Goal: Information Seeking & Learning: Learn about a topic

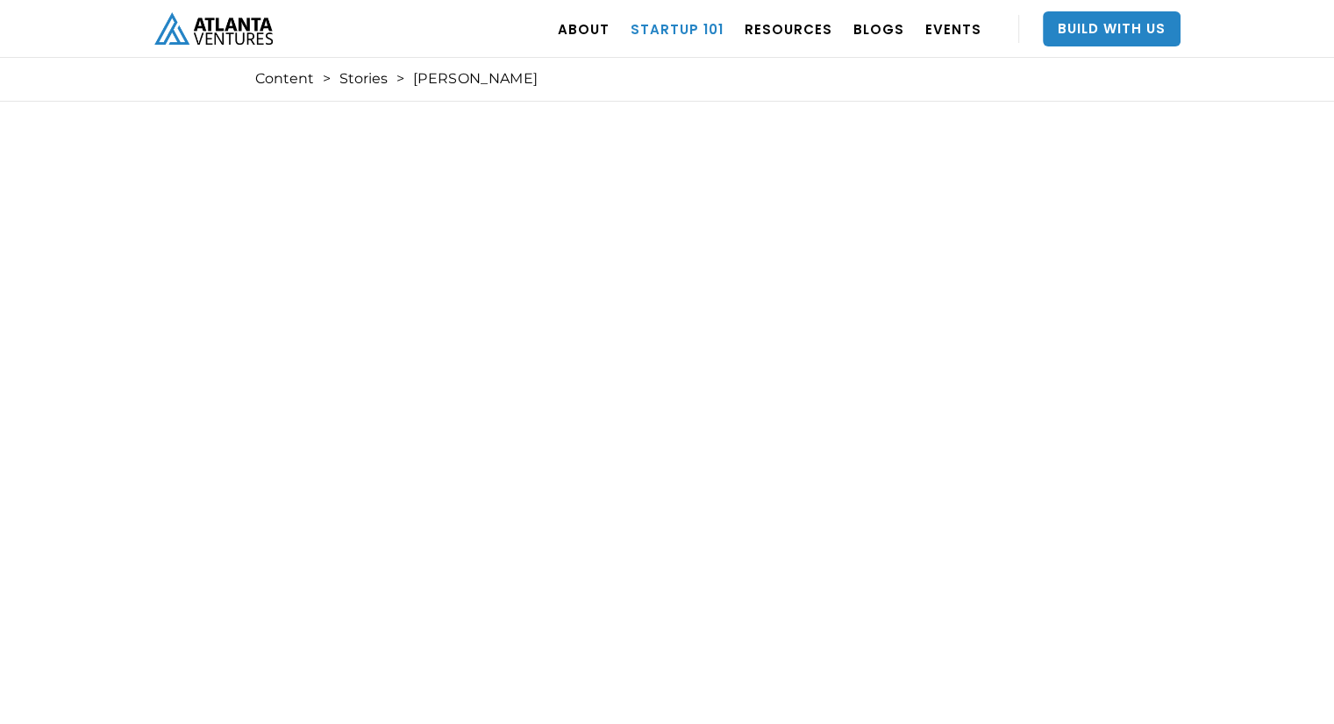
click at [698, 32] on link "Startup 101" at bounding box center [676, 28] width 93 height 49
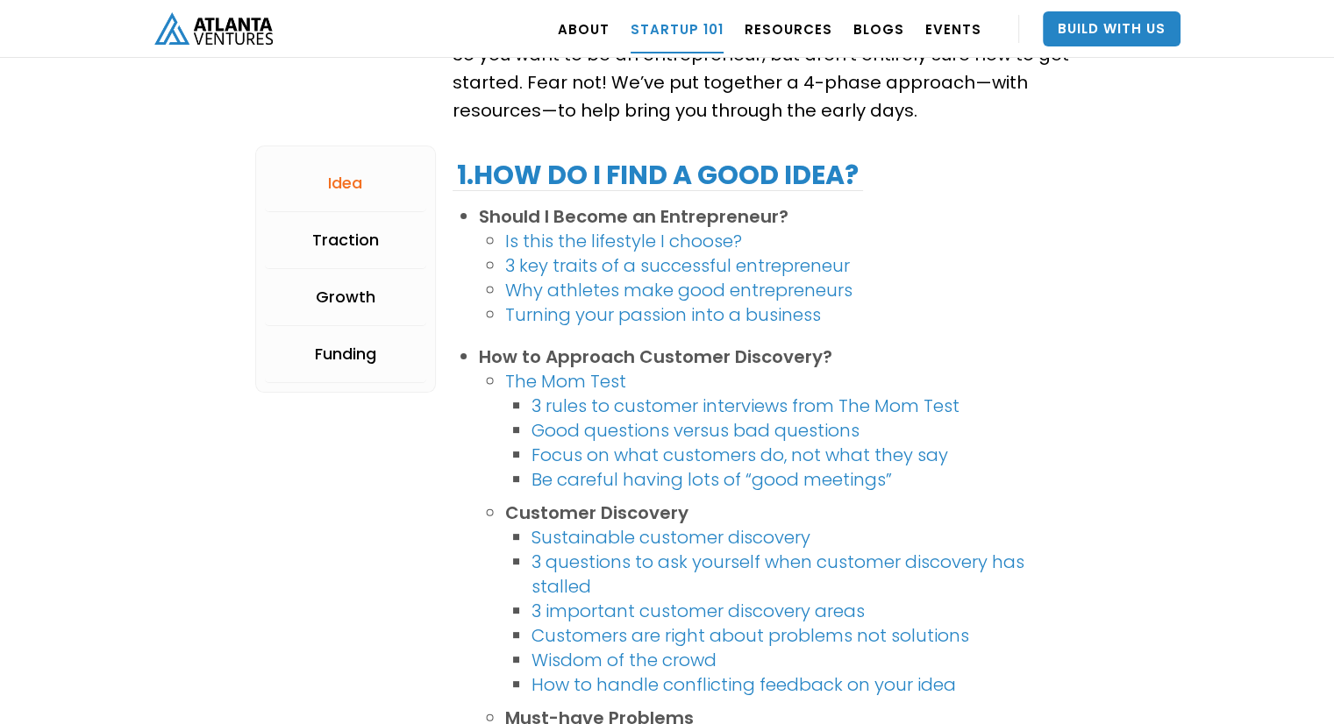
scroll to position [365, 0]
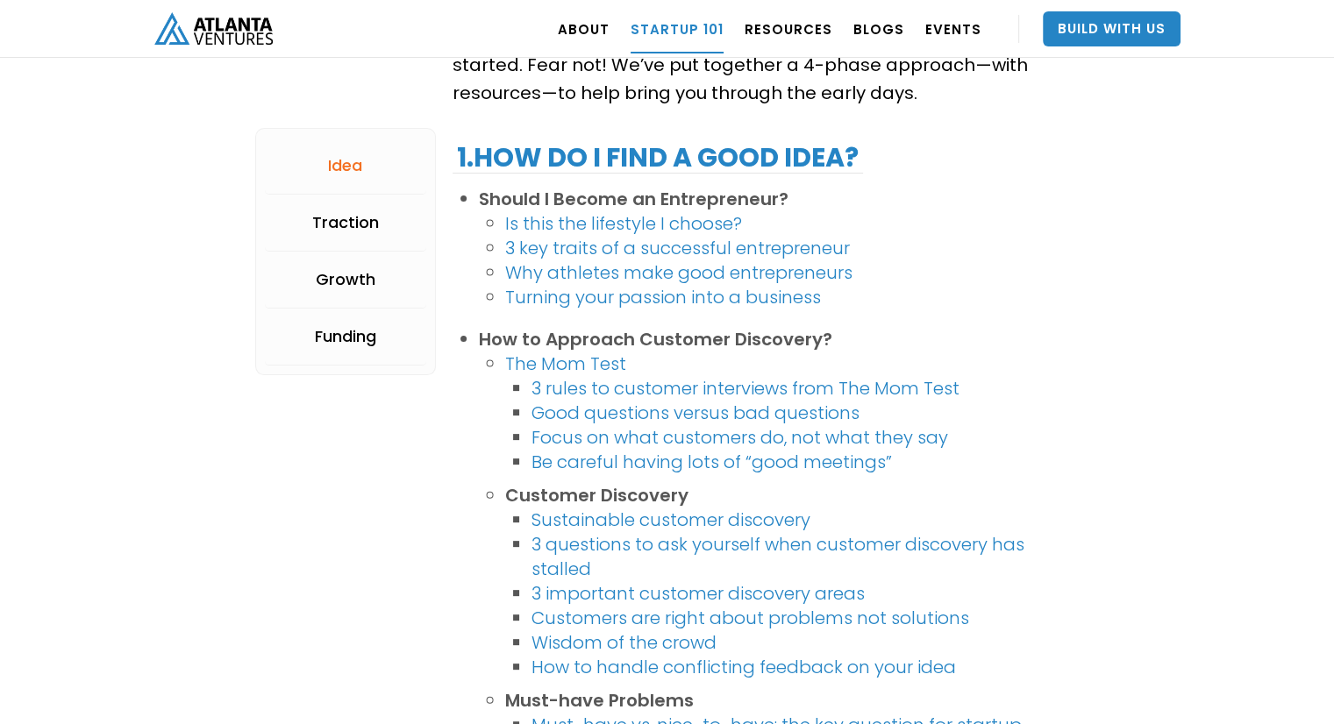
click at [565, 365] on link "The Mom Test" at bounding box center [565, 364] width 121 height 25
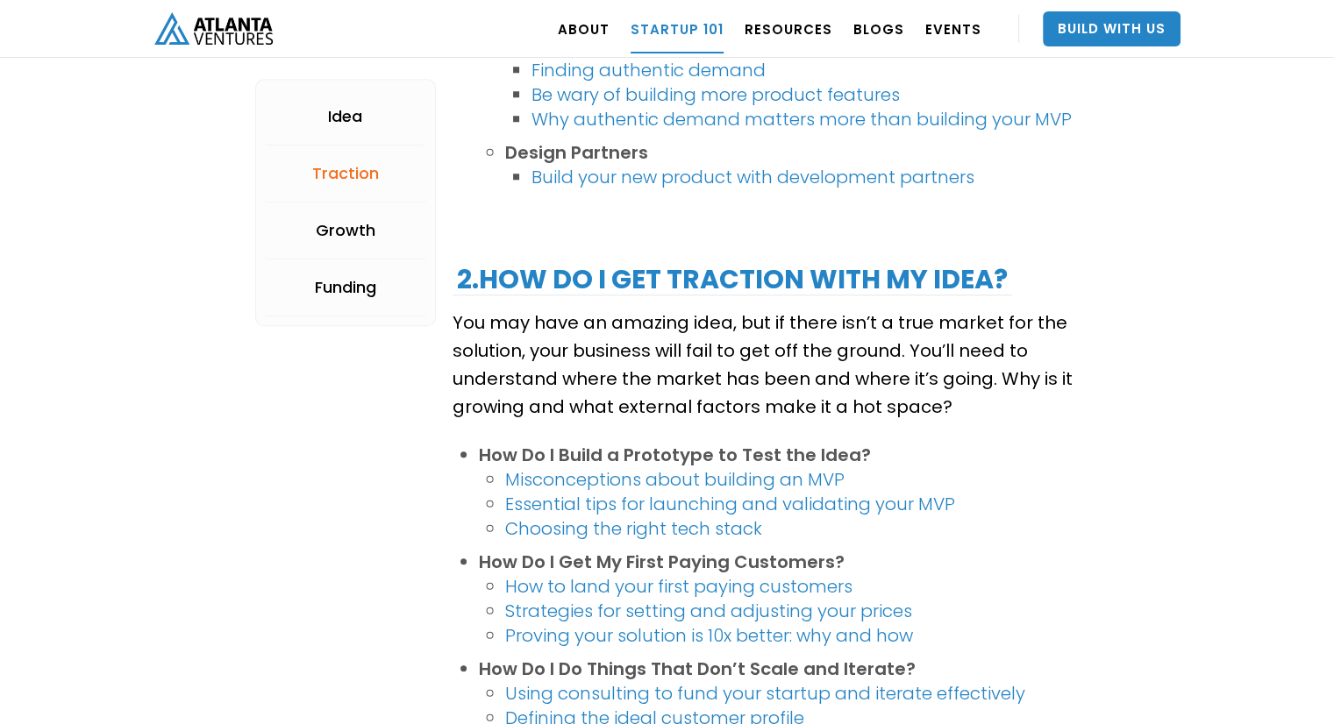
scroll to position [1754, 0]
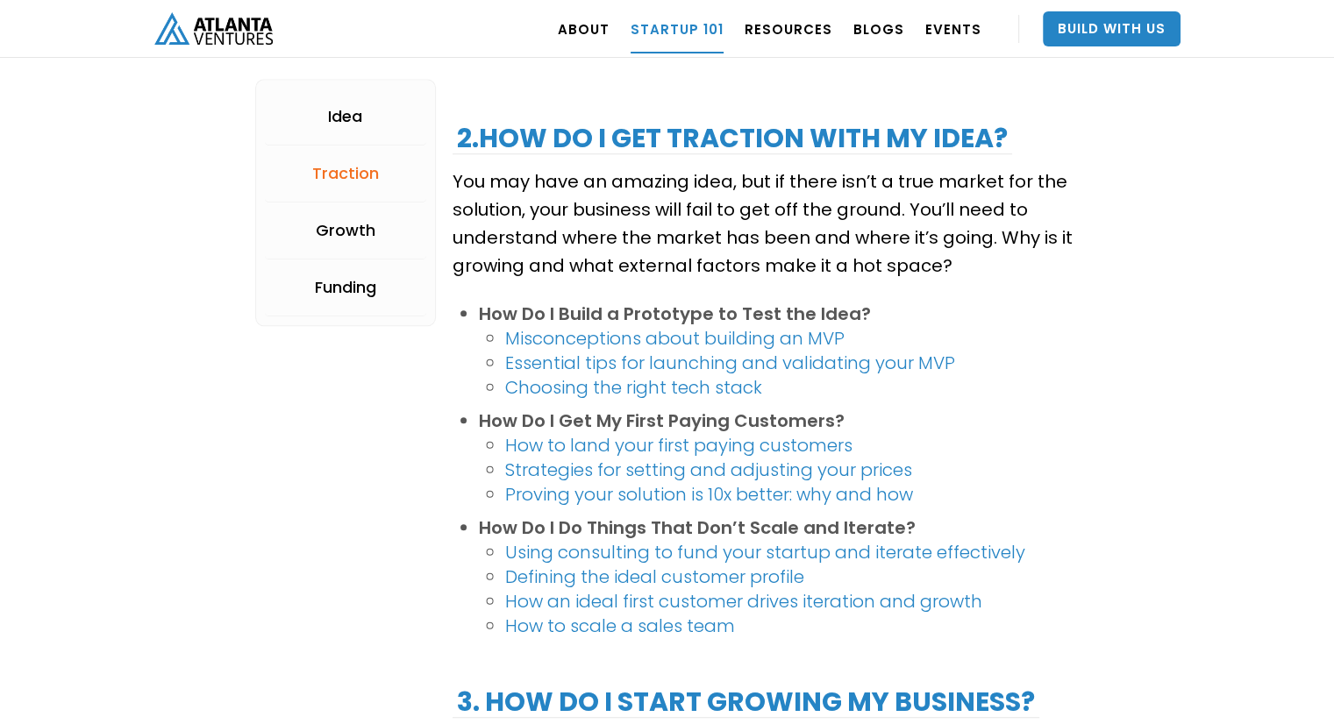
click at [600, 336] on link "Misconceptions about building an MVP" at bounding box center [674, 338] width 339 height 25
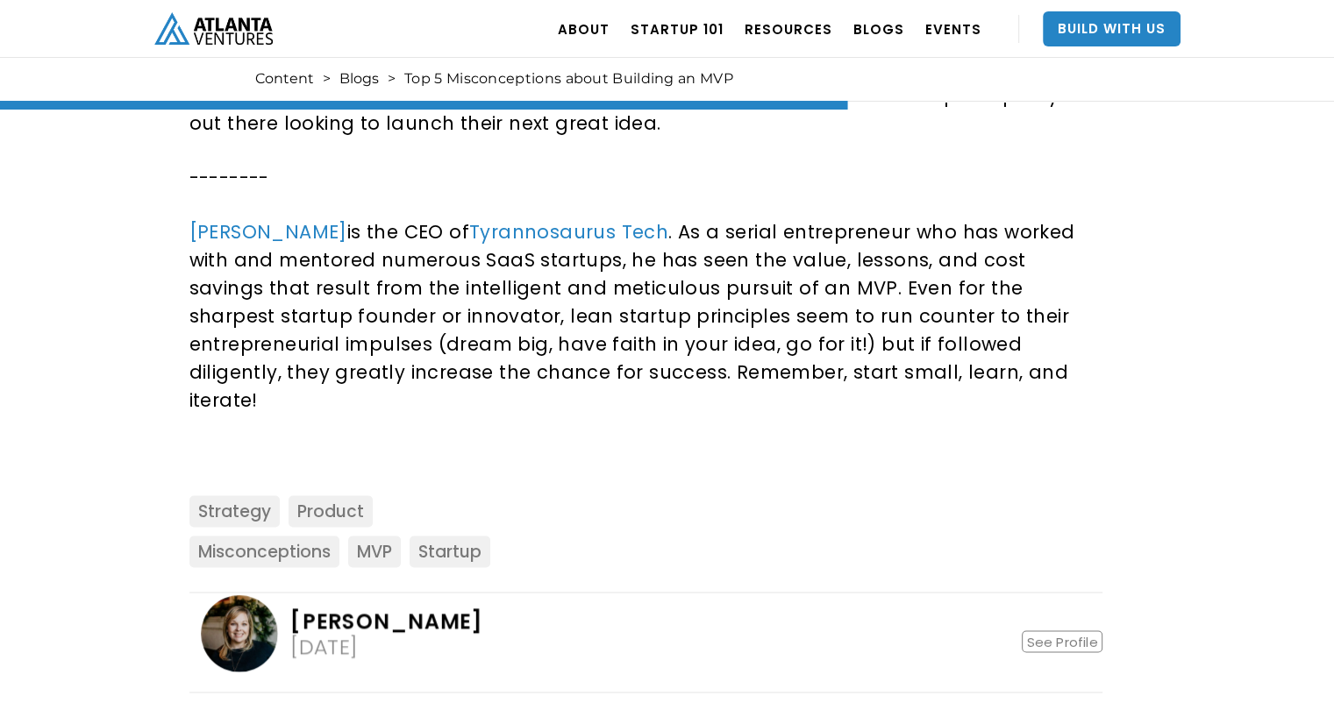
scroll to position [2722, 0]
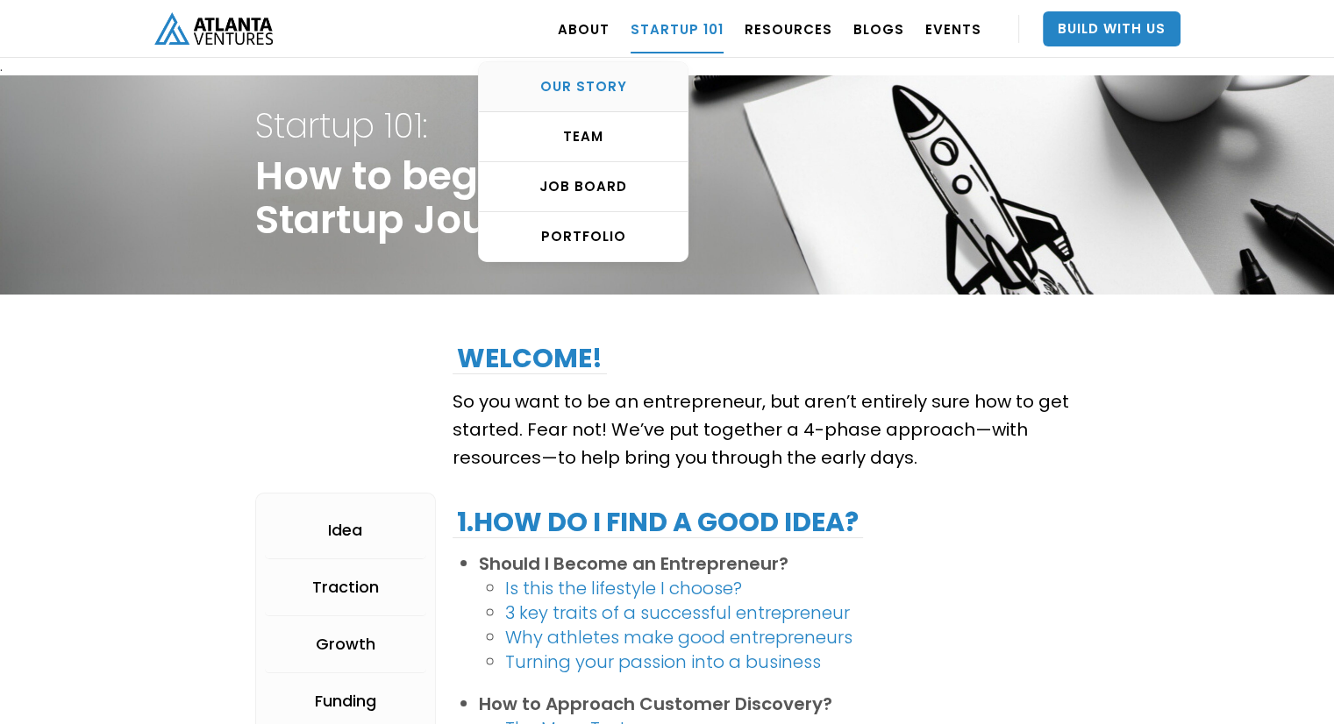
click at [601, 87] on div "OUR STORY" at bounding box center [583, 87] width 209 height 18
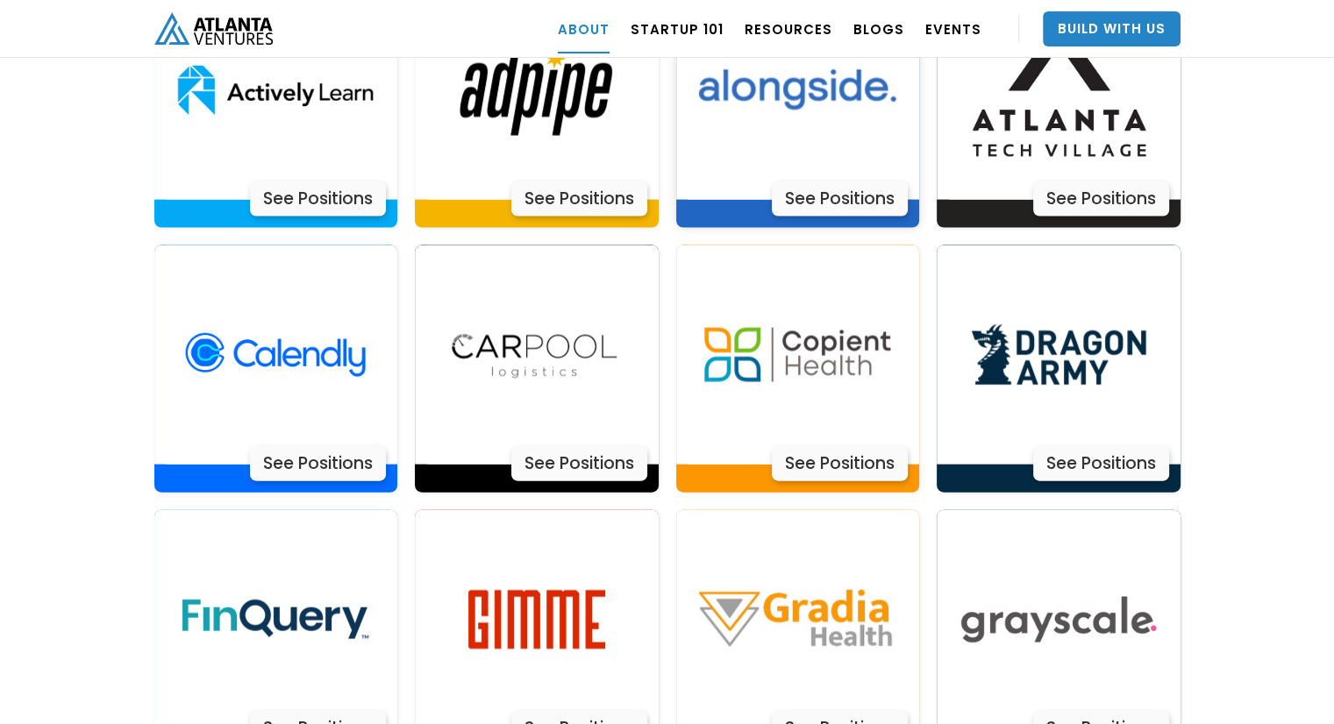
scroll to position [3814, 0]
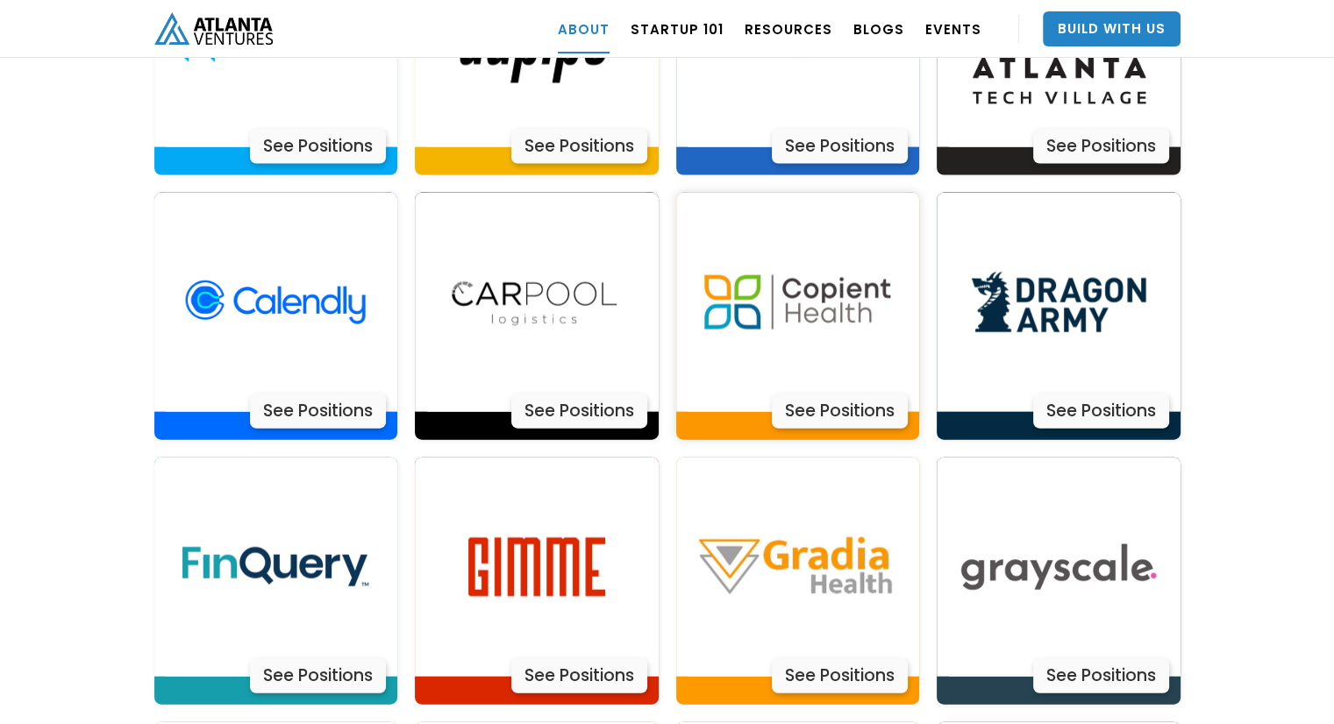
click at [782, 305] on img at bounding box center [796, 302] width 219 height 219
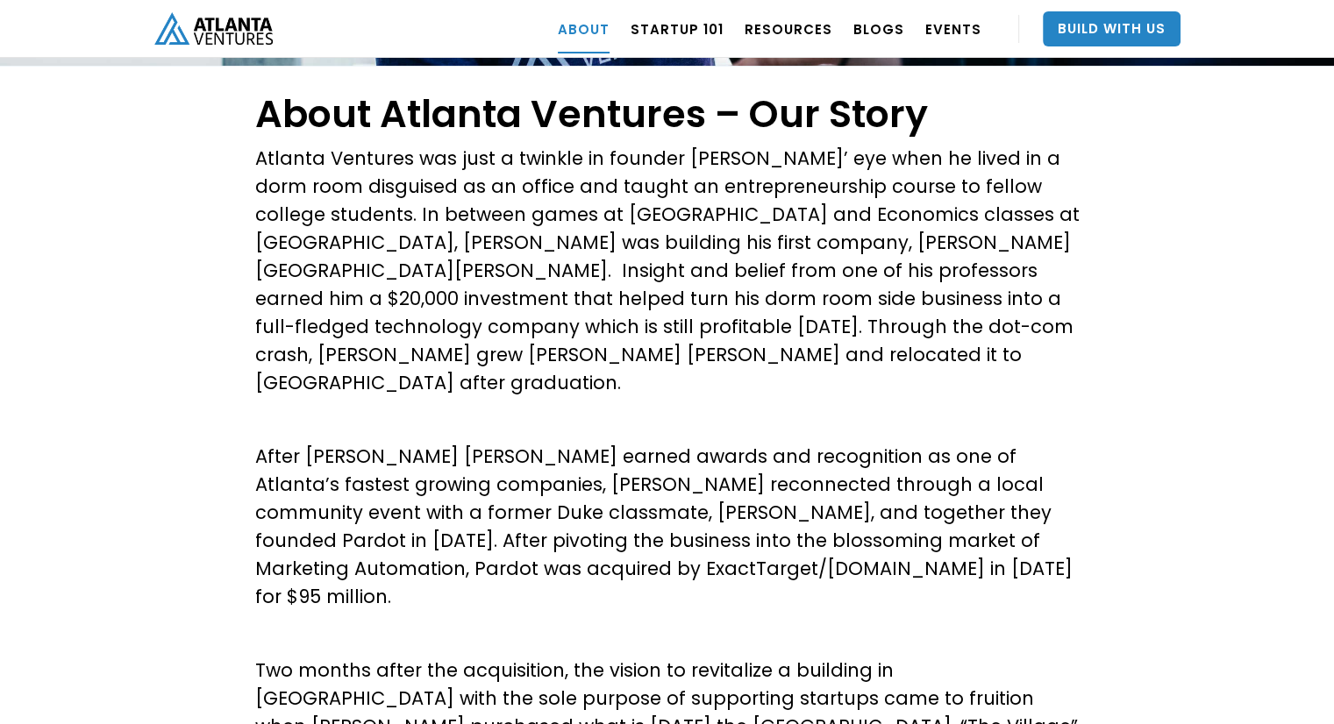
scroll to position [0, 0]
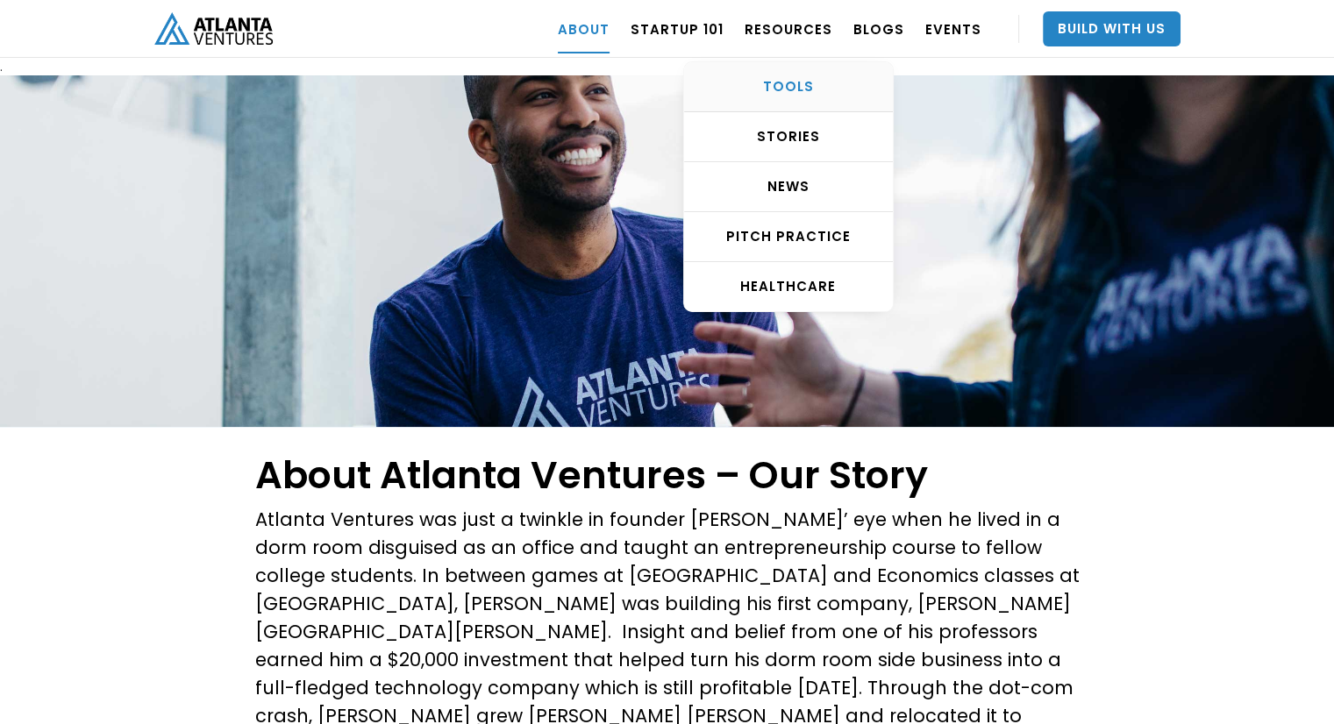
click at [810, 81] on div "TOOLS" at bounding box center [788, 87] width 209 height 18
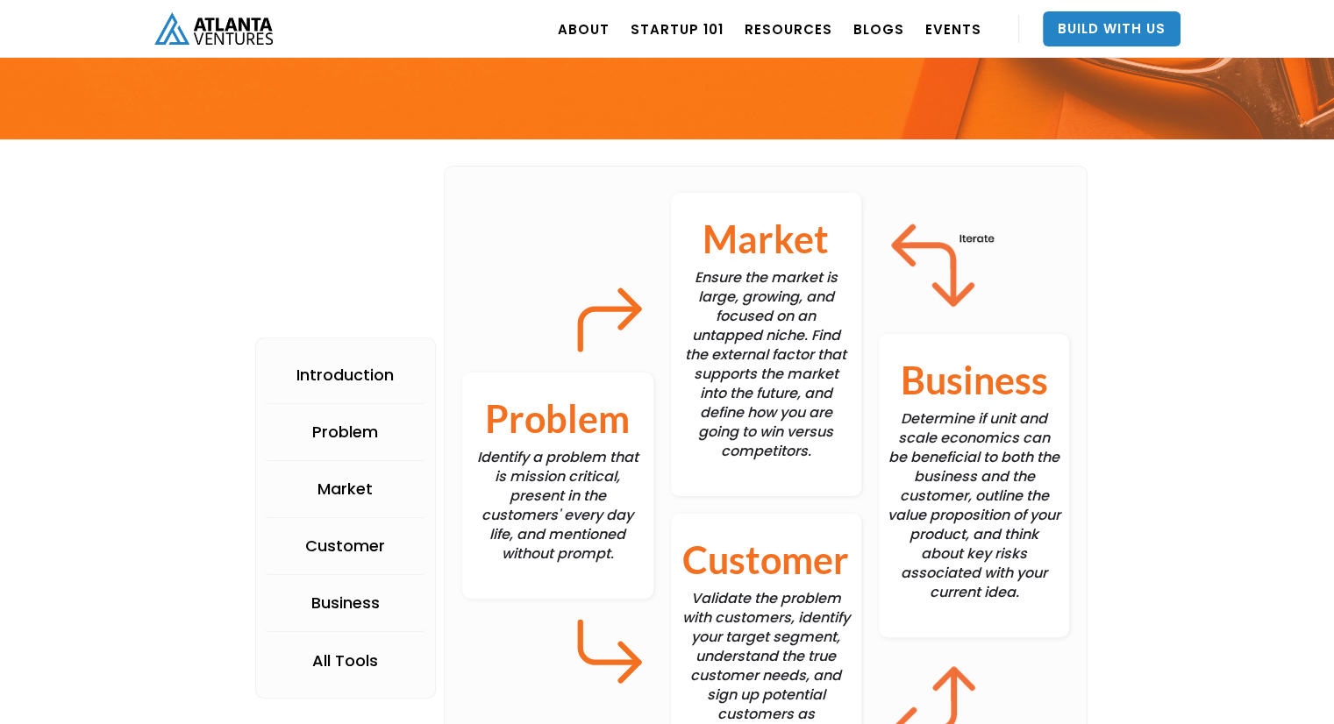
scroll to position [431, 0]
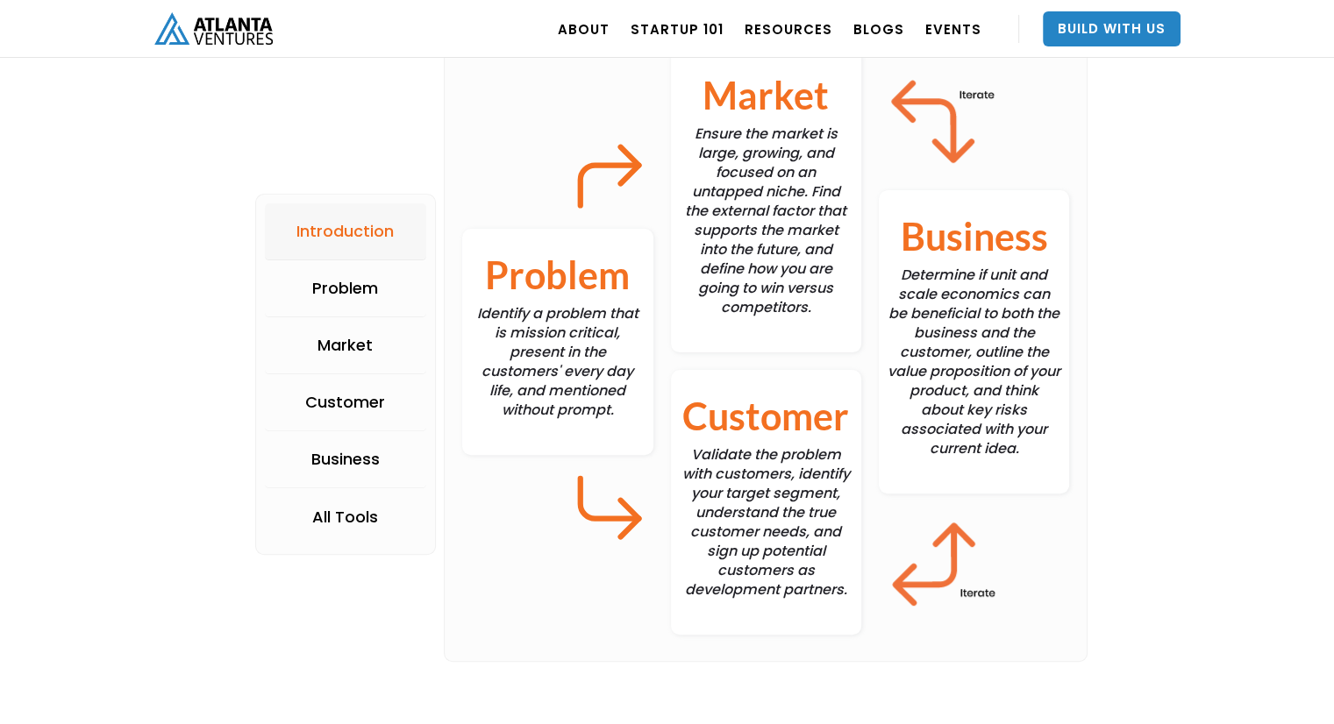
click at [342, 228] on div "Introduction" at bounding box center [344, 232] width 97 height 18
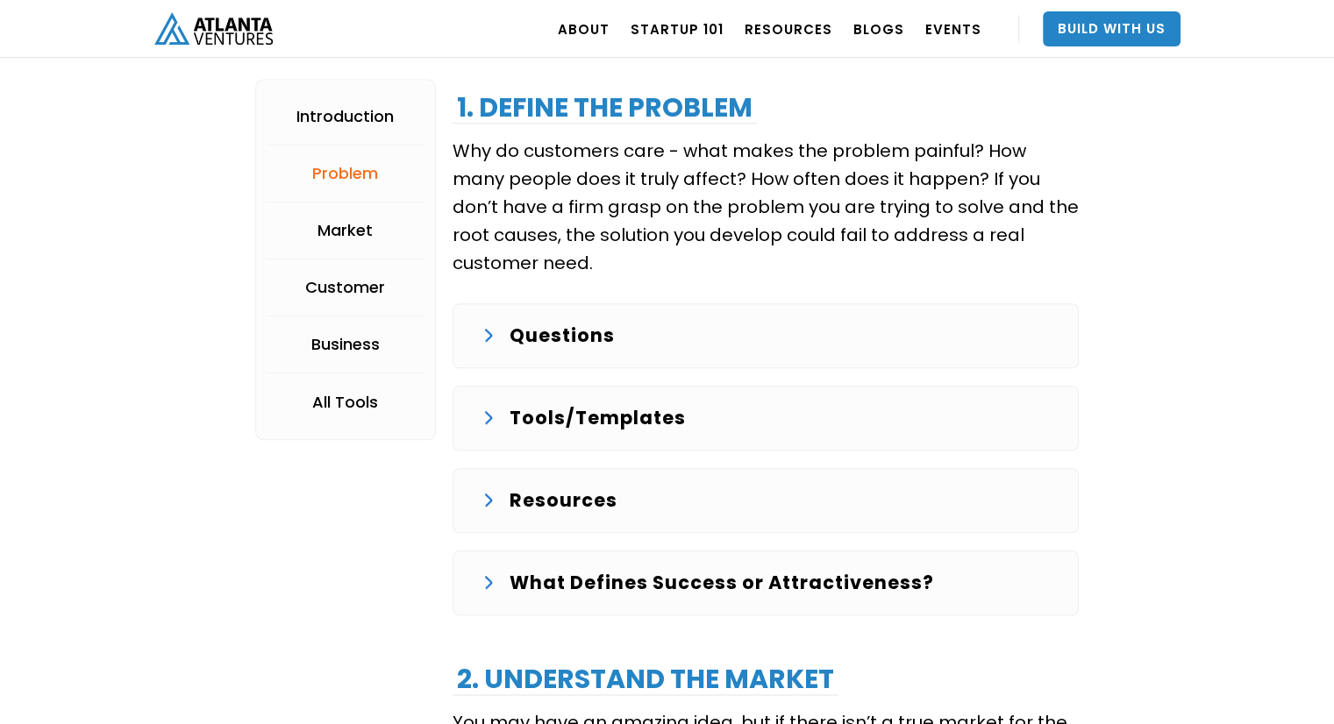
scroll to position [1884, 0]
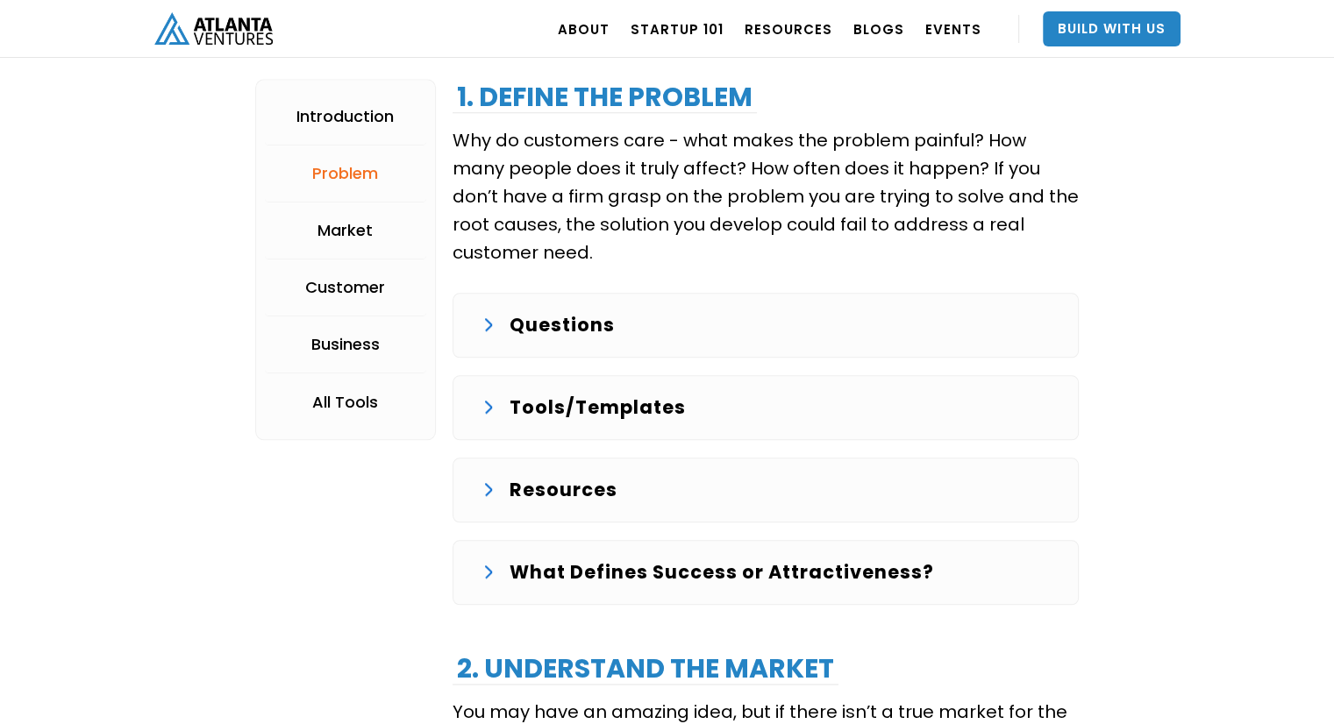
click at [592, 337] on p "Questions" at bounding box center [561, 325] width 105 height 28
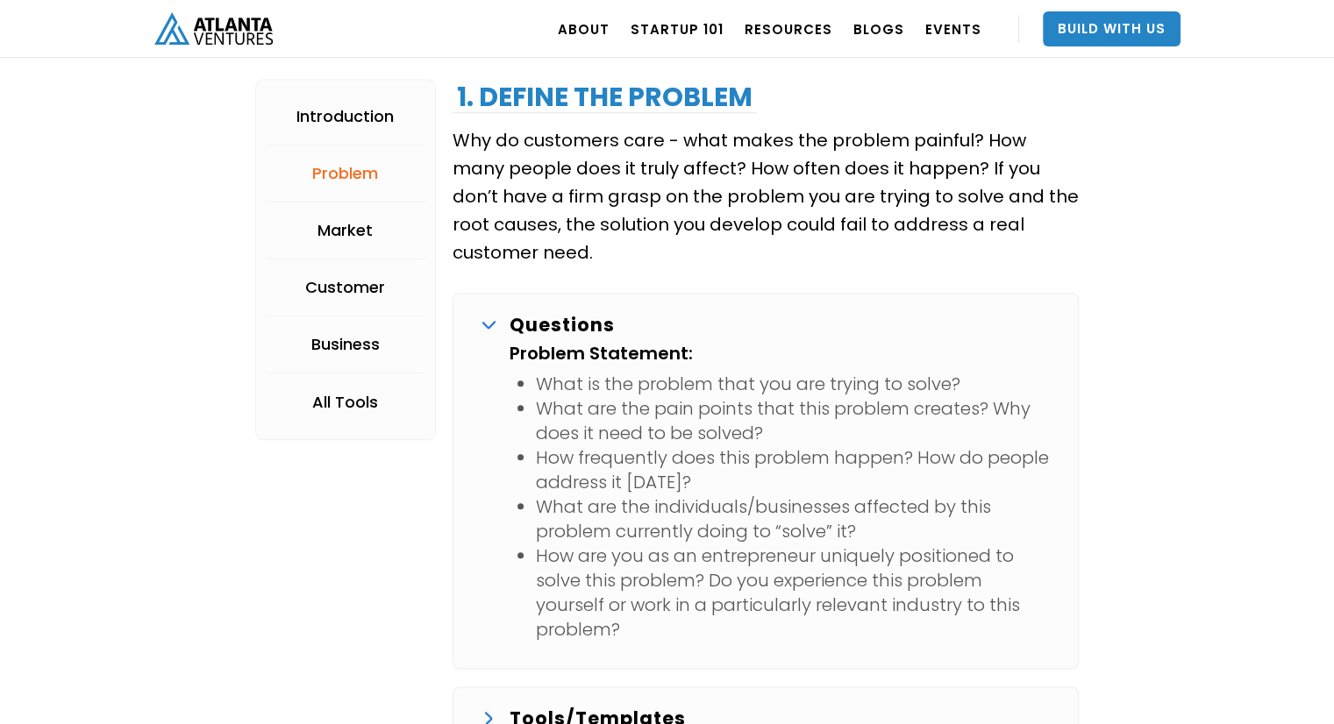
click at [592, 337] on p "Questions" at bounding box center [561, 325] width 105 height 28
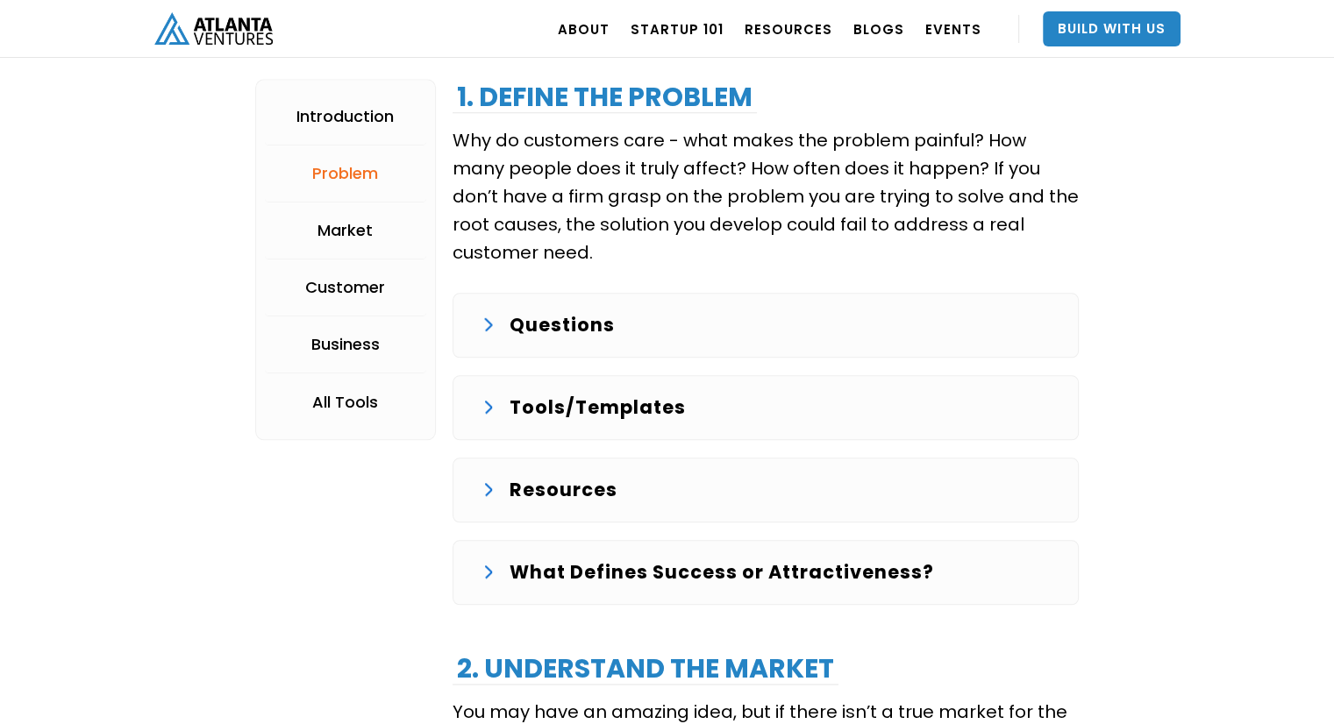
click at [592, 337] on p "Questions" at bounding box center [561, 325] width 105 height 28
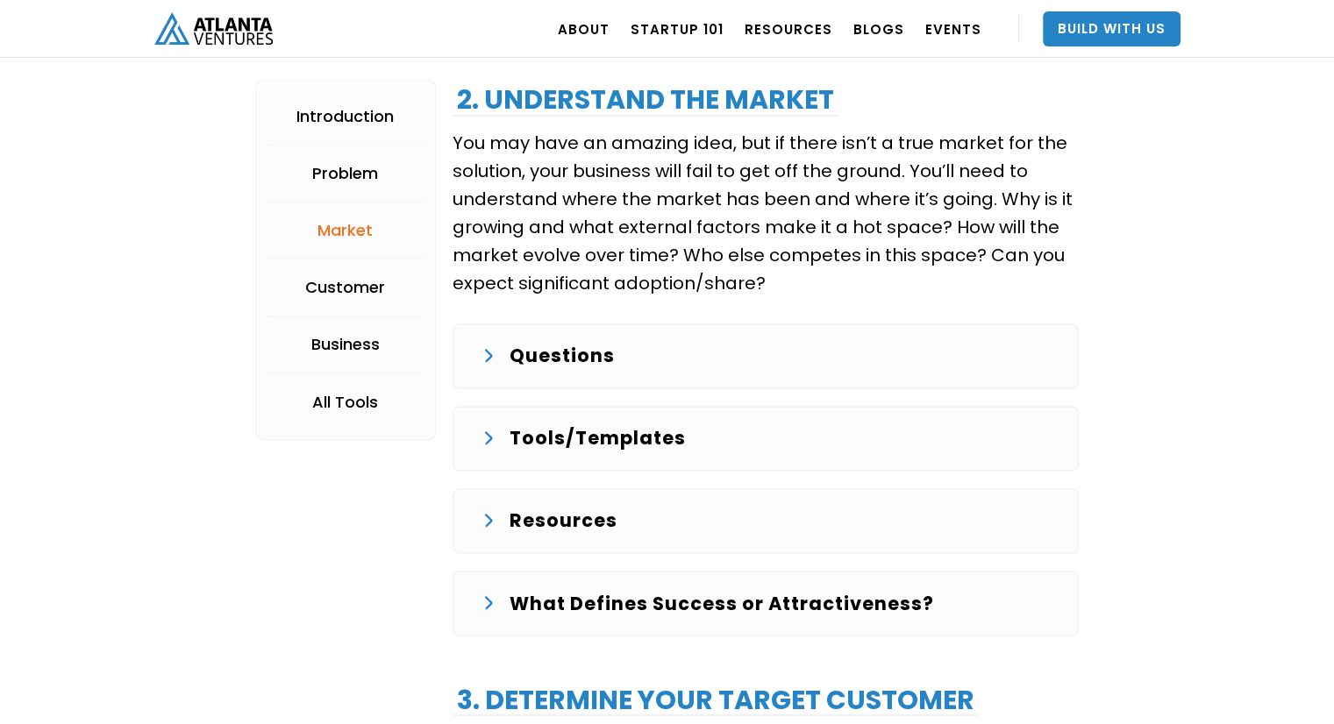
scroll to position [2763, 0]
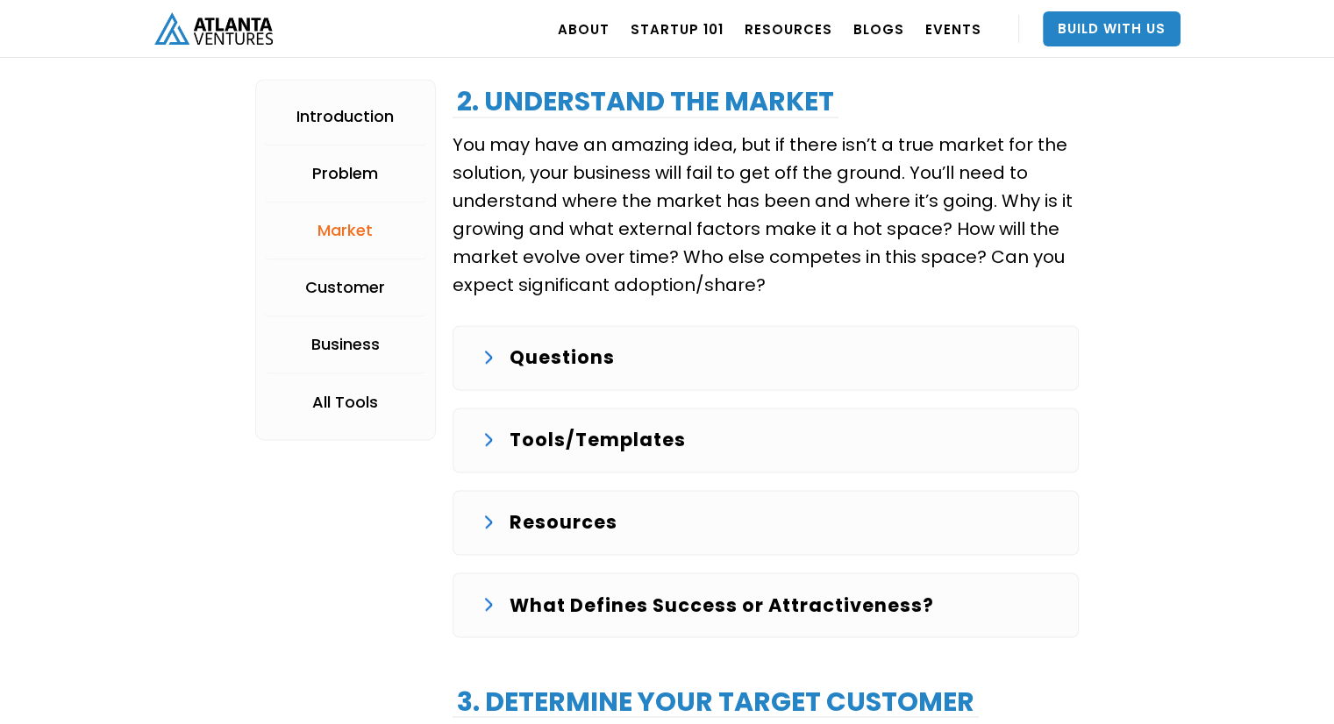
click at [663, 369] on div "Questions Trends (past, present, and future): At a high level, what do you know…" at bounding box center [765, 357] width 626 height 65
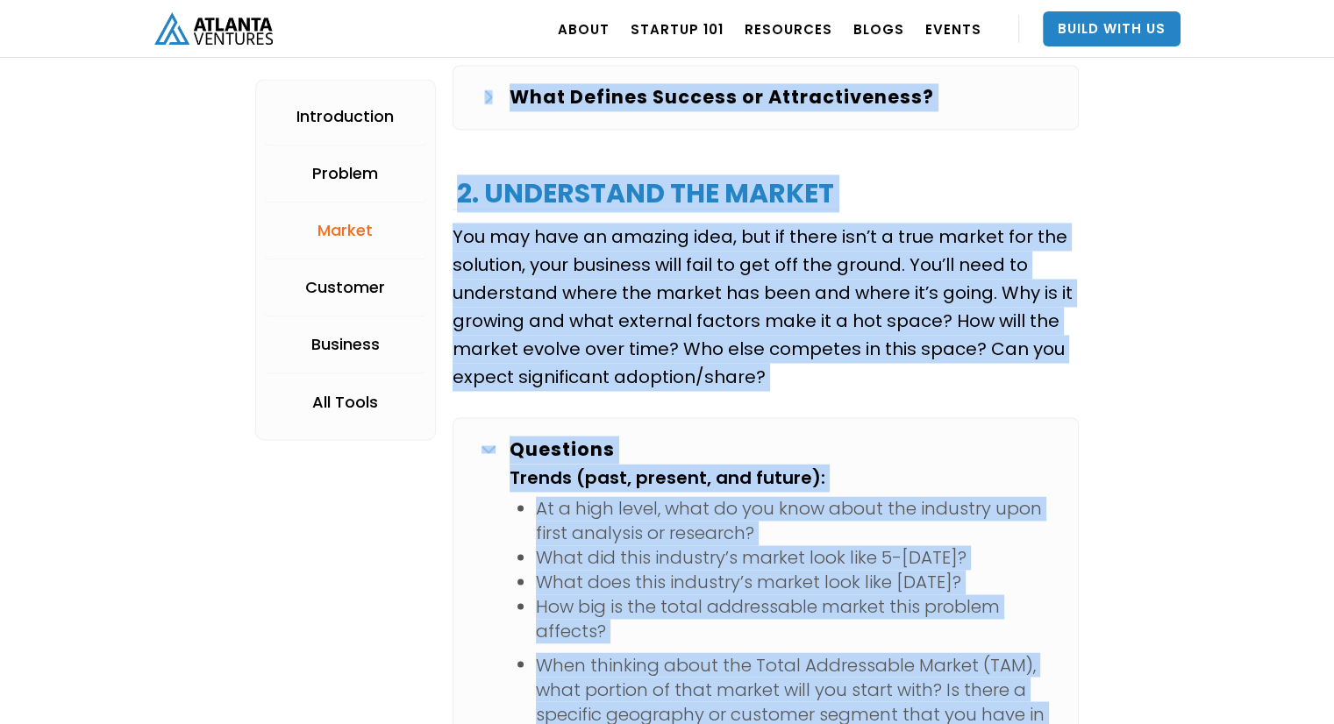
scroll to position [2627, 0]
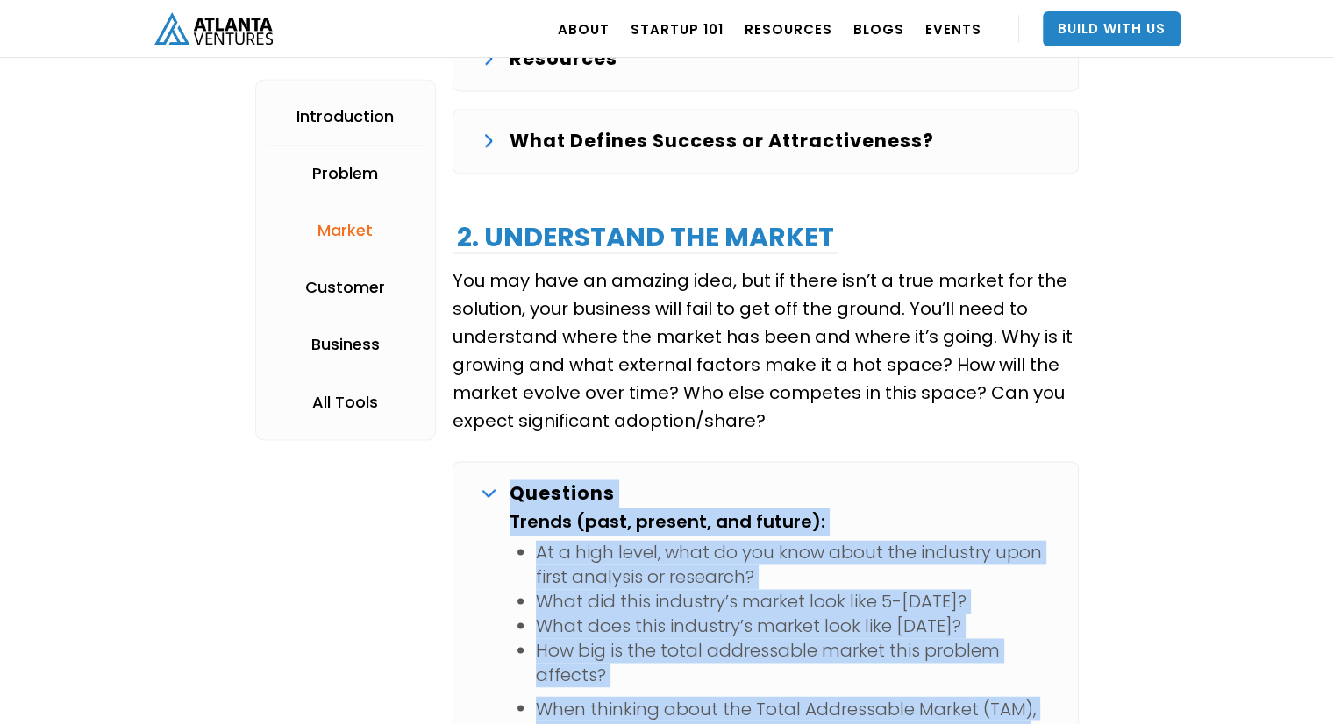
drag, startPoint x: 672, startPoint y: 475, endPoint x: 511, endPoint y: 488, distance: 161.0
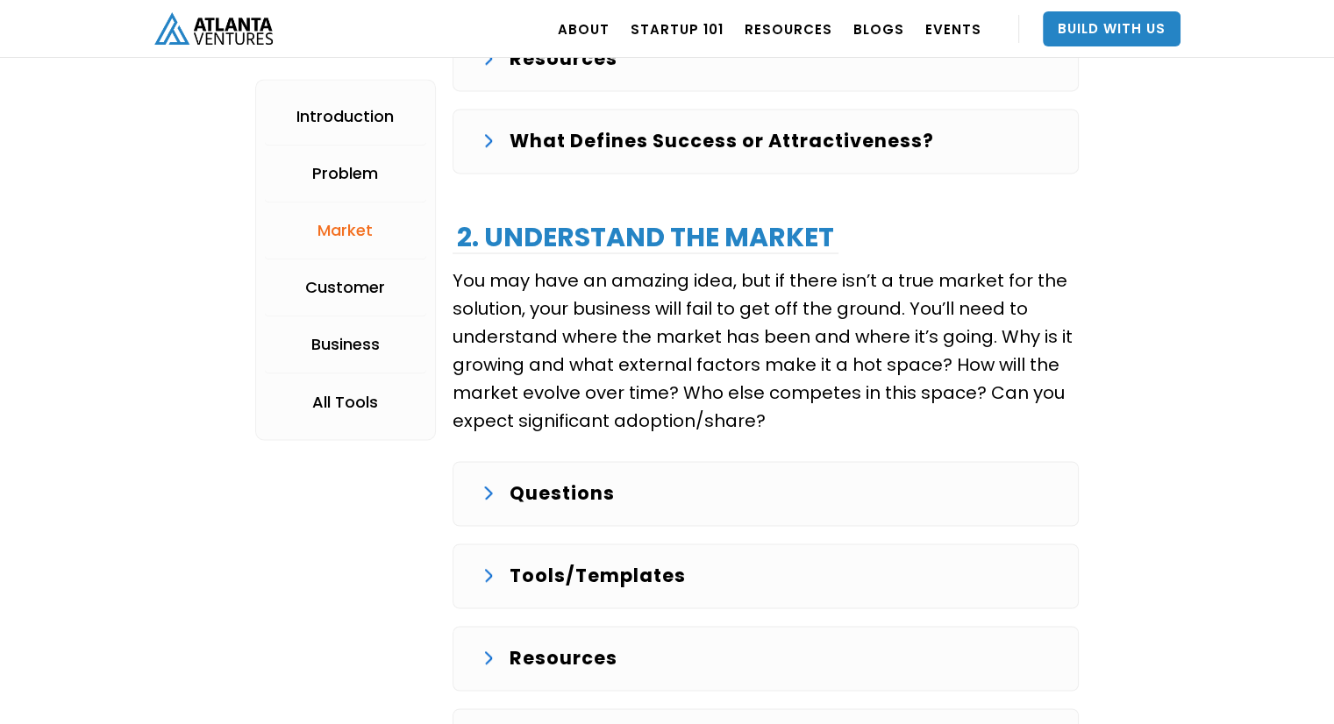
click at [496, 488] on div "Questions" at bounding box center [765, 494] width 568 height 28
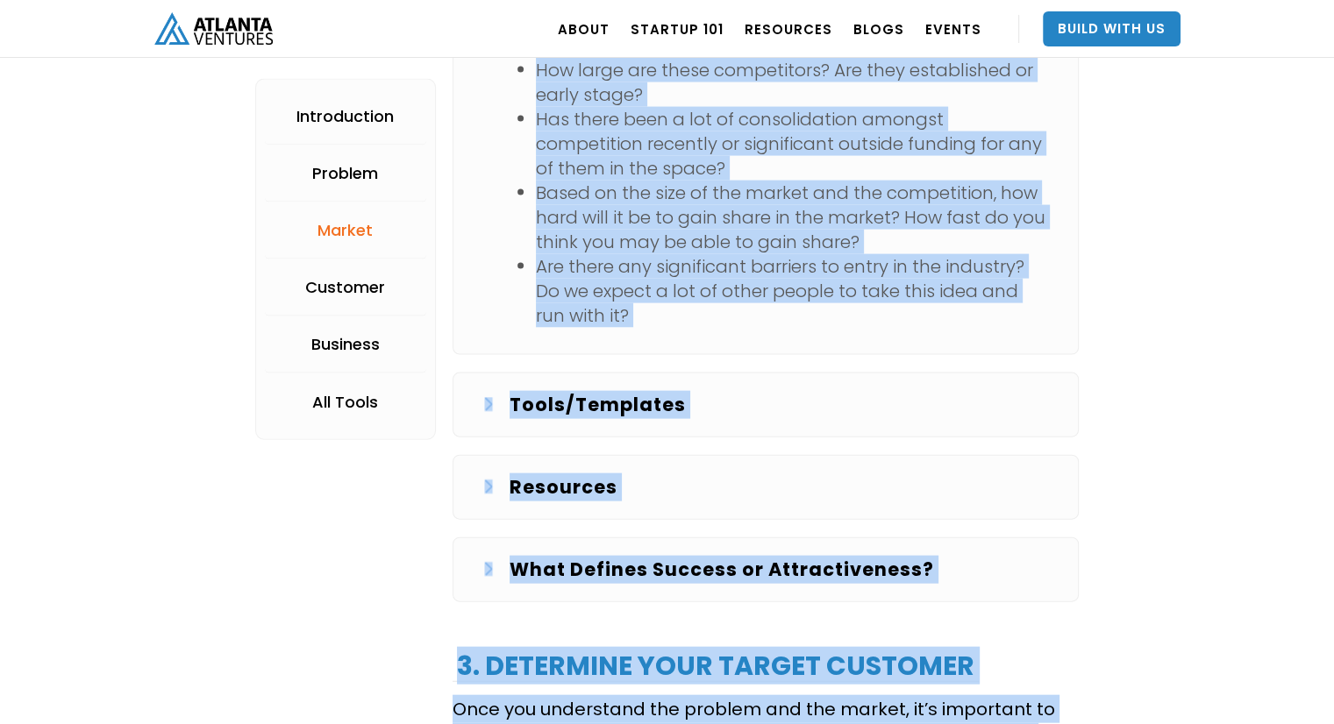
scroll to position [3882, 0]
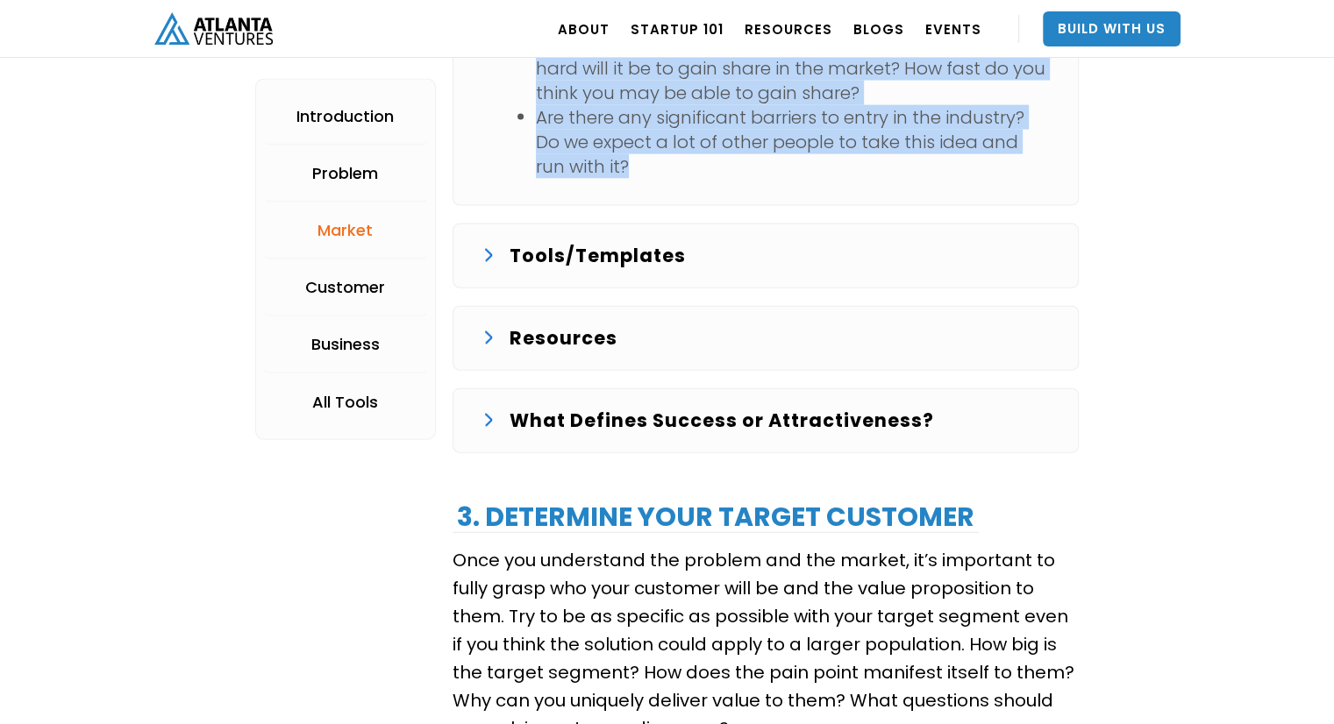
drag, startPoint x: 516, startPoint y: 492, endPoint x: 761, endPoint y: 148, distance: 422.4
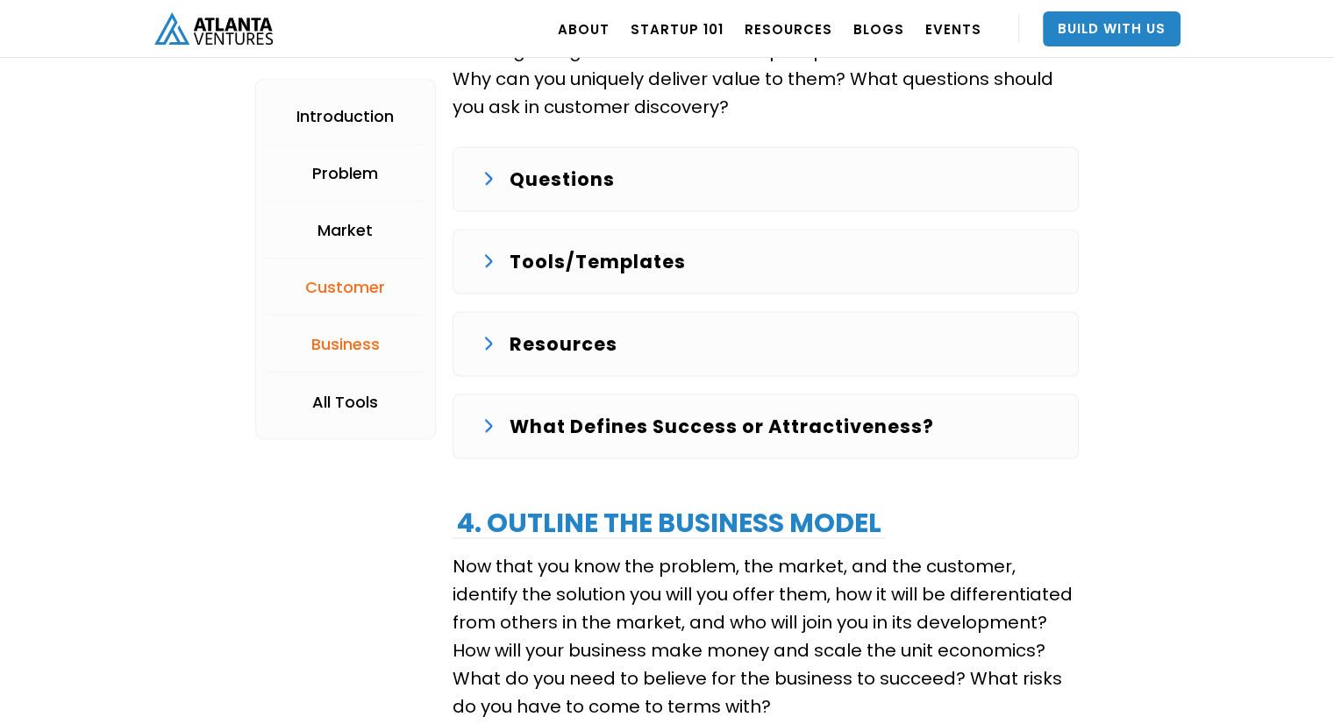
scroll to position [3567, 0]
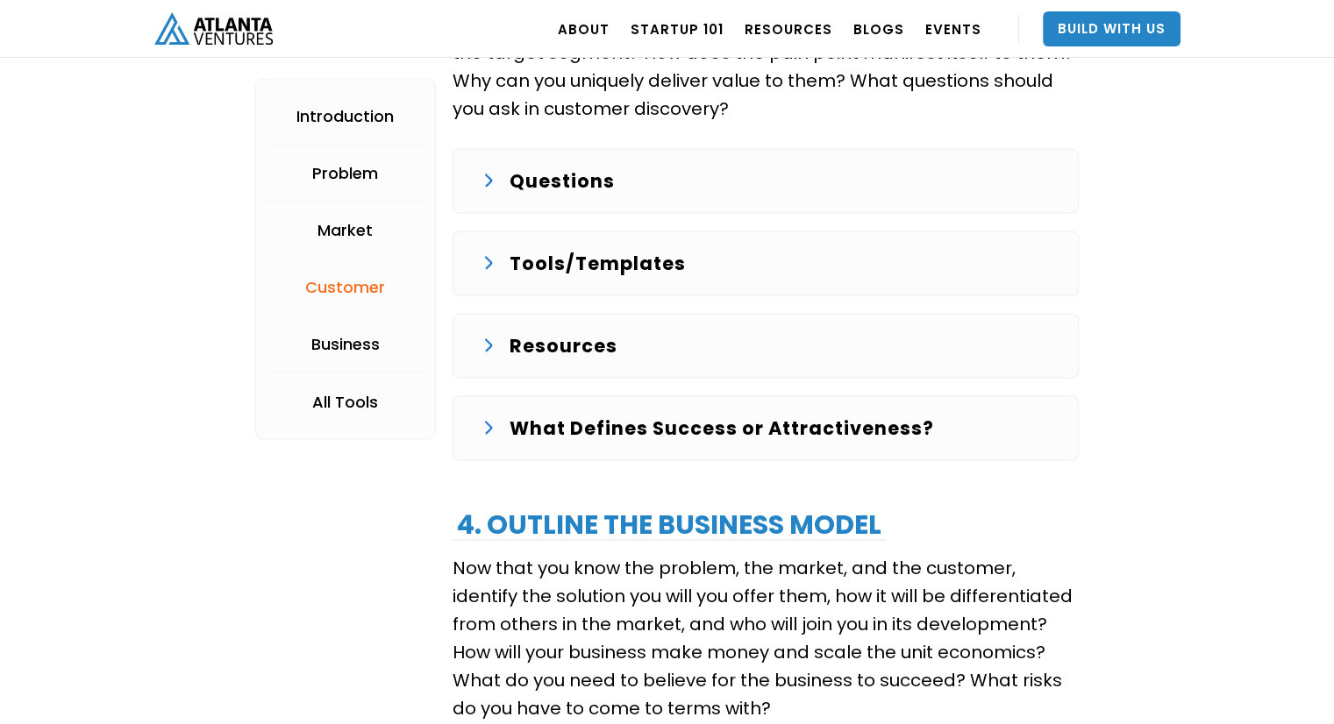
click at [484, 415] on div "What Defines Success or Attractiveness?" at bounding box center [765, 429] width 568 height 28
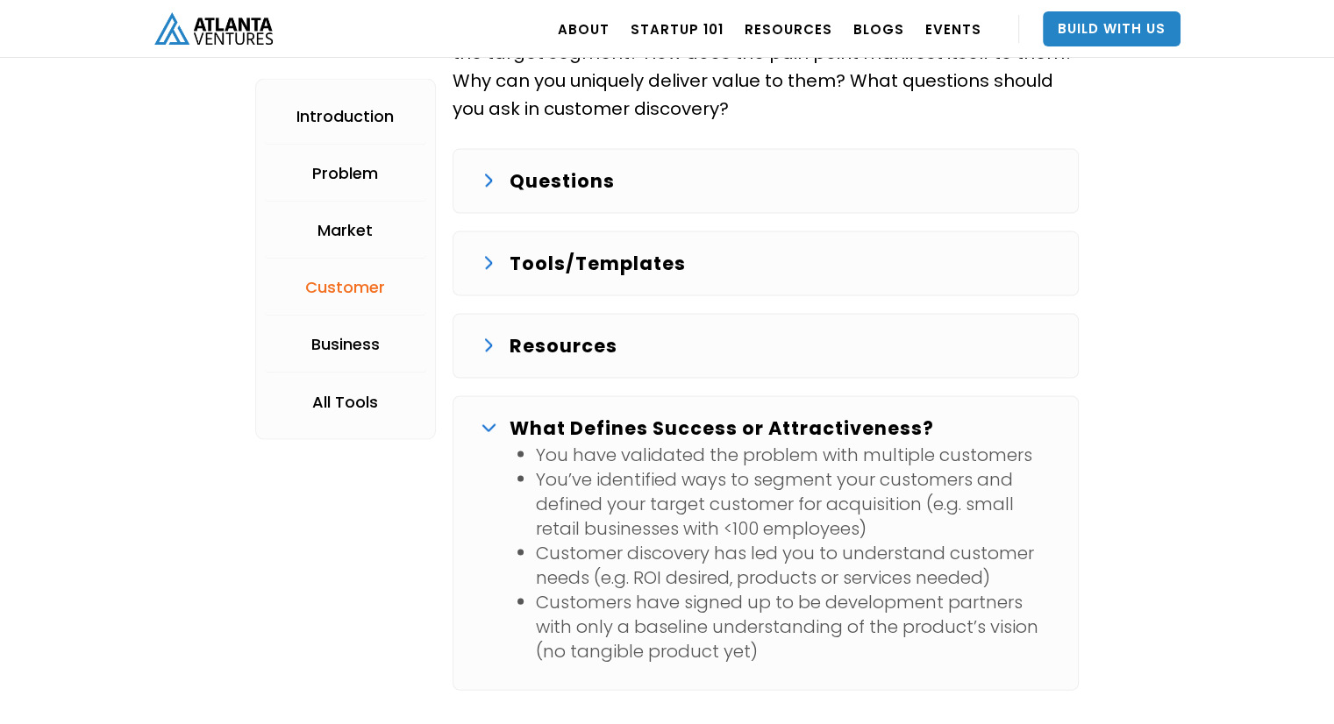
click at [488, 351] on div "Resources" at bounding box center [765, 346] width 568 height 28
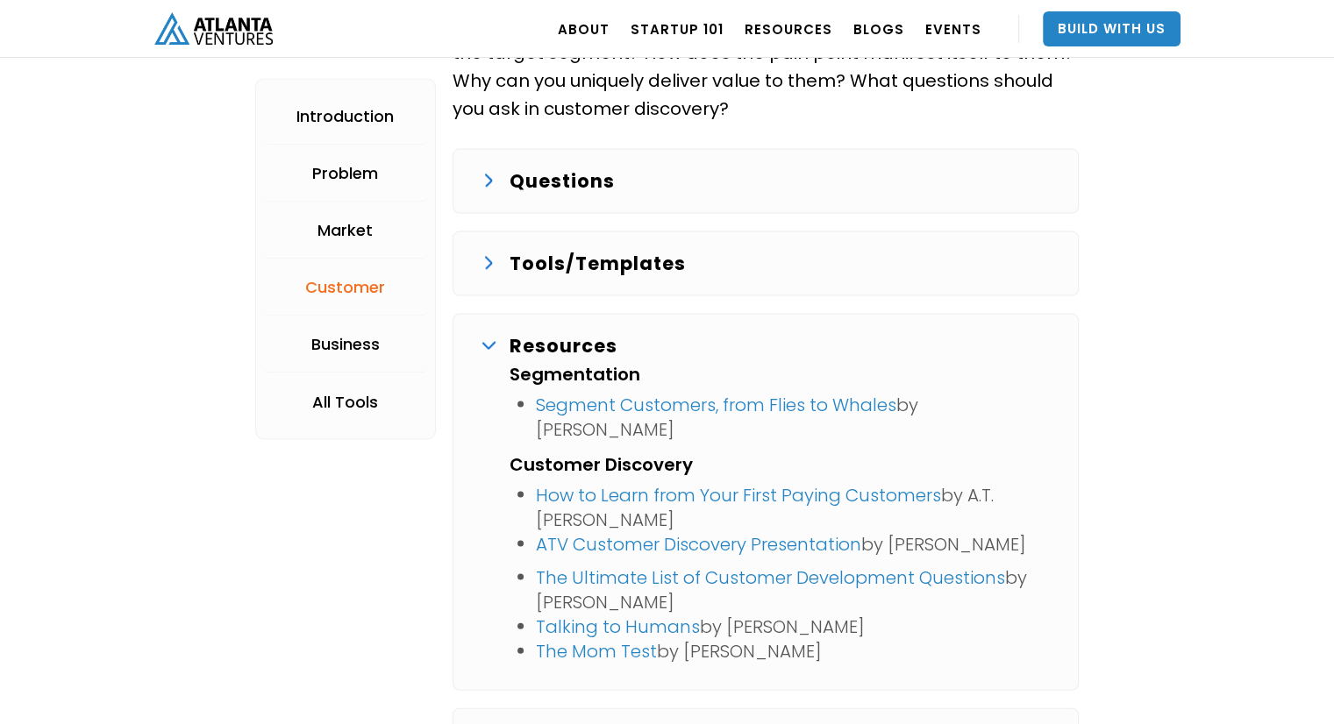
click at [489, 257] on img at bounding box center [489, 264] width 8 height 14
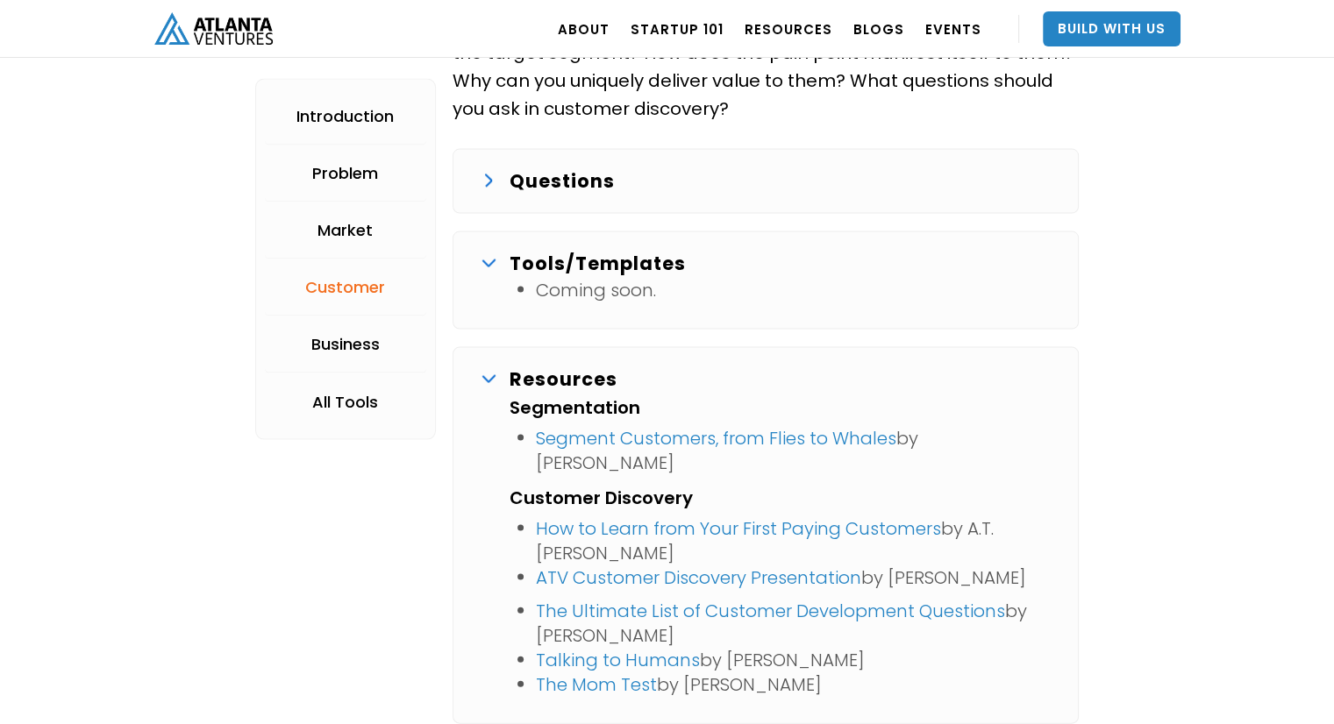
click at [483, 183] on div "Questions" at bounding box center [765, 181] width 568 height 28
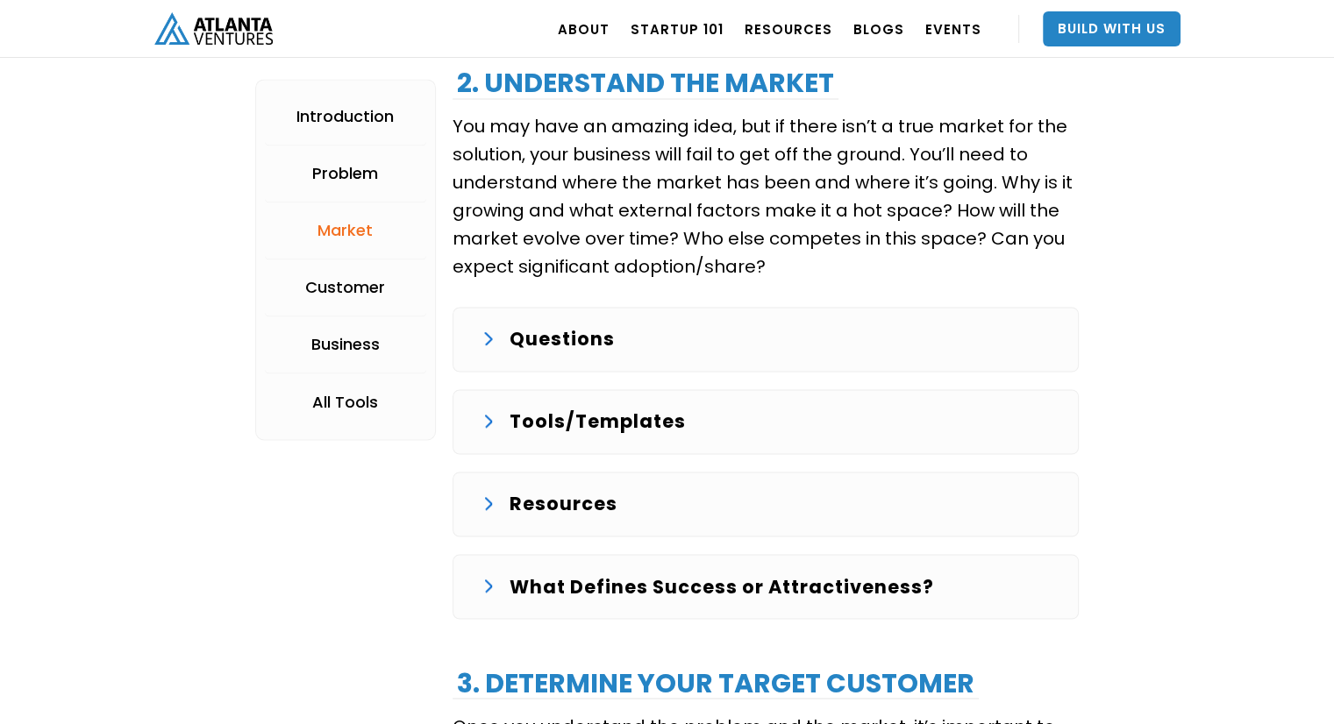
scroll to position [2773, 0]
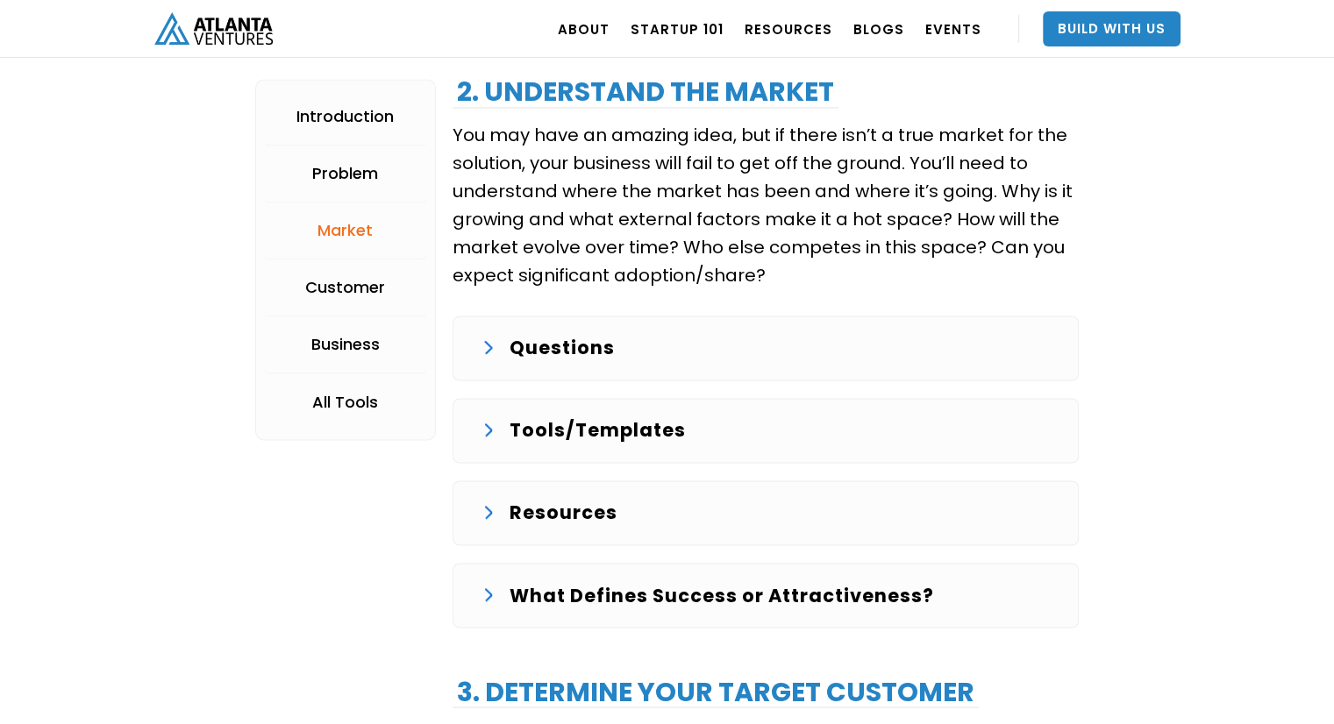
click at [473, 583] on div "What Defines Success or Attractiveness? The market for your product is large, g…" at bounding box center [765, 595] width 626 height 65
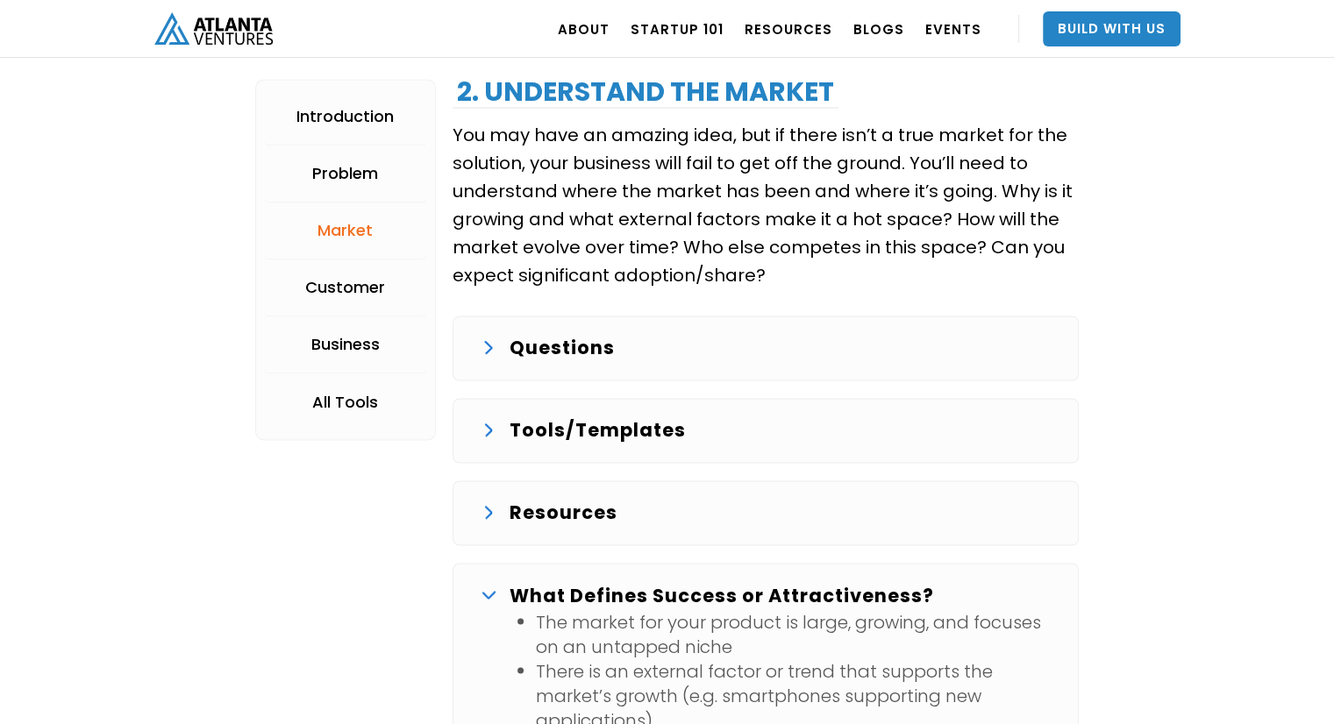
click at [487, 506] on img at bounding box center [489, 513] width 8 height 14
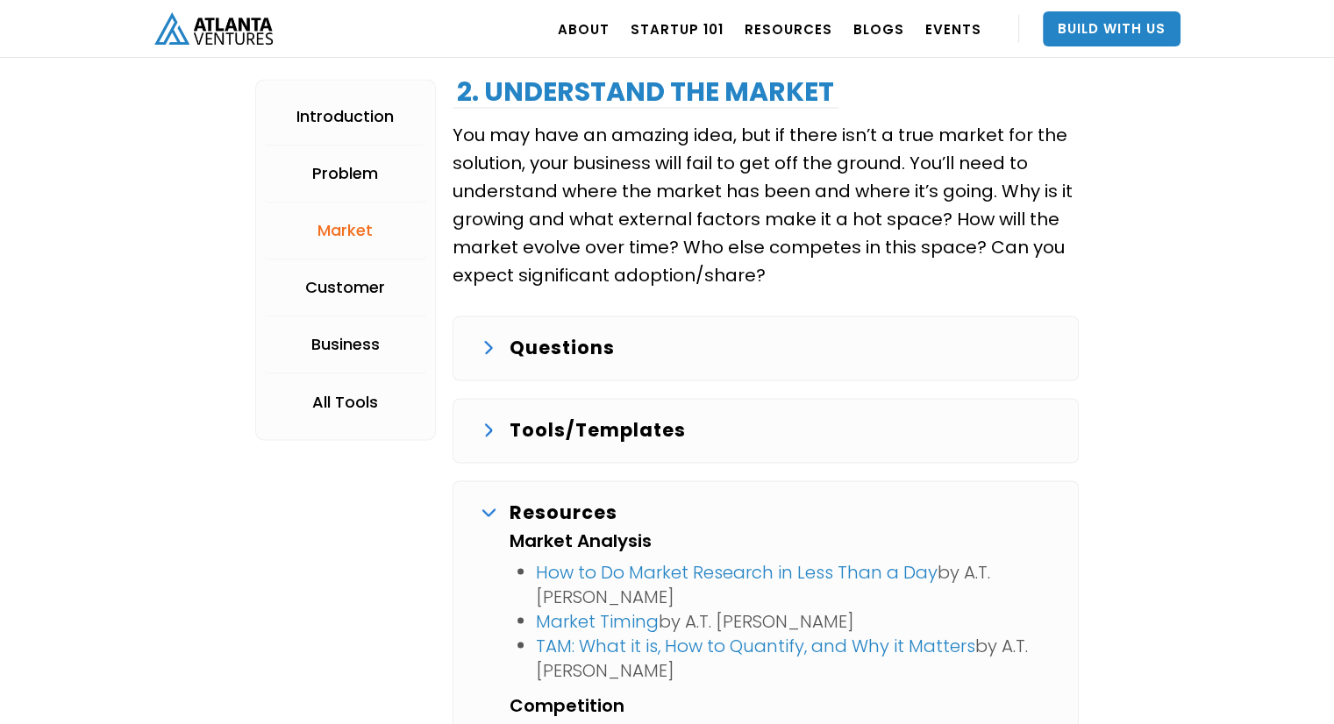
click at [480, 423] on div "Tools/Templates Example market sizing Competitive Analysis Factors to Consider" at bounding box center [765, 430] width 626 height 65
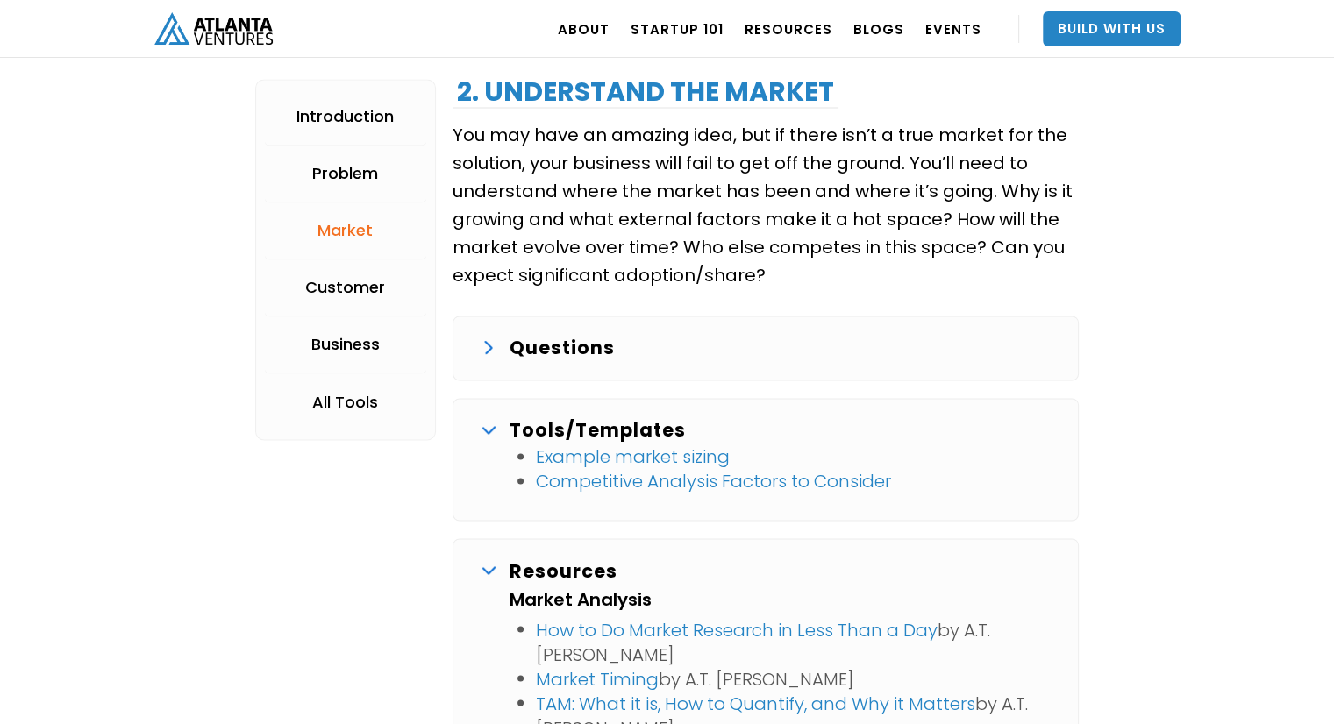
click at [484, 365] on div "Questions Trends (past, present, and future): At a high level, what do you know…" at bounding box center [765, 348] width 626 height 65
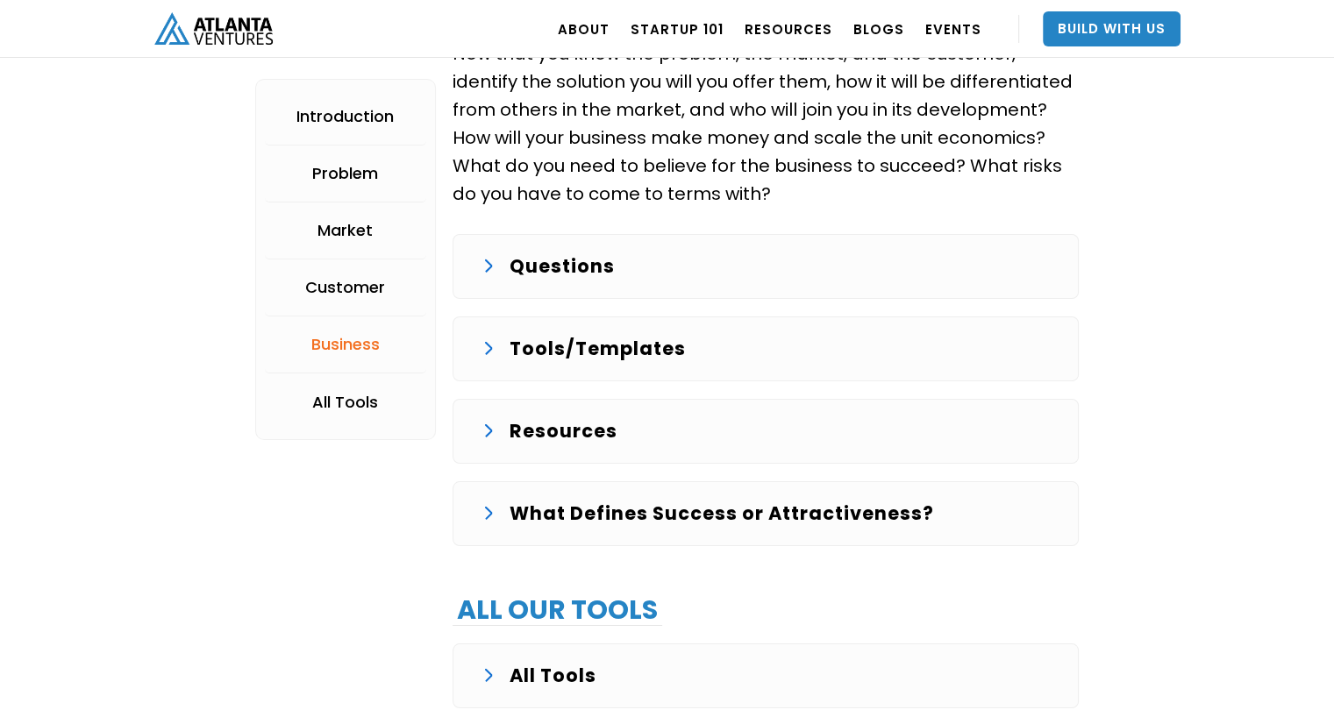
scroll to position [6466, 0]
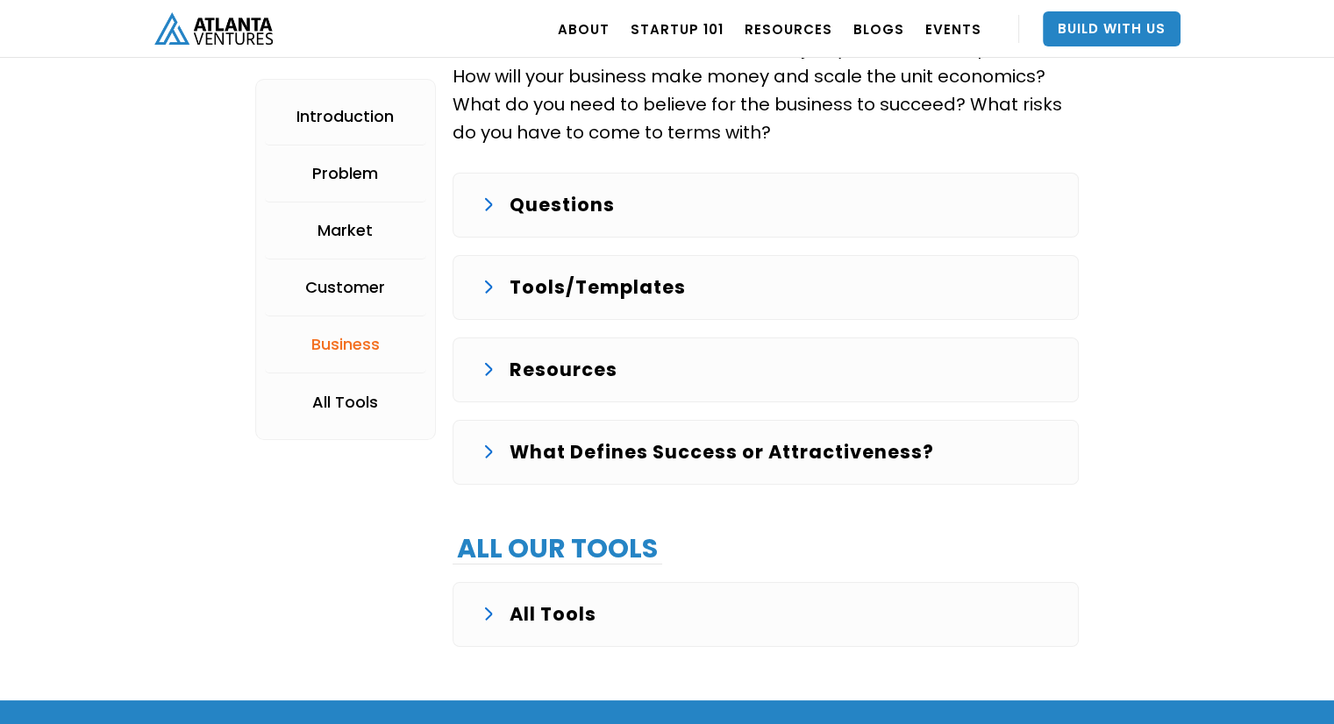
click at [491, 445] on img at bounding box center [489, 452] width 8 height 14
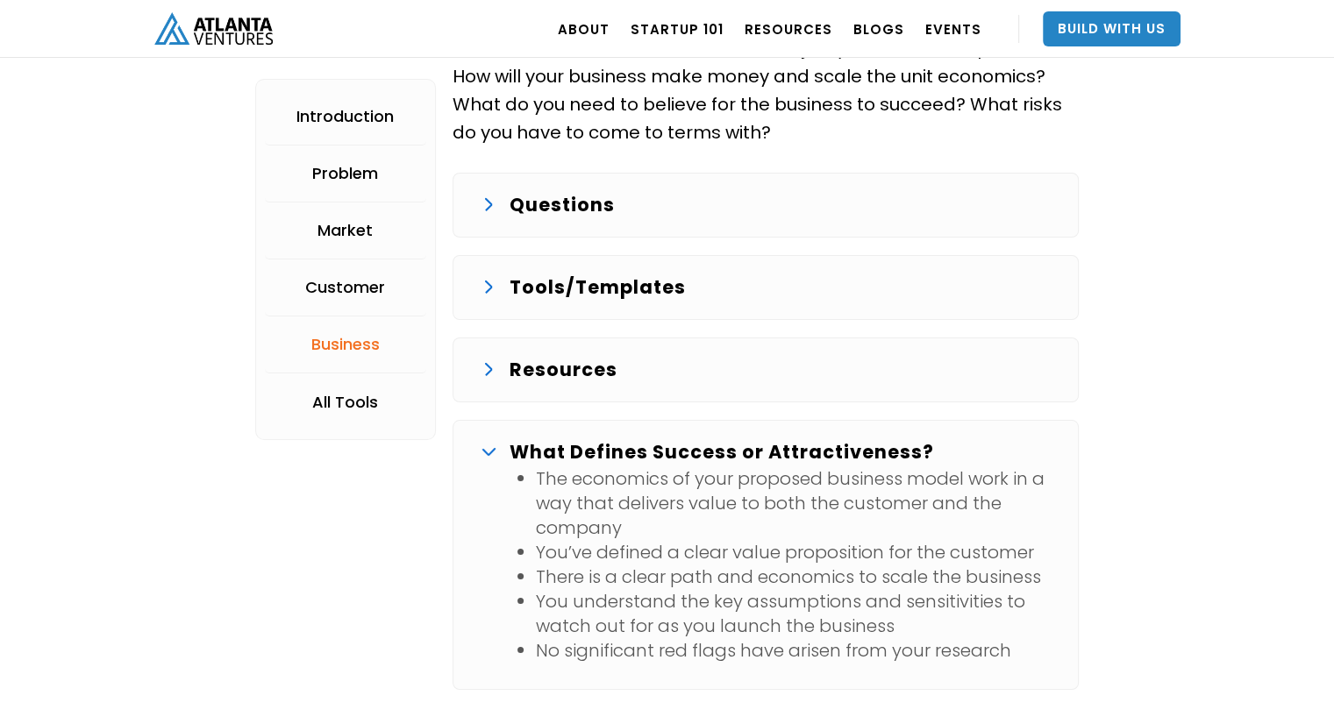
click at [486, 338] on div "Resources Startup Strategy Startup Success: Team, Stream, and Not a Meme by [PE…" at bounding box center [765, 370] width 626 height 65
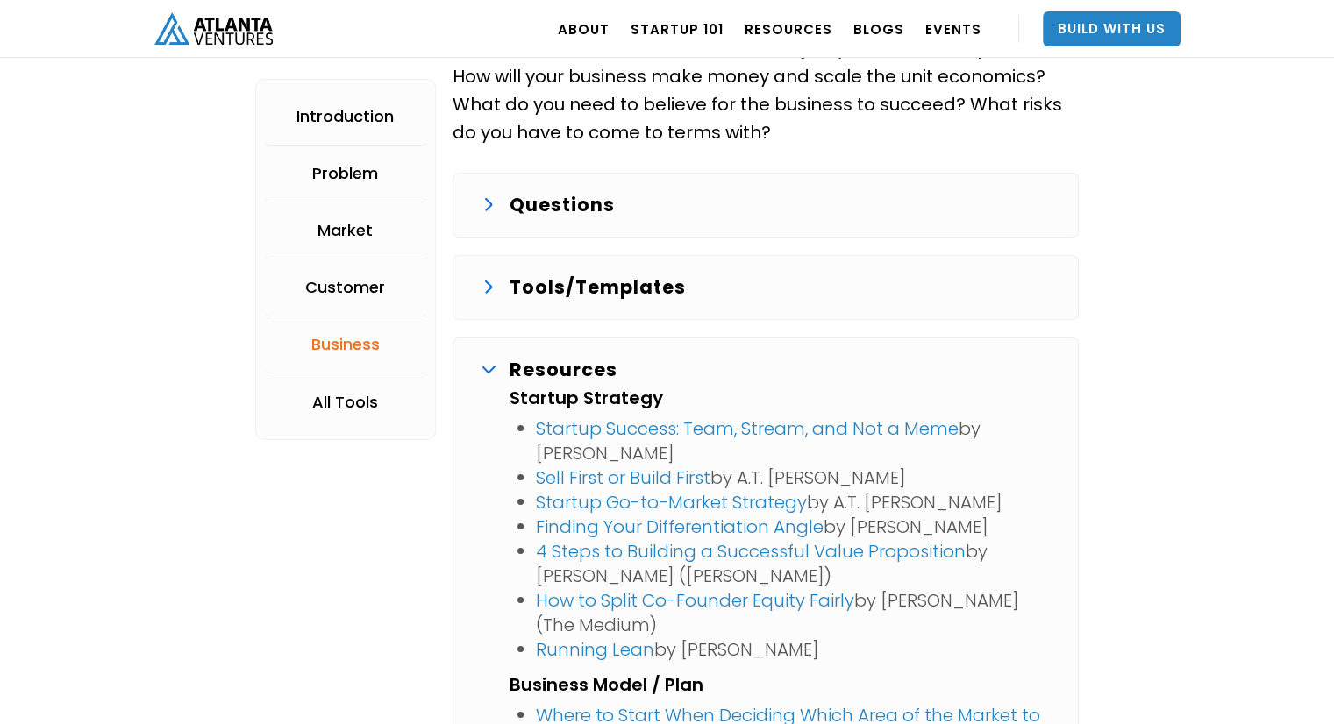
click at [490, 281] on img at bounding box center [489, 288] width 8 height 14
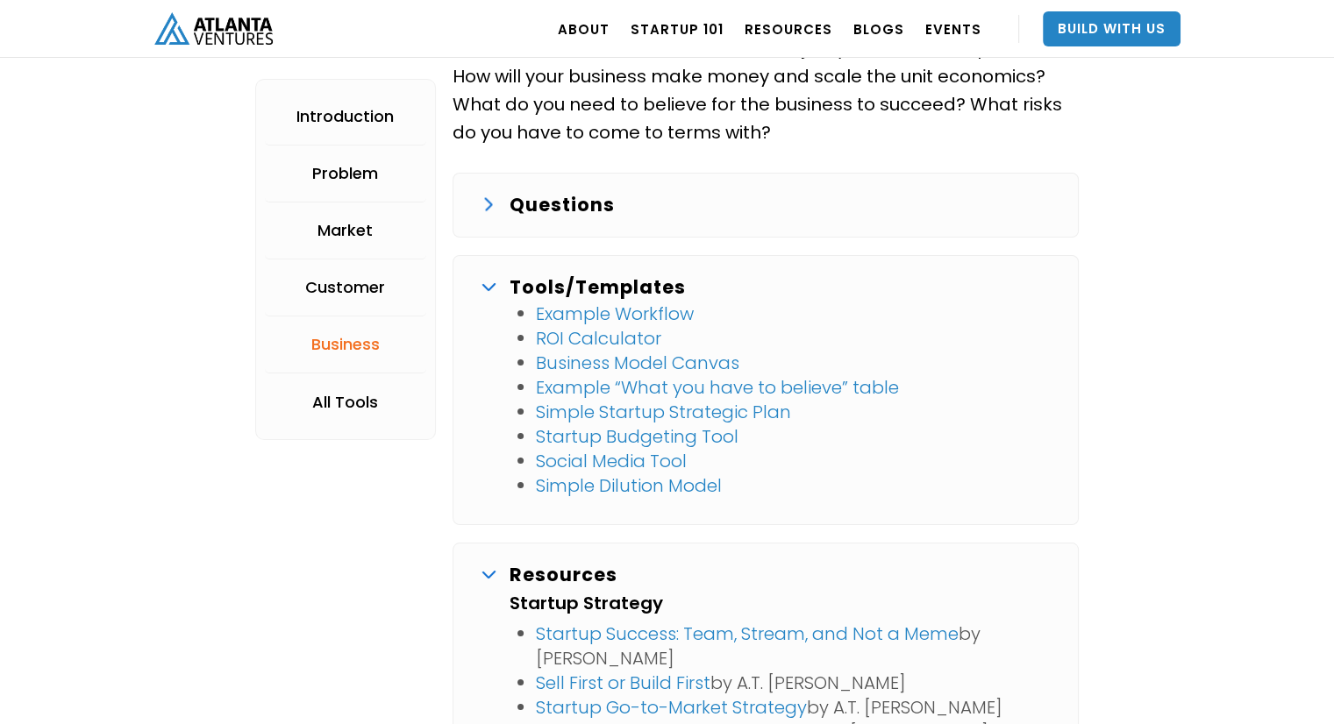
click at [496, 191] on div "Questions" at bounding box center [765, 205] width 568 height 28
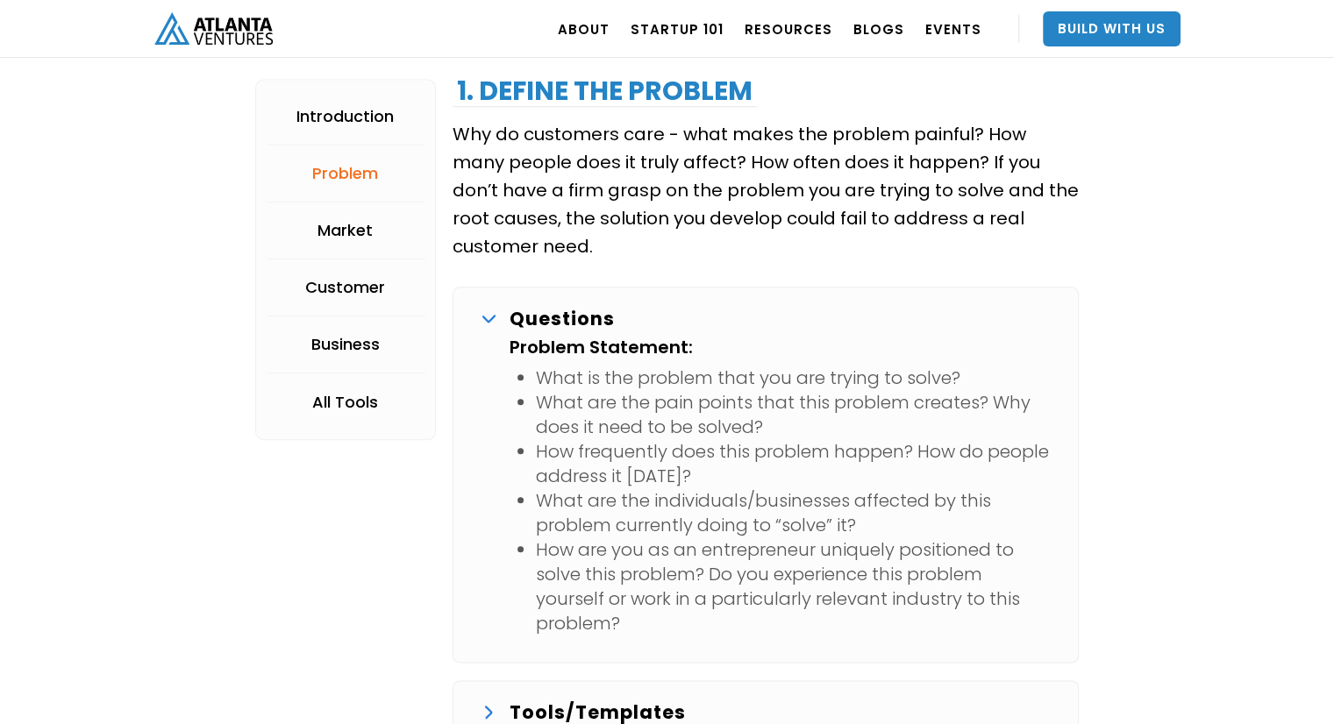
scroll to position [1892, 0]
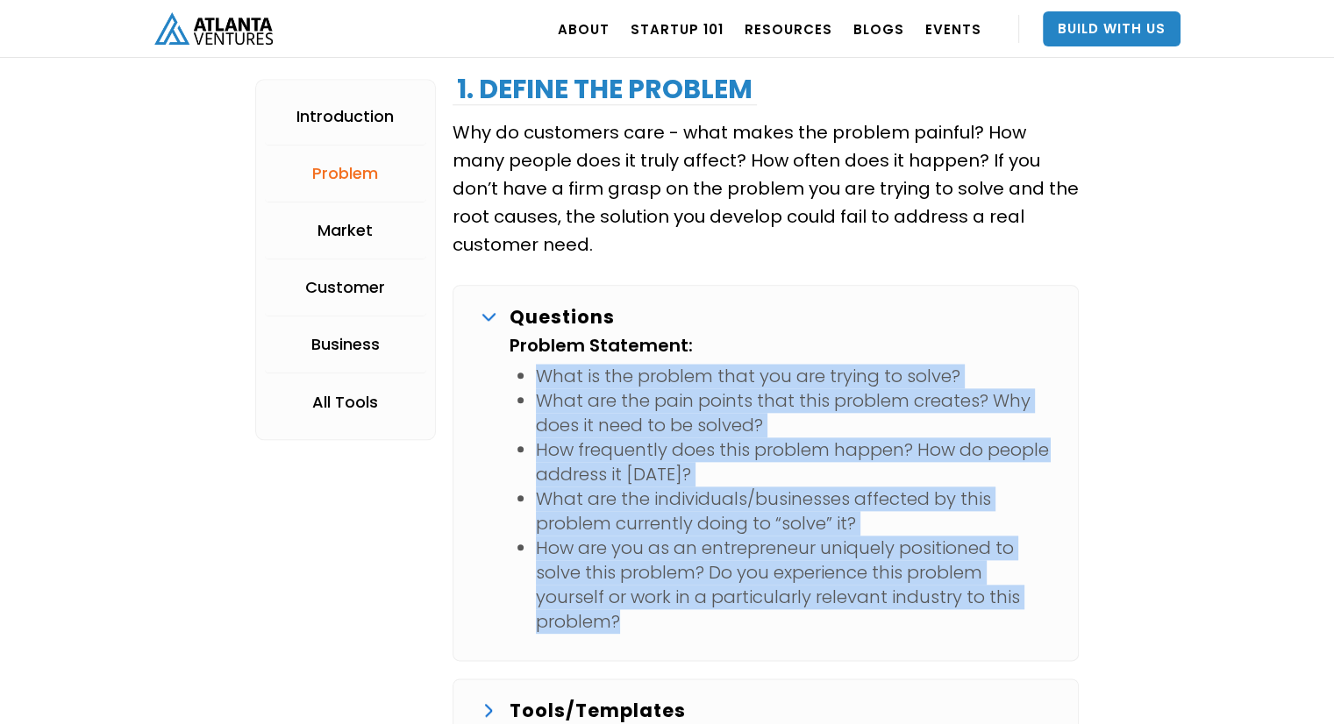
drag, startPoint x: 656, startPoint y: 622, endPoint x: 506, endPoint y: 362, distance: 299.7
click at [506, 362] on div "Questions Problem Statement: What is the problem that you are trying to solve? …" at bounding box center [765, 473] width 626 height 376
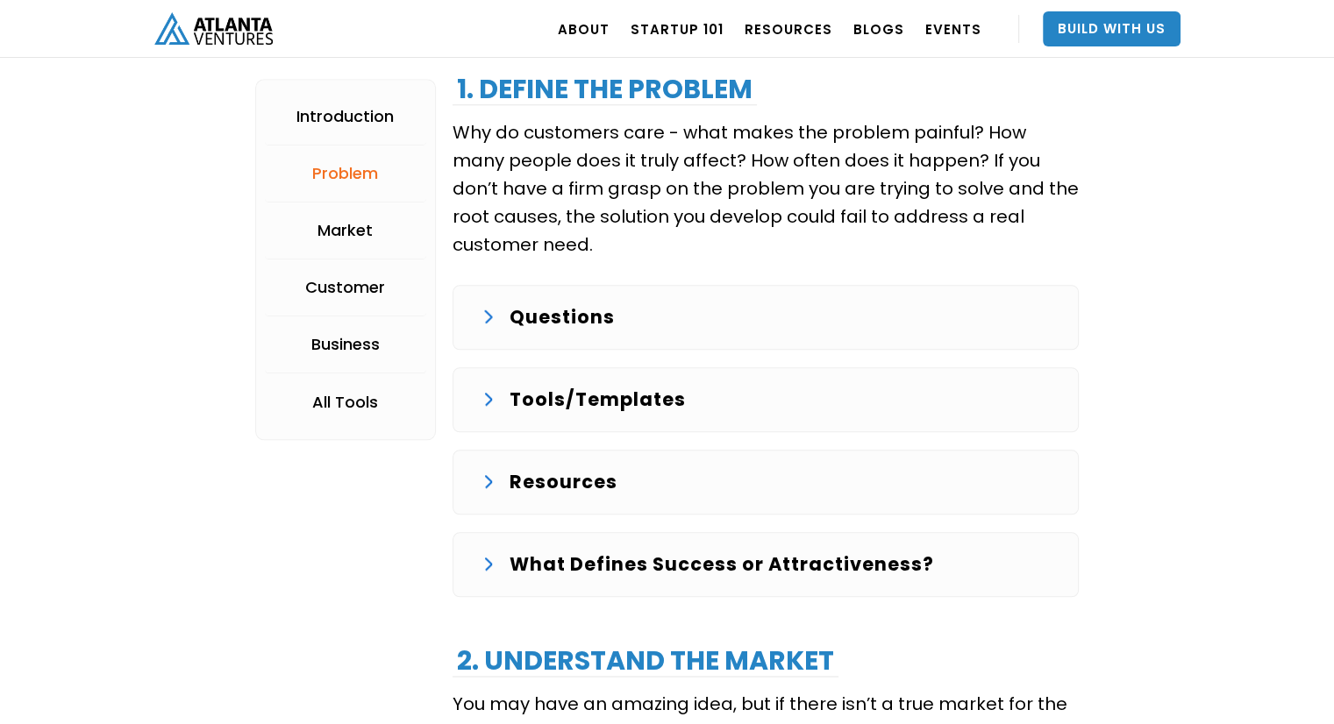
click at [566, 322] on p "Questions" at bounding box center [561, 317] width 105 height 28
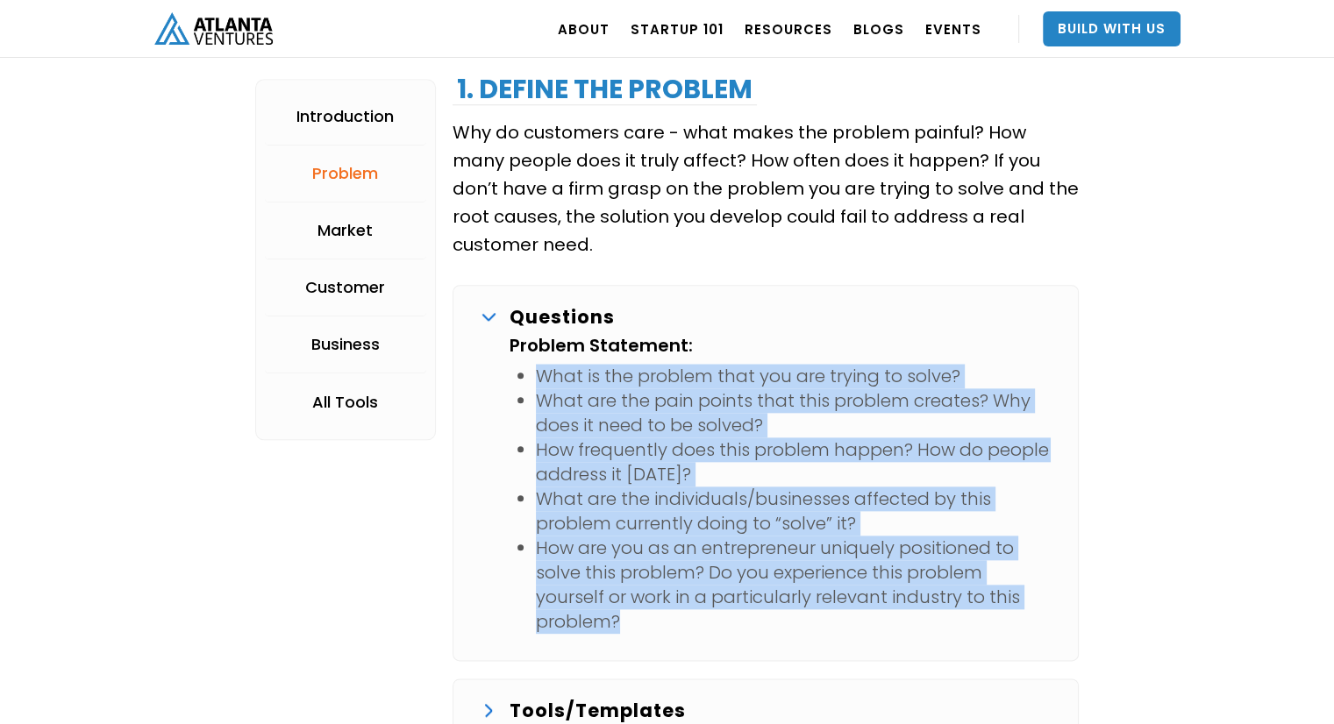
drag, startPoint x: 638, startPoint y: 632, endPoint x: 540, endPoint y: 372, distance: 278.3
click at [540, 372] on ul "What is the problem that you are trying to solve? What are the pain points that…" at bounding box center [779, 499] width 541 height 270
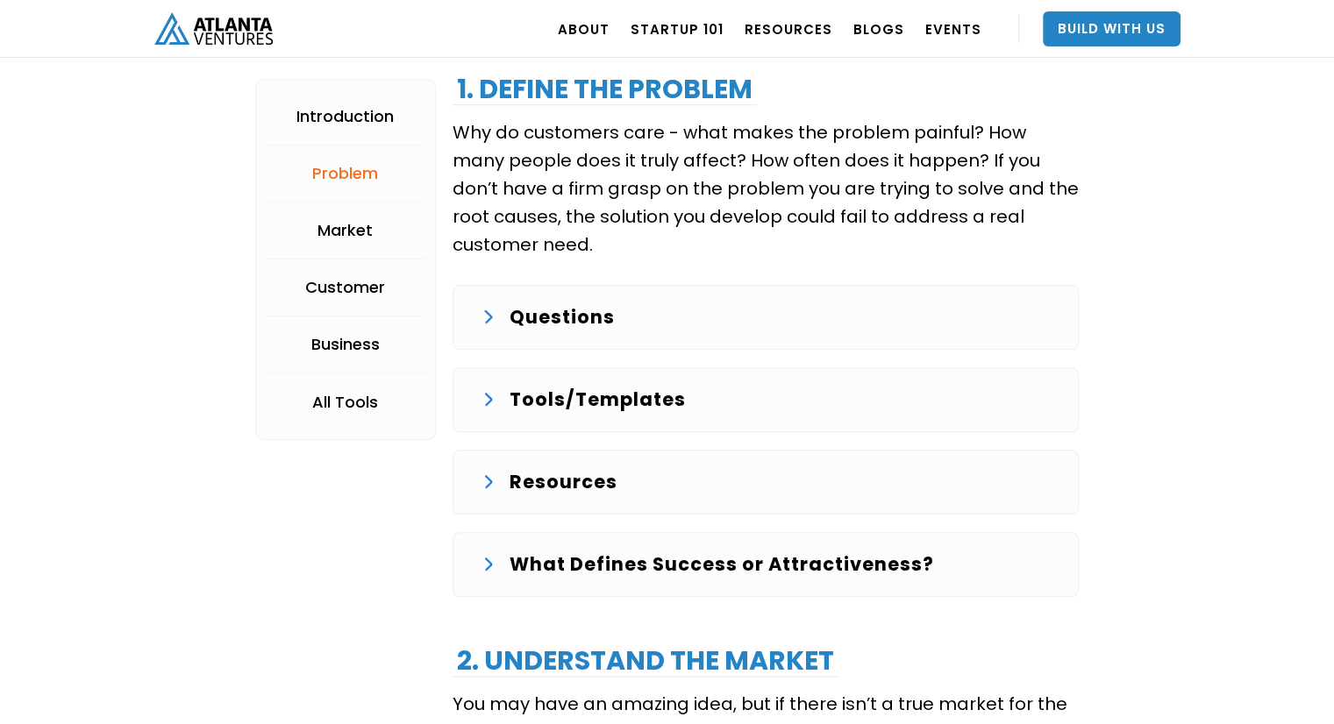
click at [531, 319] on p "Questions" at bounding box center [561, 317] width 105 height 28
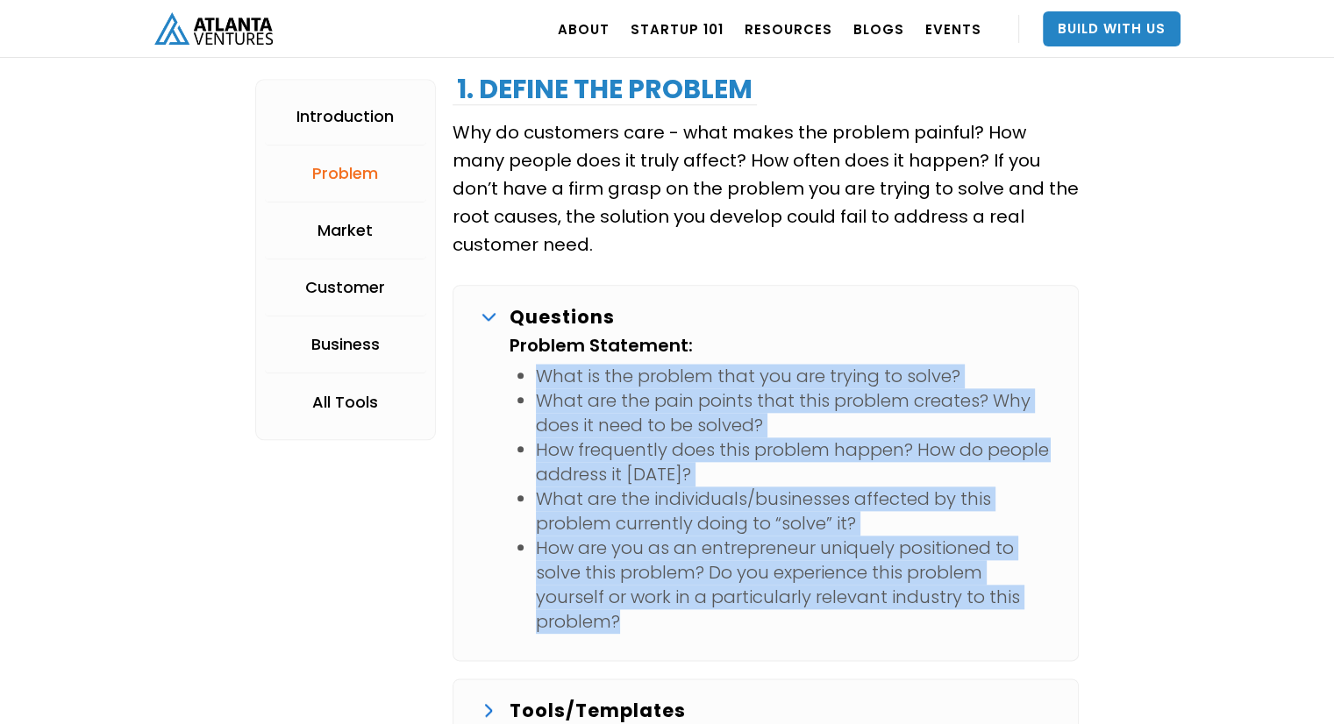
drag, startPoint x: 541, startPoint y: 373, endPoint x: 695, endPoint y: 612, distance: 284.8
click at [695, 612] on ul "What is the problem that you are trying to solve? What are the pain points that…" at bounding box center [779, 499] width 541 height 270
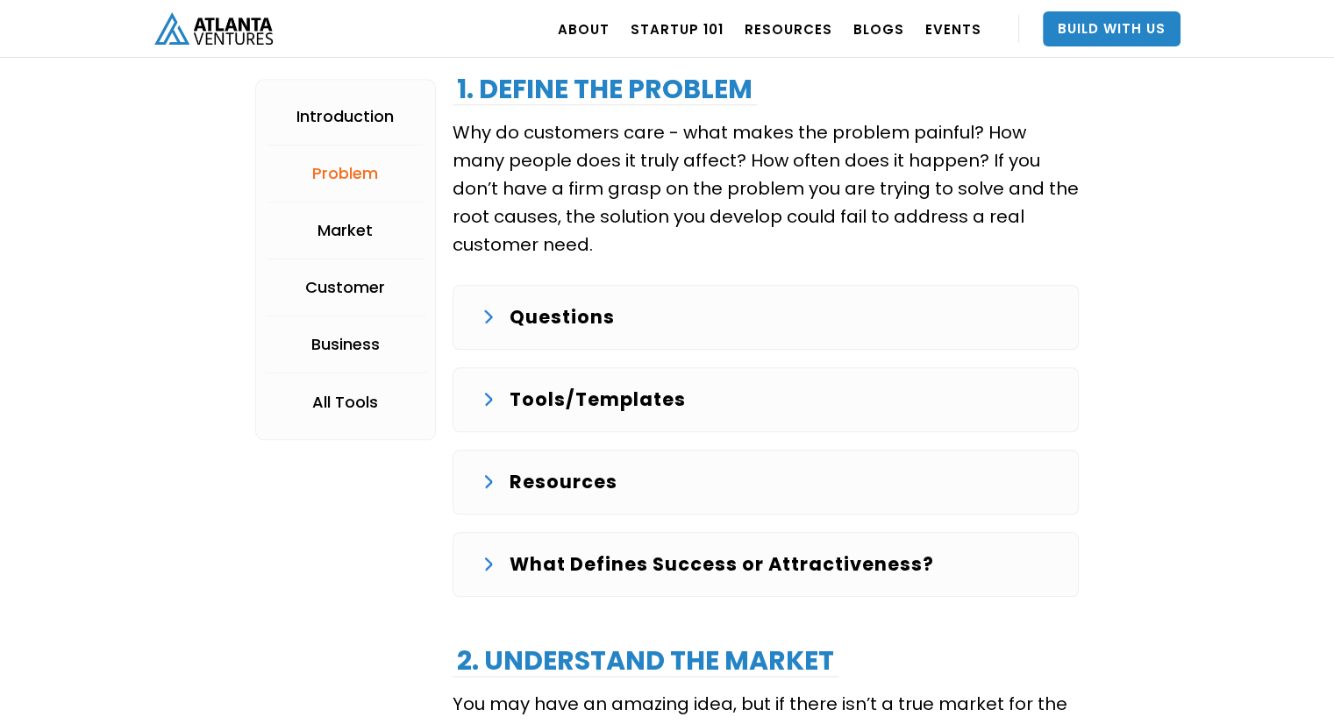
click at [554, 322] on p "Questions" at bounding box center [561, 317] width 105 height 28
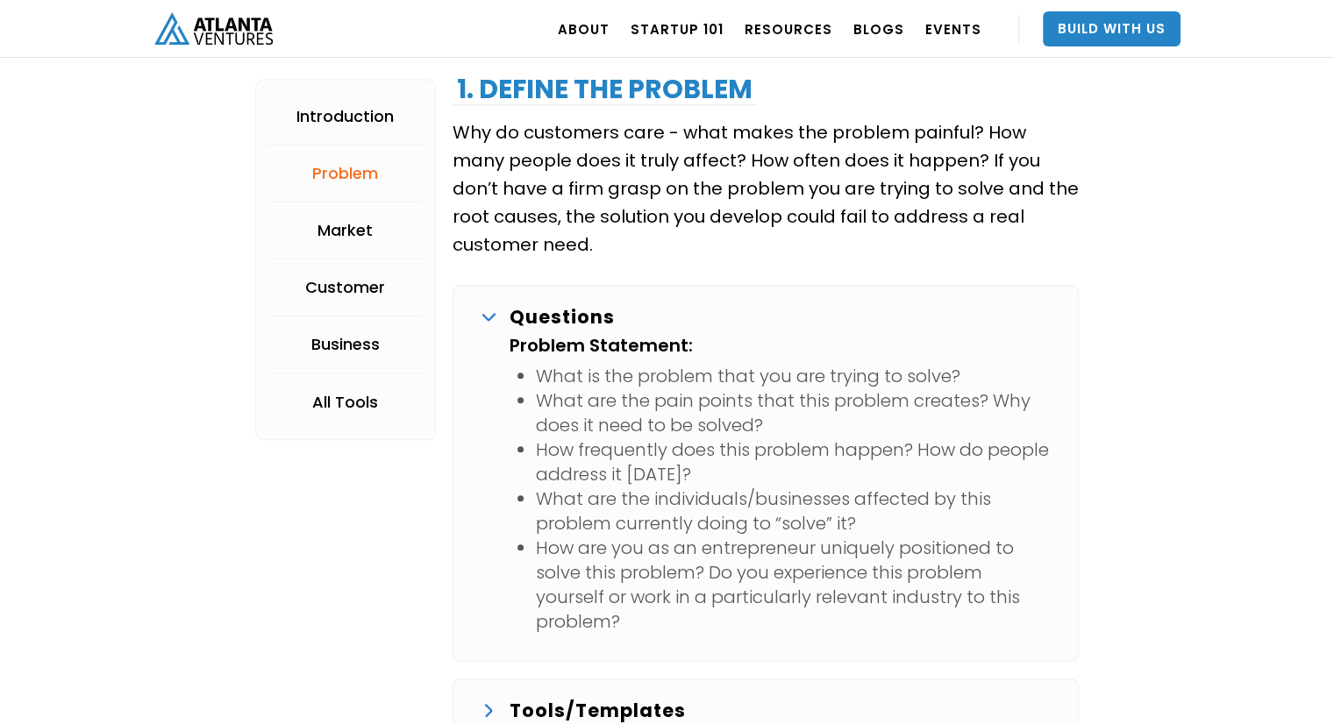
click at [550, 364] on li "What is the problem that you are trying to solve?" at bounding box center [793, 376] width 515 height 25
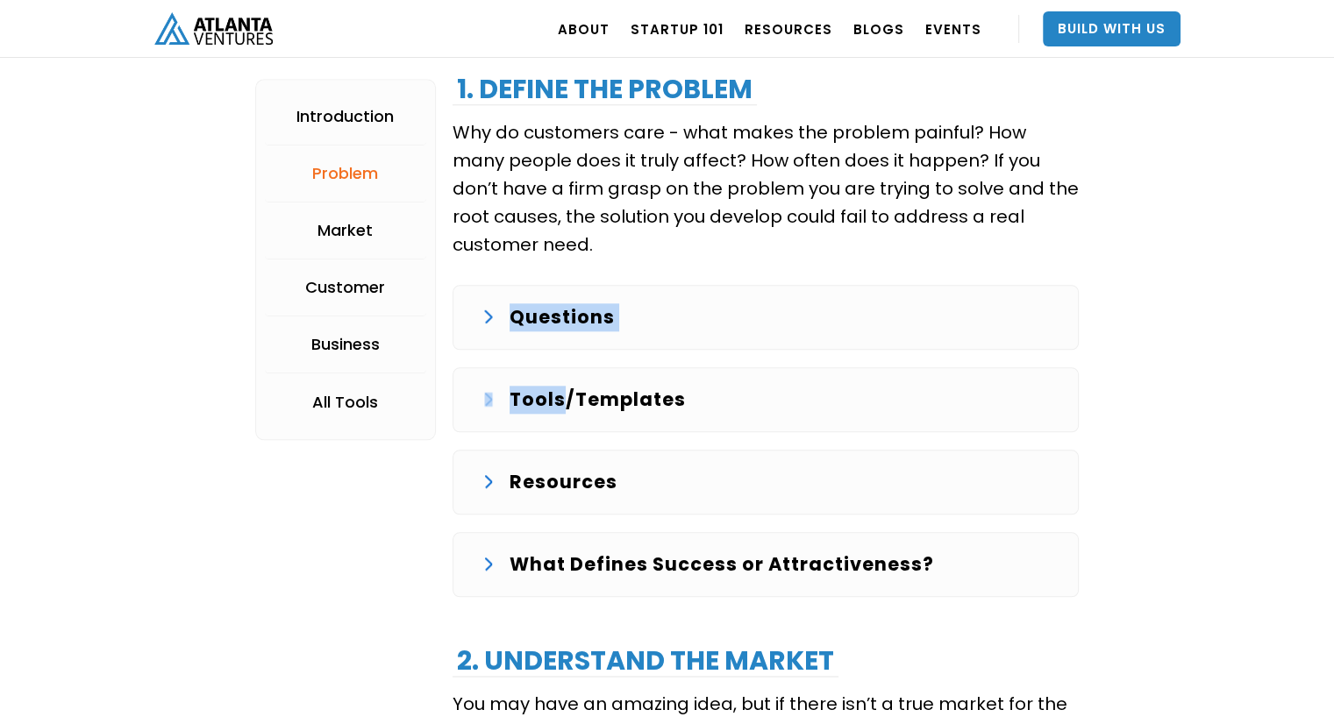
drag, startPoint x: 550, startPoint y: 364, endPoint x: 519, endPoint y: 290, distance: 79.8
click at [519, 290] on div "Questions Problem Statement: What is the problem that you are trying to solve? …" at bounding box center [765, 317] width 626 height 65
click at [546, 324] on p "Questions" at bounding box center [561, 317] width 105 height 28
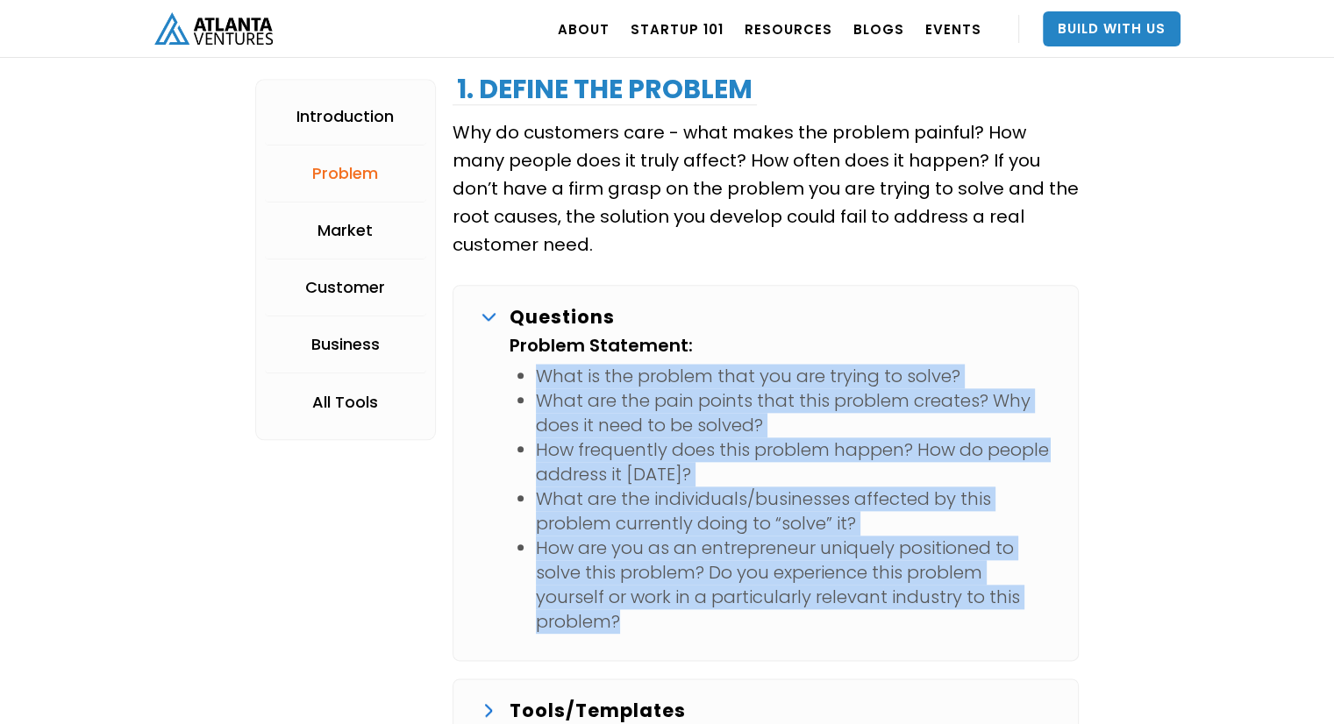
copy ul "What is the problem that you are trying to solve? What are the pain points that…"
drag, startPoint x: 535, startPoint y: 369, endPoint x: 675, endPoint y: 625, distance: 292.0
click at [675, 625] on ul "What is the problem that you are trying to solve? What are the pain points that…" at bounding box center [779, 499] width 541 height 270
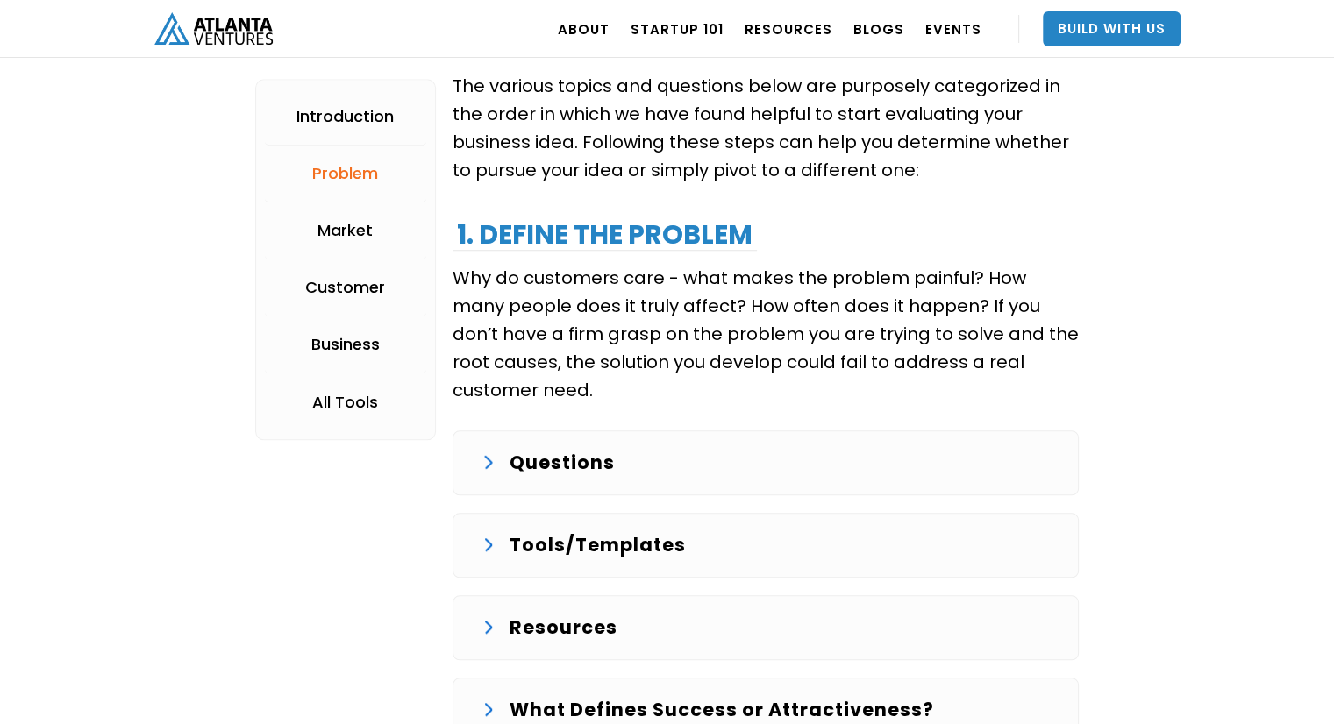
scroll to position [1742, 0]
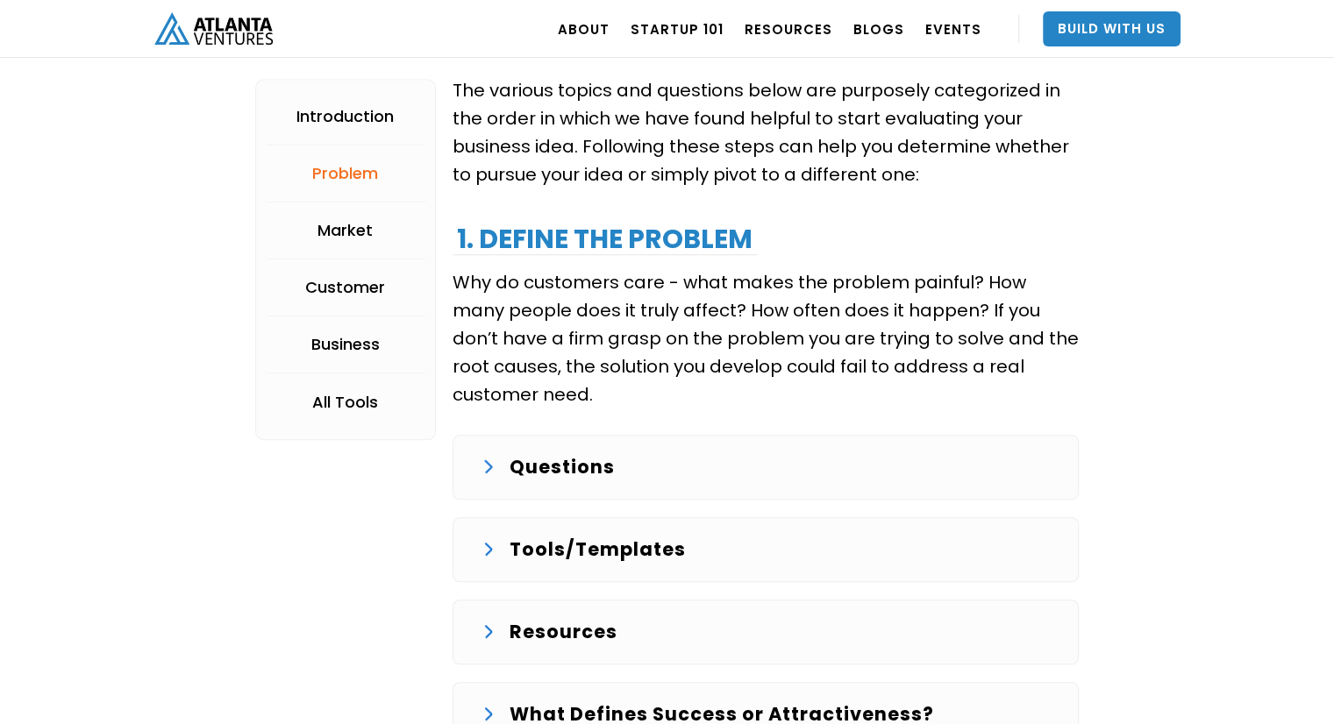
click at [485, 552] on img at bounding box center [489, 550] width 8 height 14
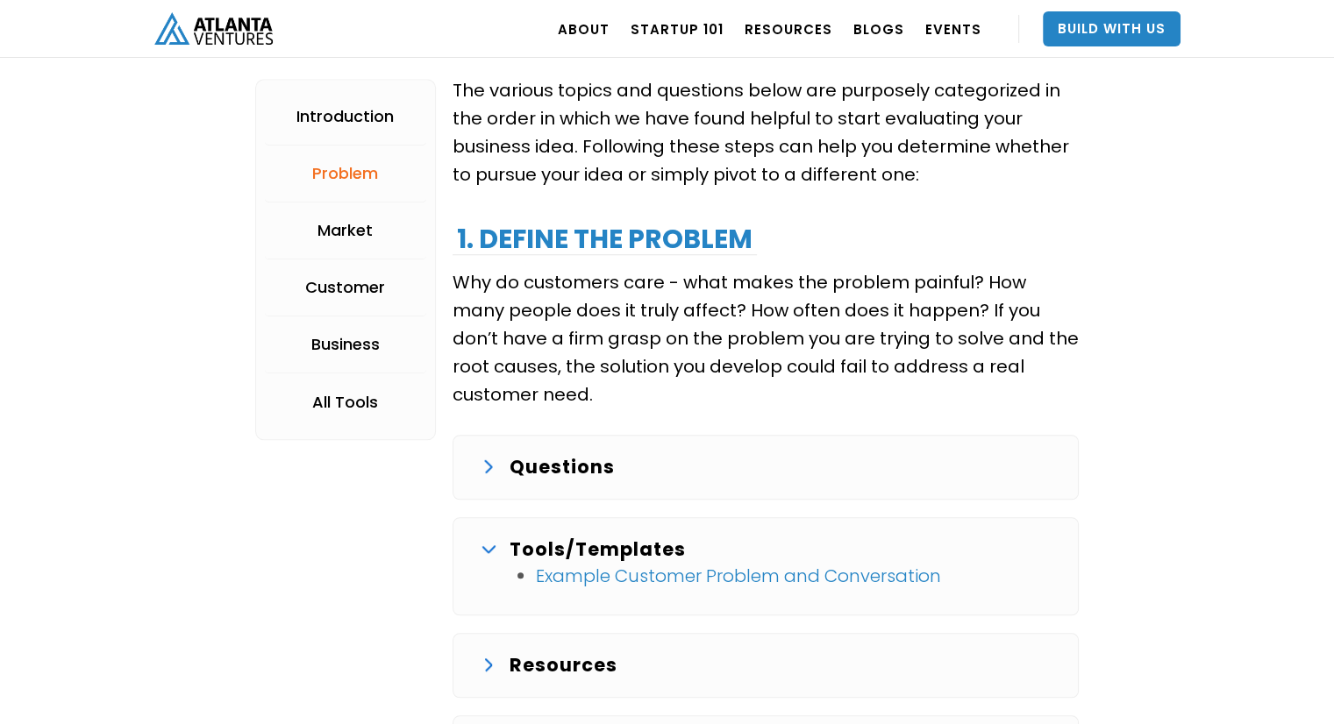
scroll to position [1897, 0]
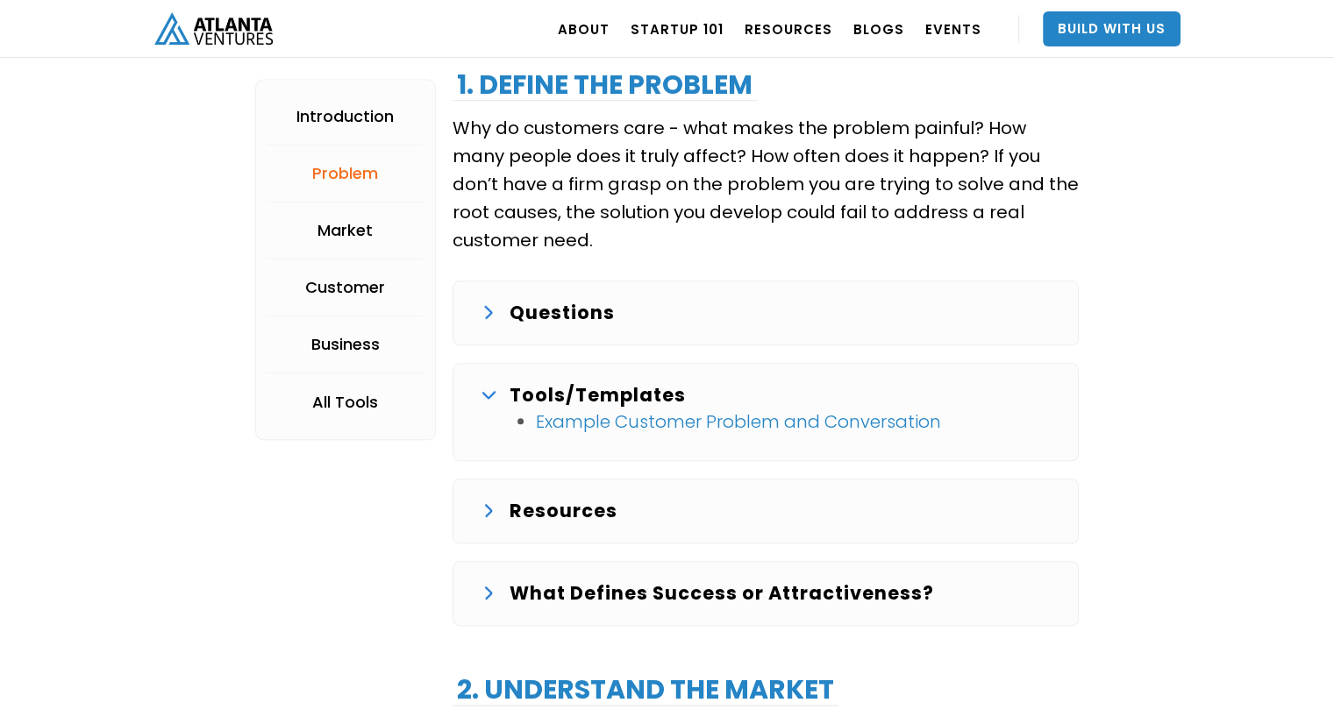
click at [505, 506] on div "Resources" at bounding box center [765, 511] width 568 height 28
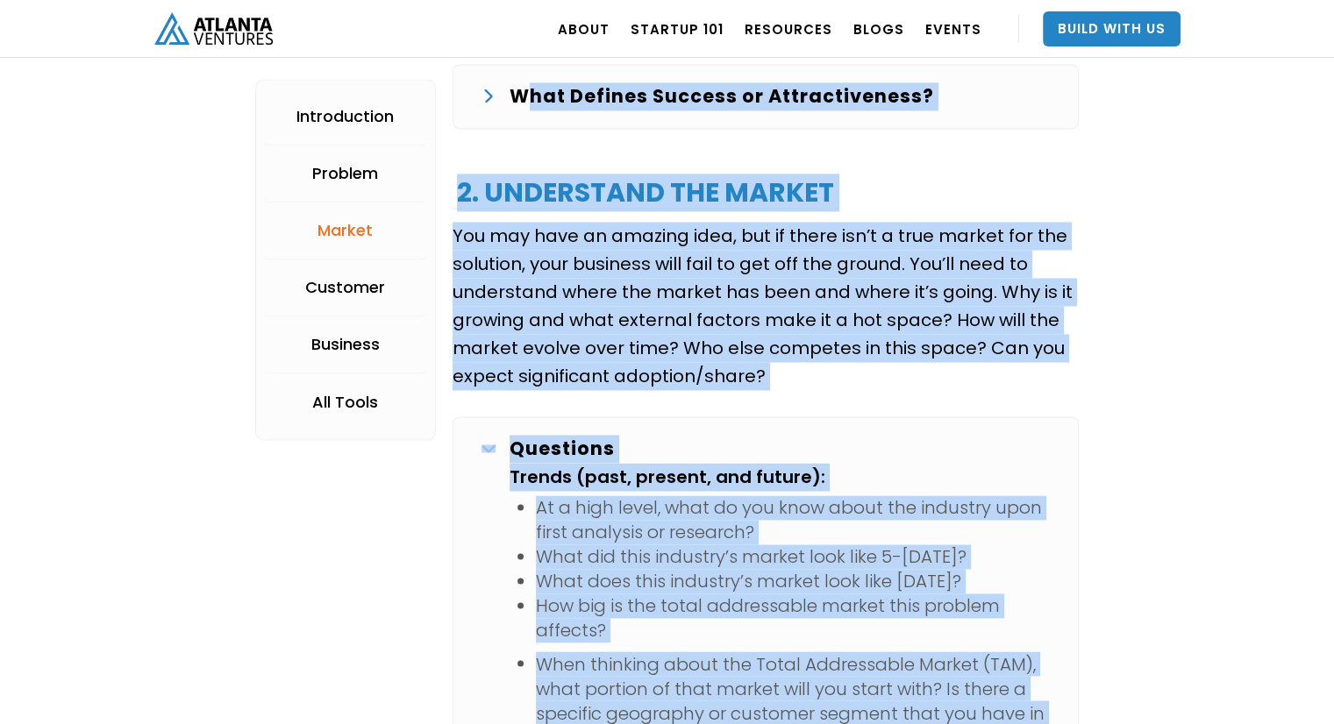
scroll to position [2647, 0]
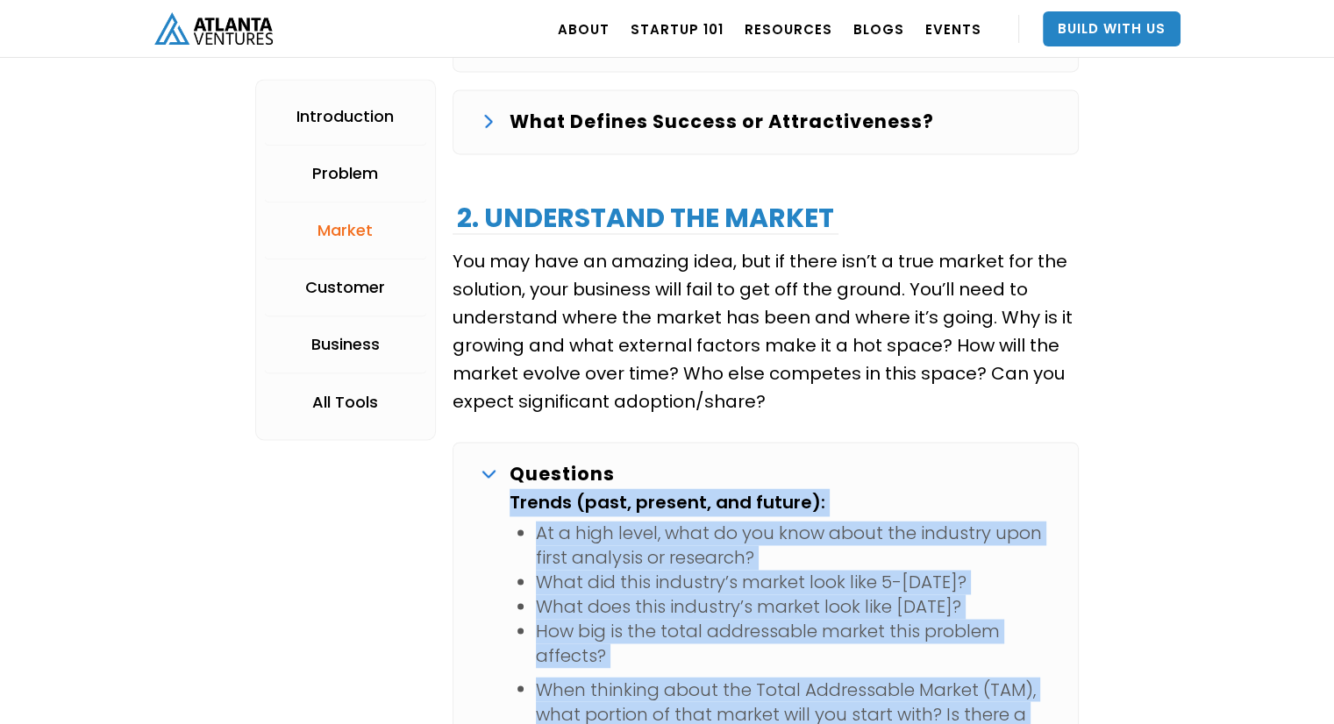
copy div "Loremi (dolo, sitamet, con adipis): El s doei tempo, inci ut lab etdo magna ali…"
drag, startPoint x: 770, startPoint y: 509, endPoint x: 509, endPoint y: 496, distance: 261.6
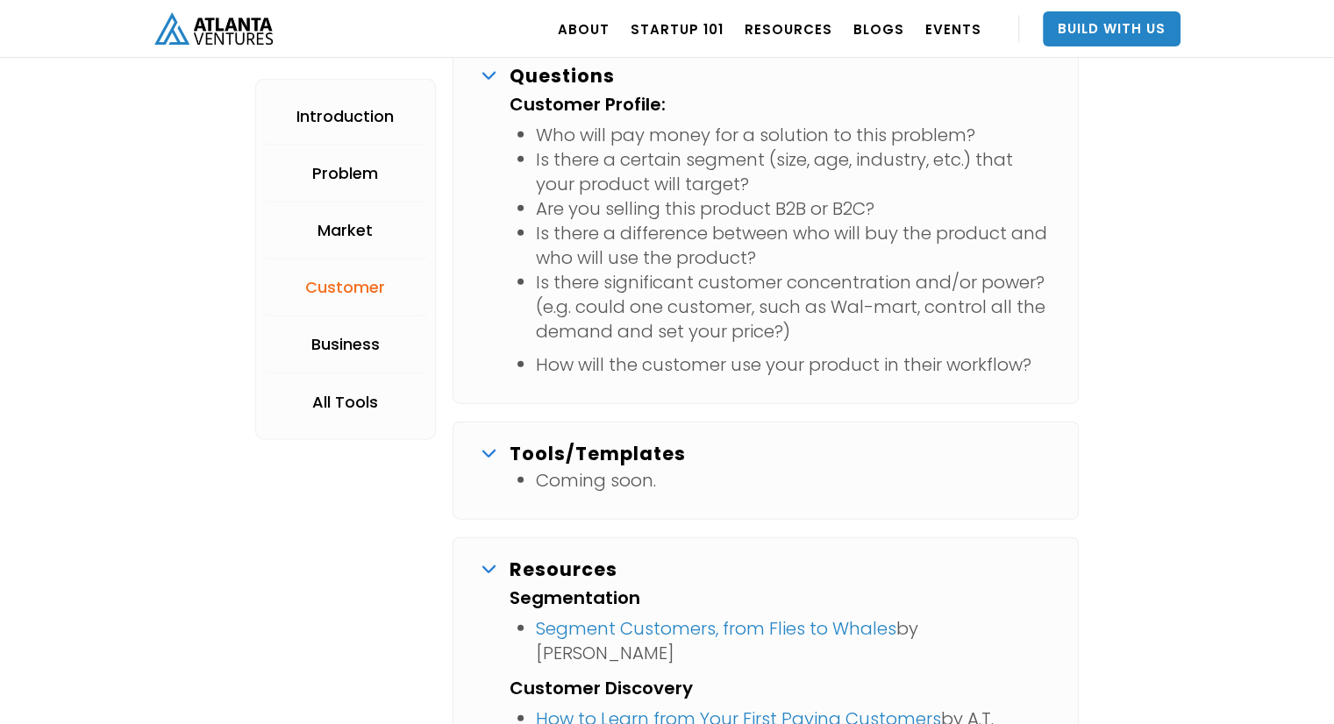
scroll to position [4045, 0]
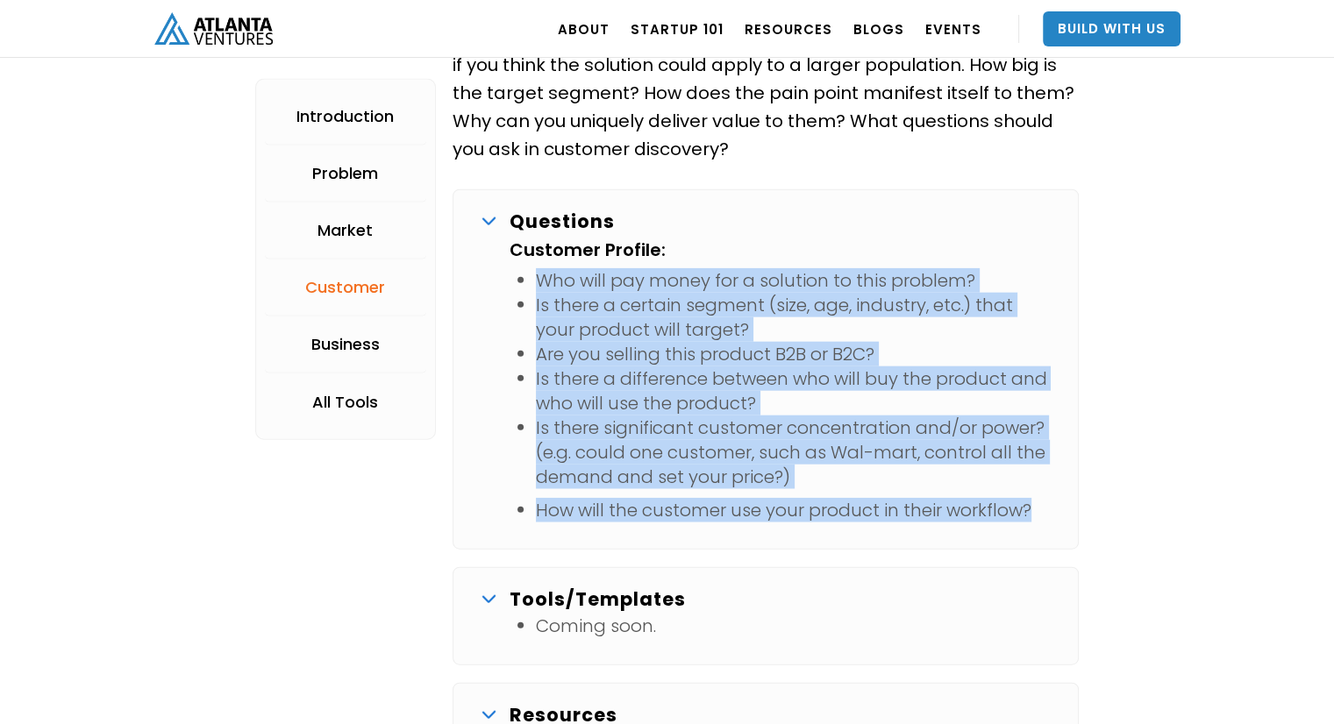
drag, startPoint x: 1031, startPoint y: 487, endPoint x: 516, endPoint y: 257, distance: 564.5
click at [516, 257] on div "Customer Profile: Who will pay money for a solution to this problem? Is there a…" at bounding box center [779, 384] width 541 height 296
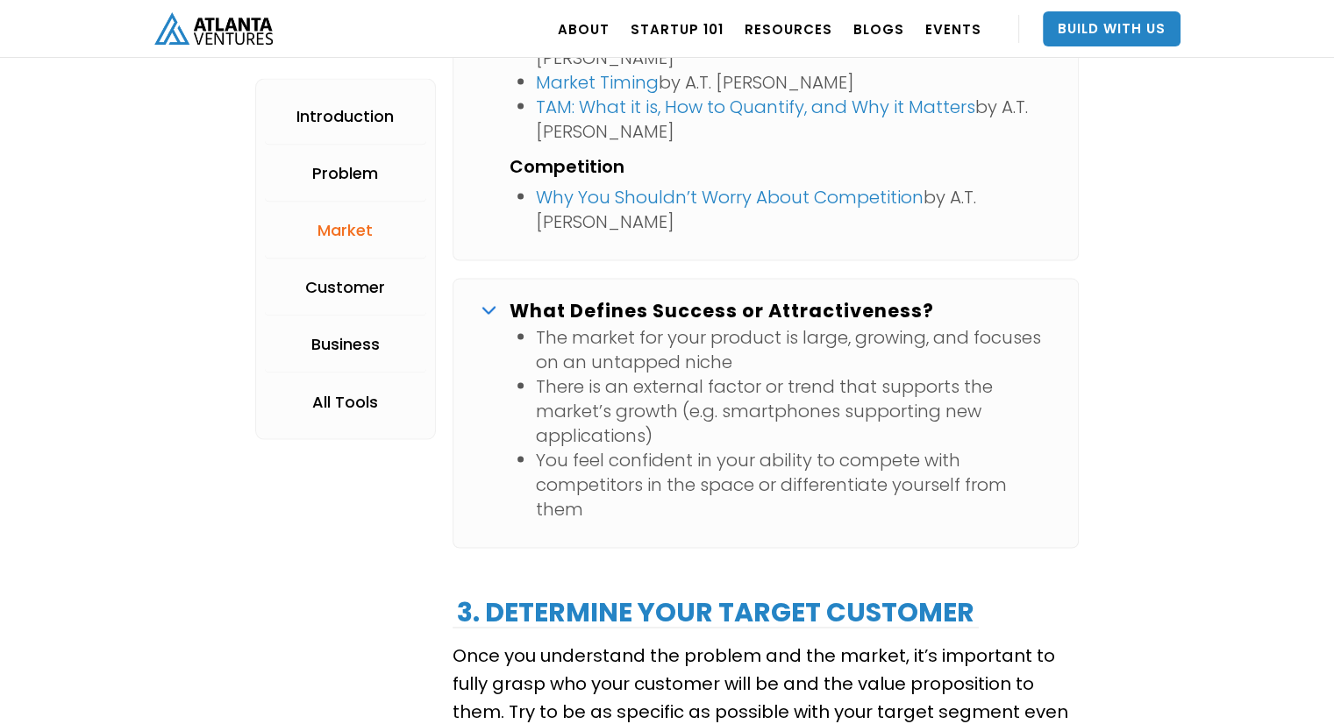
scroll to position [3368, 0]
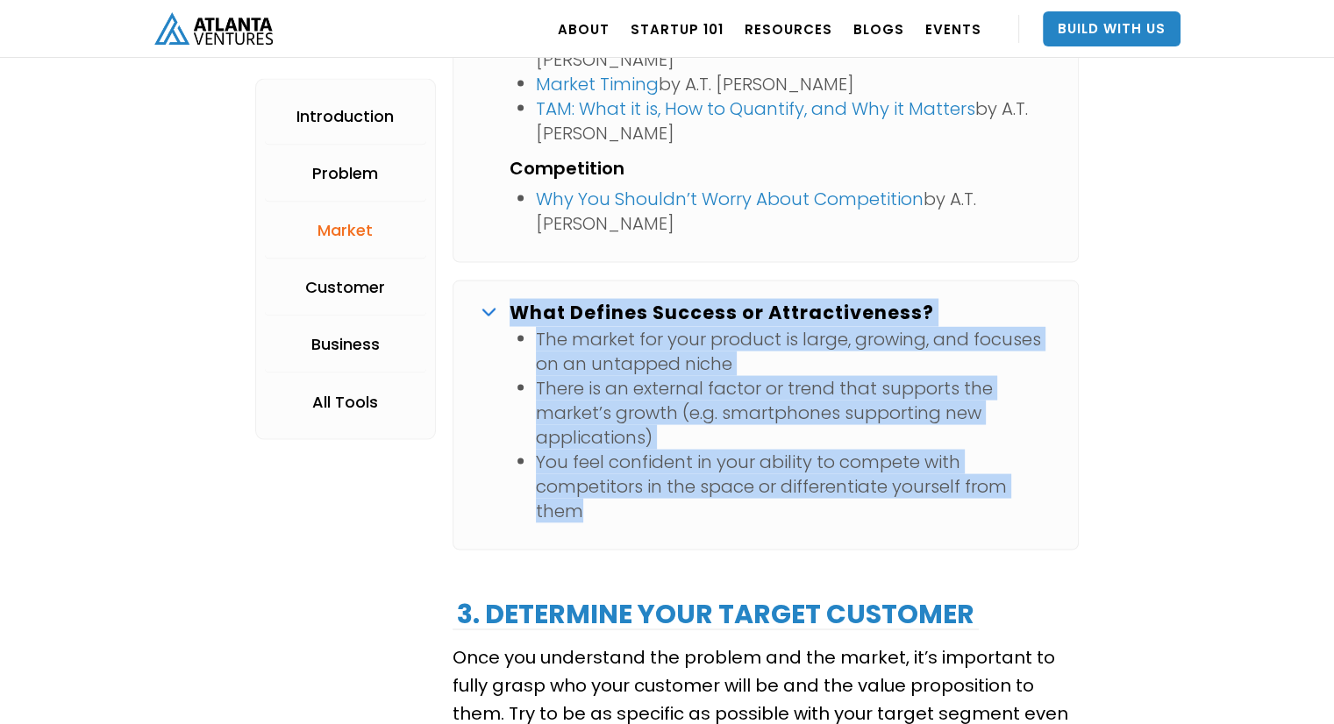
copy div "What Defines Success or Attractiveness? The market for your product is large, g…"
drag, startPoint x: 635, startPoint y: 475, endPoint x: 495, endPoint y: 303, distance: 222.5
click at [495, 303] on div "What Defines Success or Attractiveness? The market for your product is large, g…" at bounding box center [765, 416] width 626 height 270
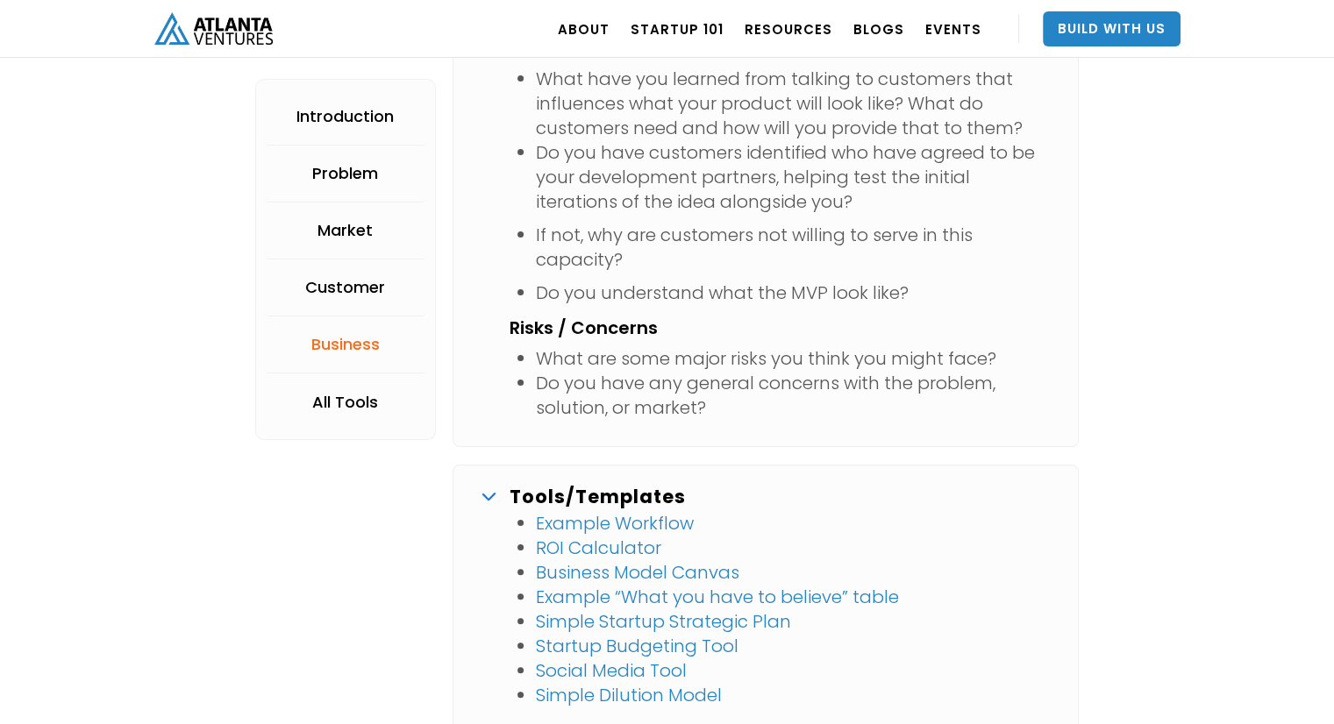
scroll to position [6946, 0]
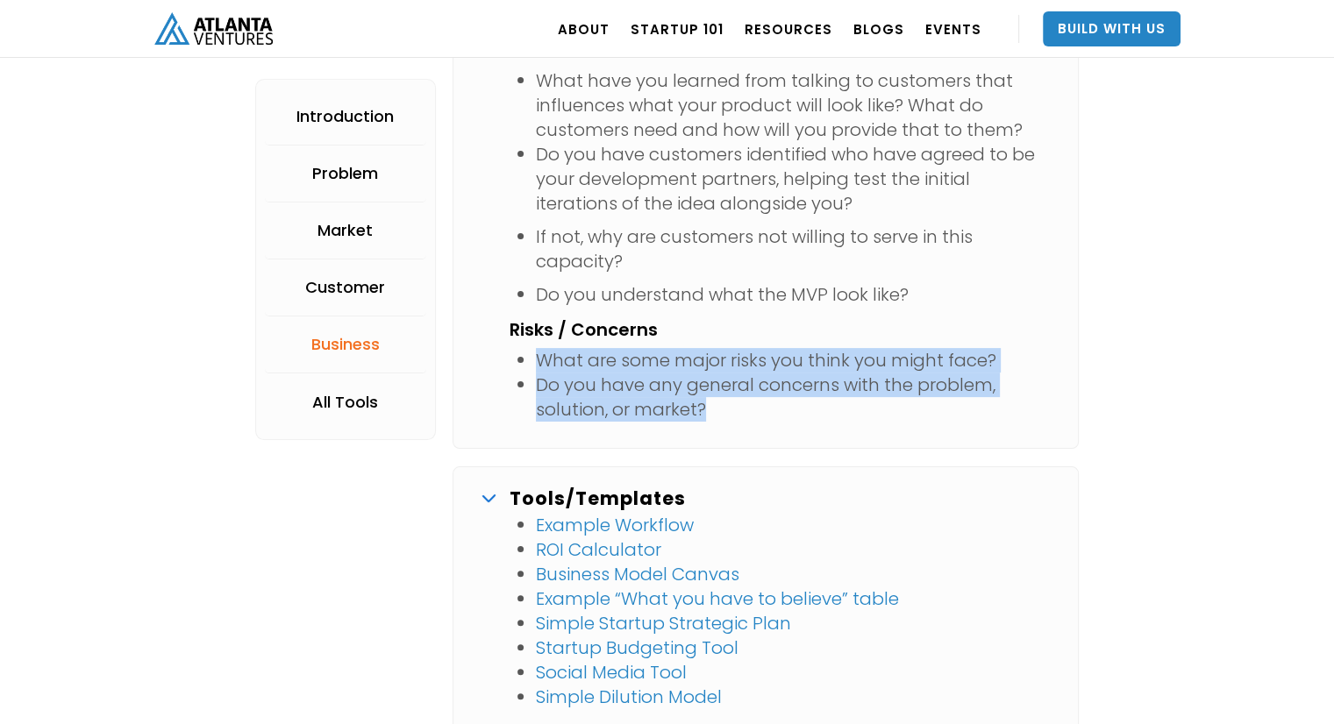
drag, startPoint x: 752, startPoint y: 383, endPoint x: 780, endPoint y: 291, distance: 96.0
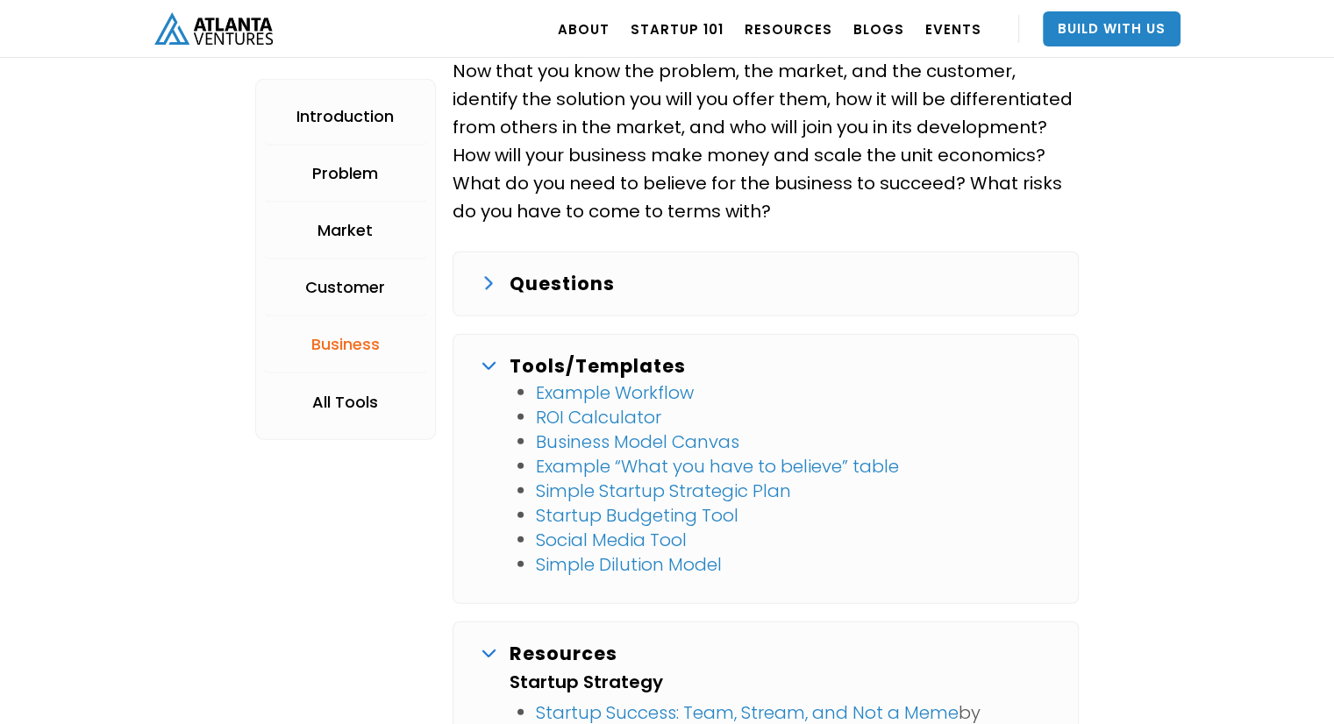
scroll to position [4924, 0]
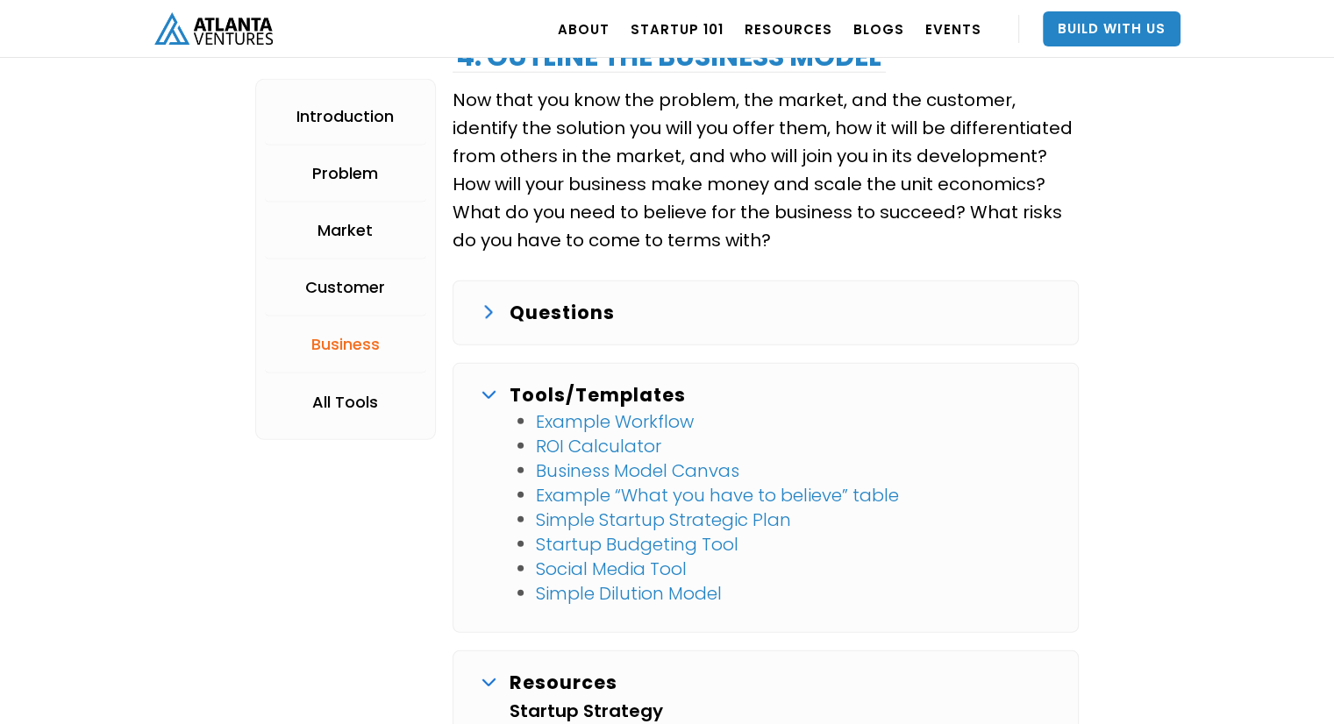
click at [518, 281] on div "Questions Proposed Solution: What is the proposed solution to the problem or th…" at bounding box center [765, 313] width 626 height 65
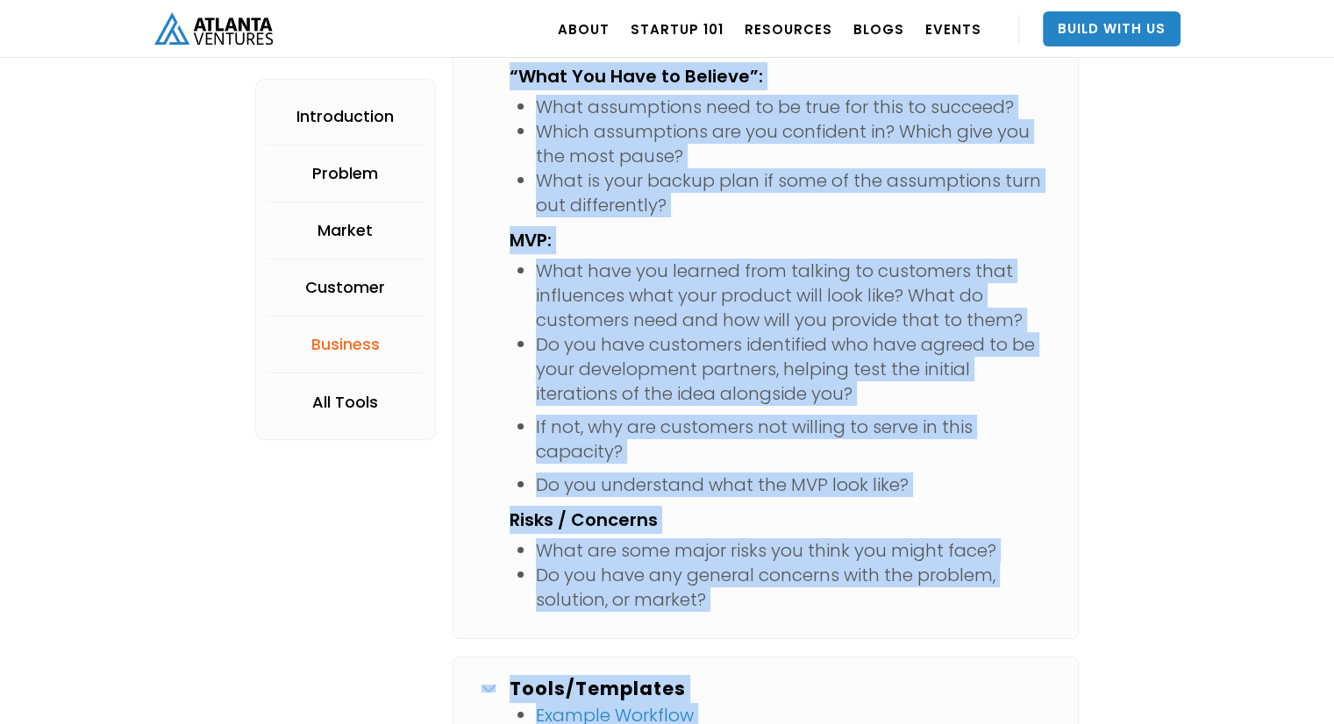
scroll to position [7132, 0]
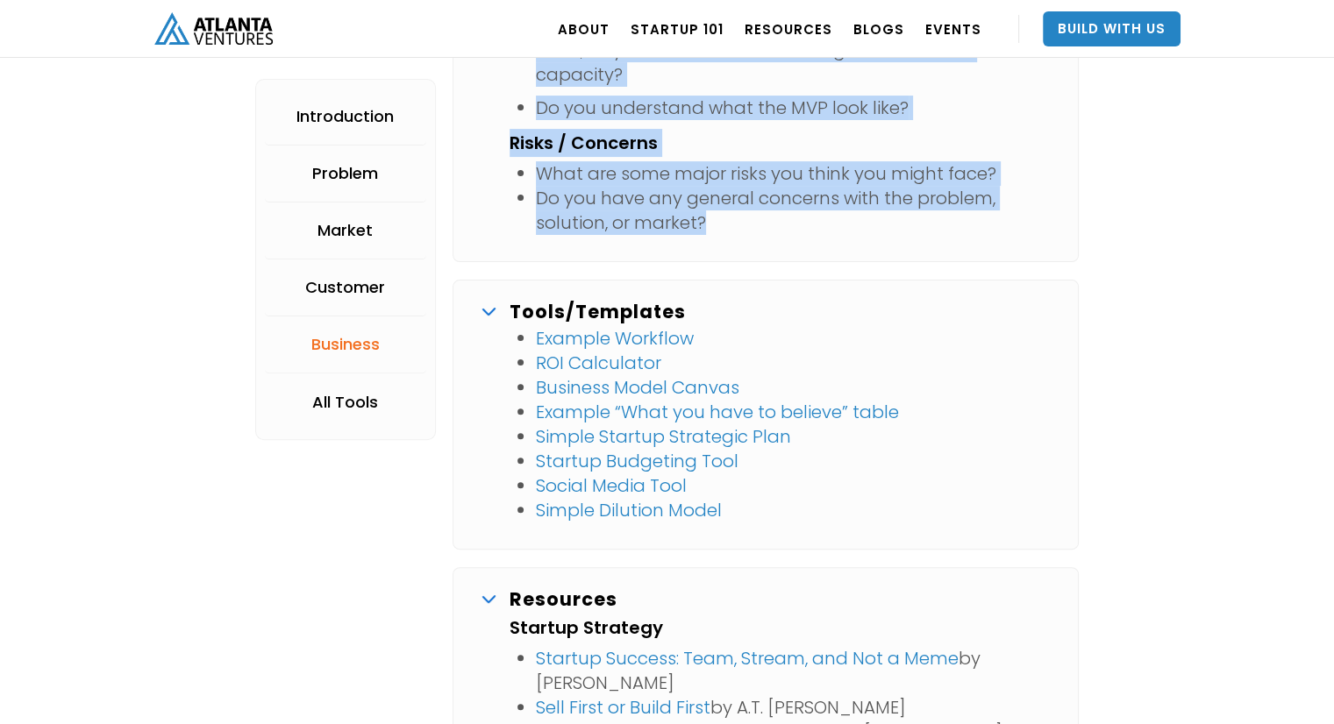
copy div "Loremips Dolorsit: Amet co adi elitsedd eiusmodt in utl etdolor ma ali enimadm …"
drag, startPoint x: 509, startPoint y: 308, endPoint x: 815, endPoint y: 207, distance: 323.0
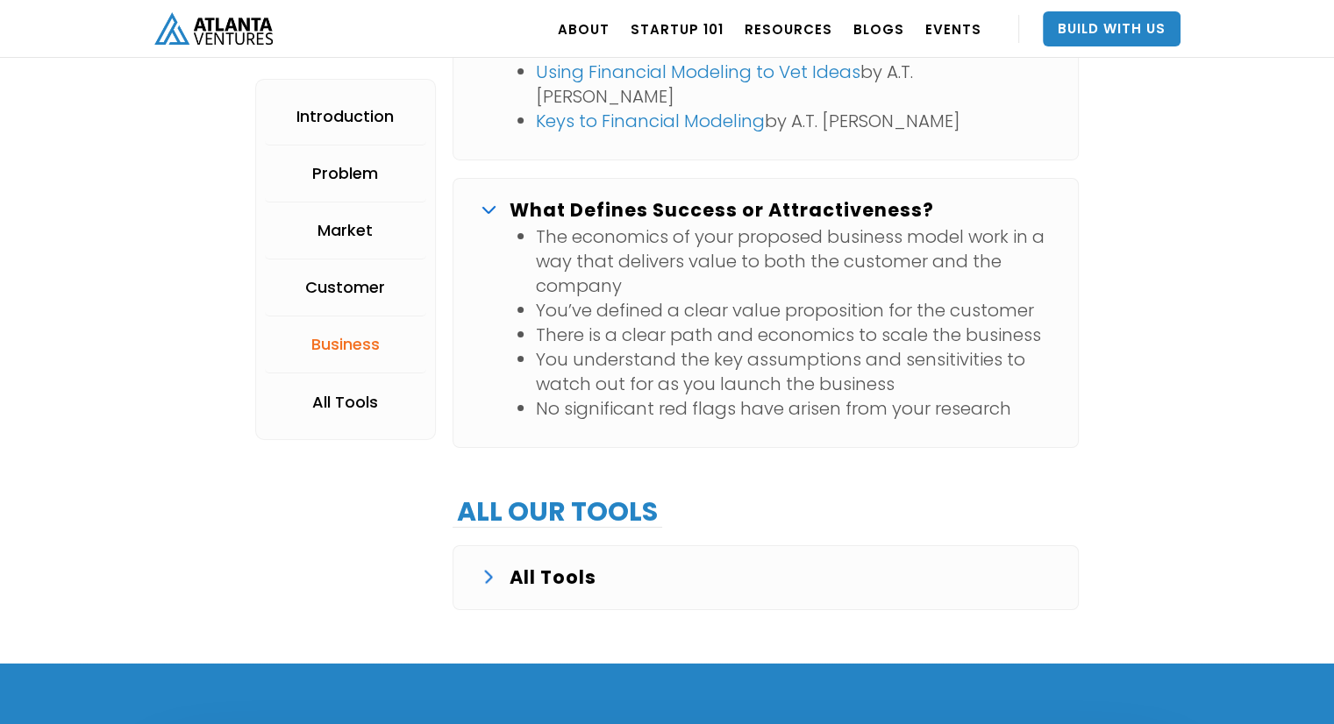
scroll to position [6103, 0]
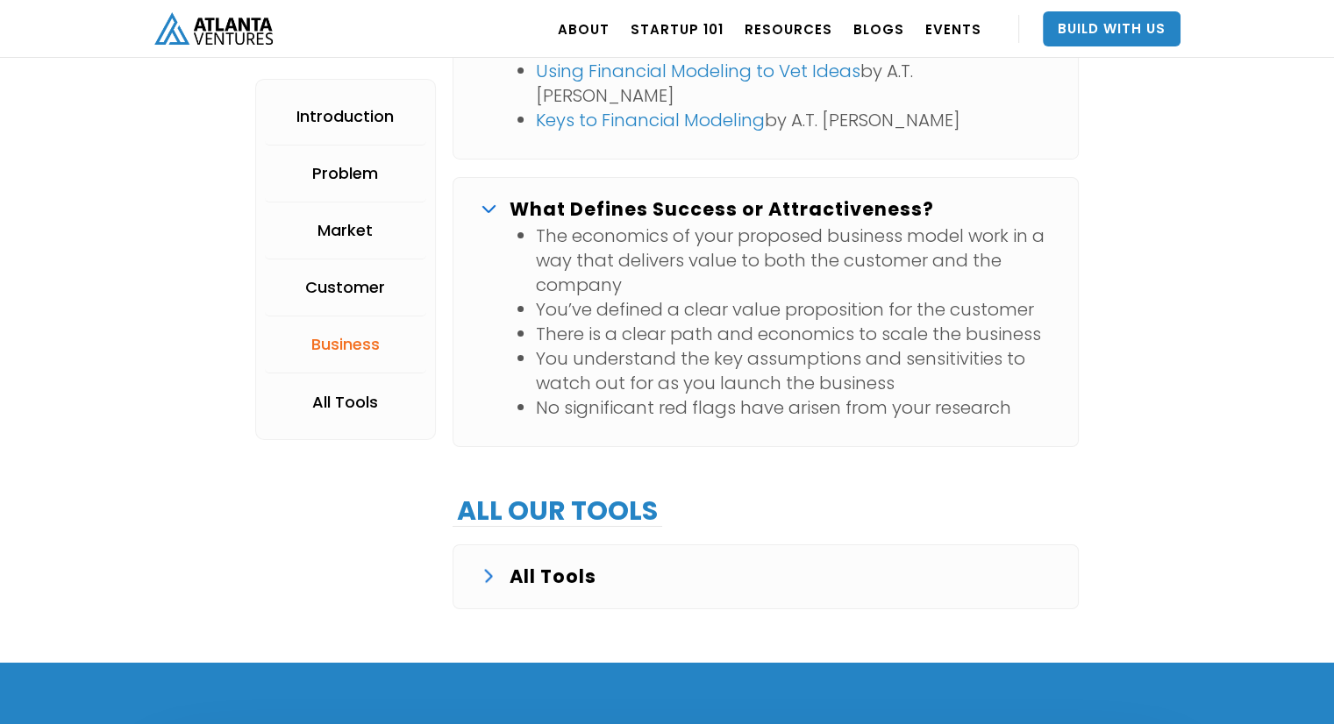
click at [574, 563] on p "All Tools" at bounding box center [552, 577] width 87 height 28
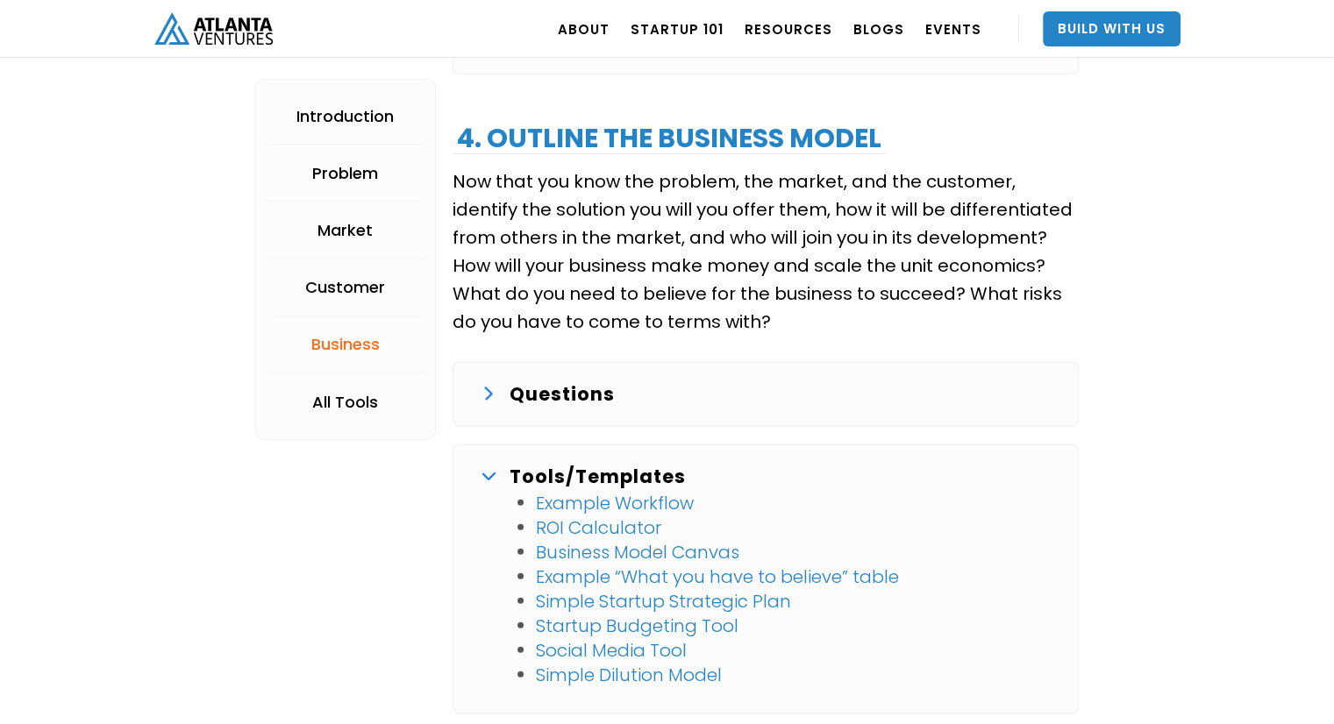
scroll to position [4633, 0]
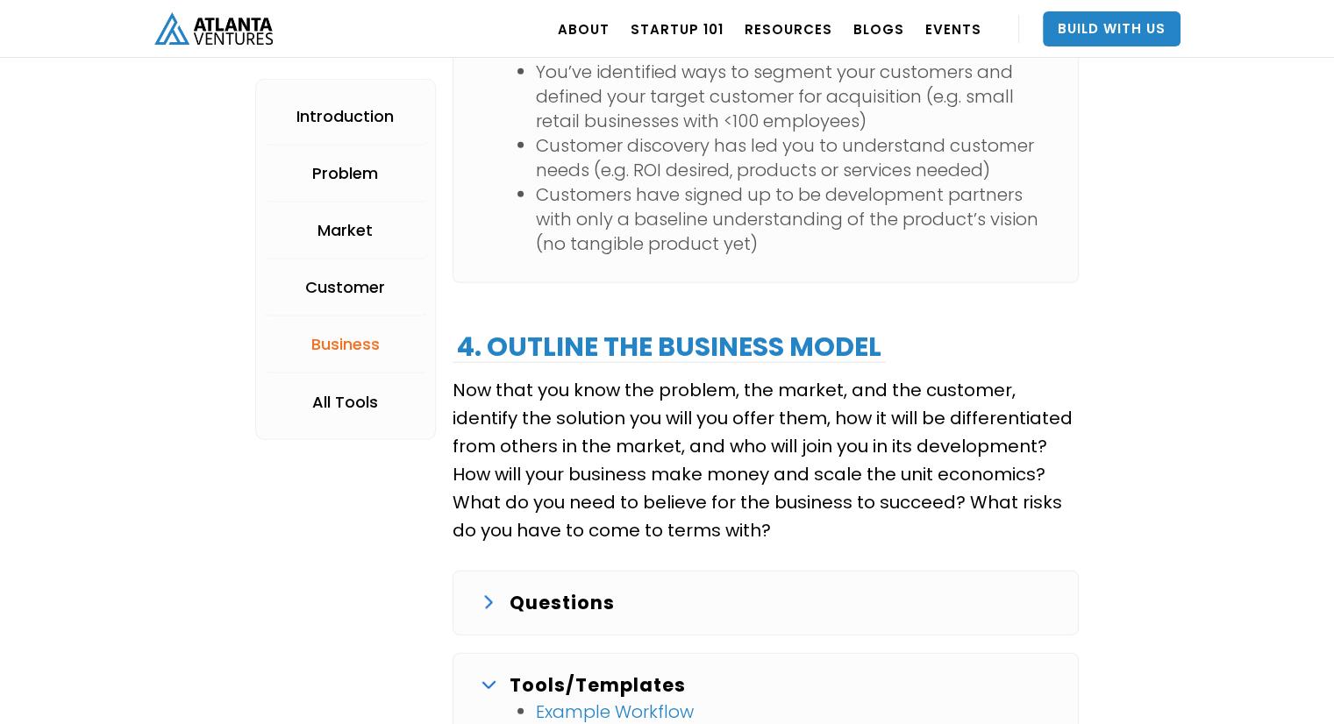
click at [473, 573] on div "Questions Proposed Solution: What is the proposed solution to the problem or th…" at bounding box center [765, 603] width 626 height 65
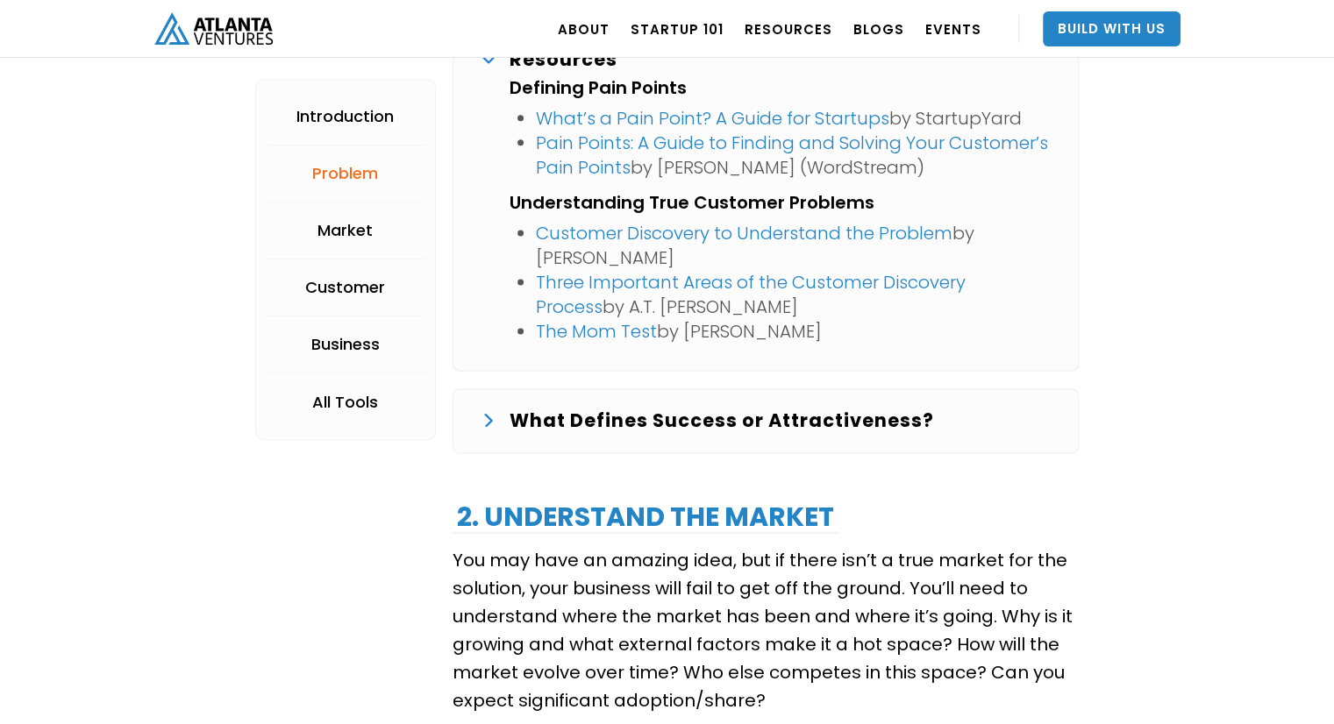
scroll to position [2346, 0]
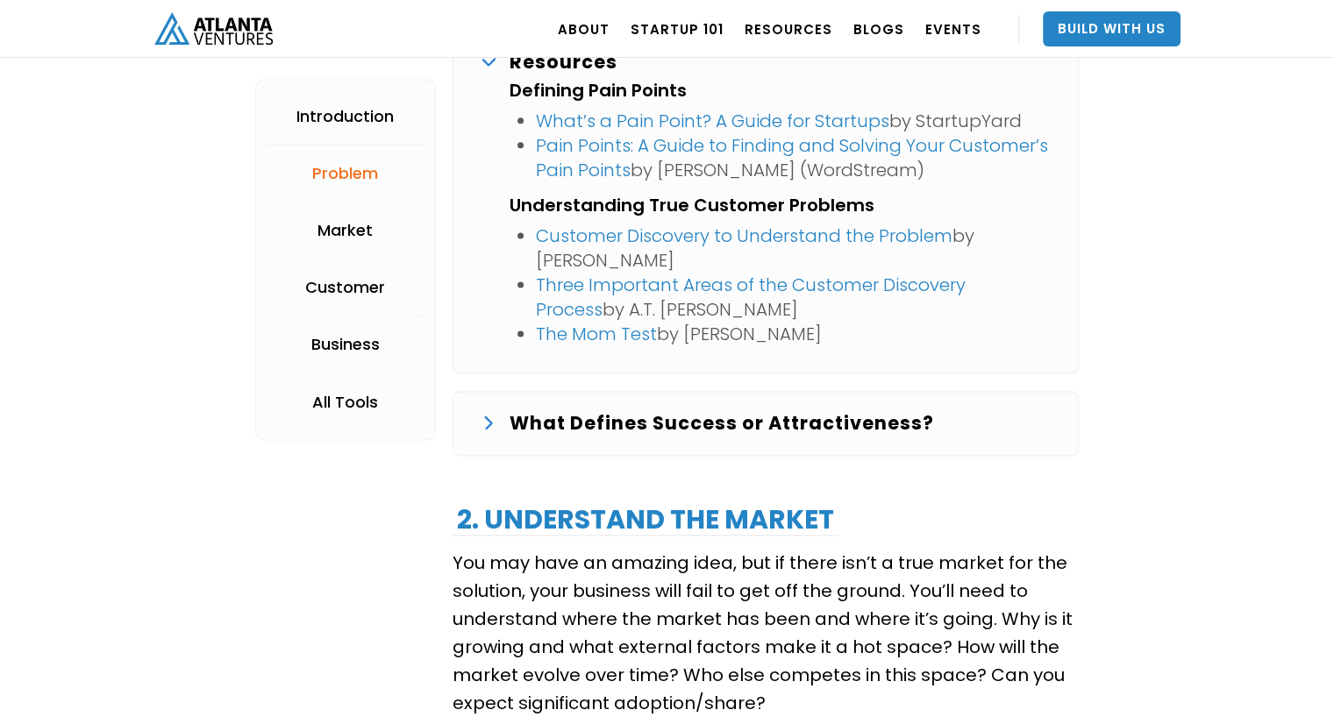
click at [491, 426] on img at bounding box center [489, 424] width 8 height 14
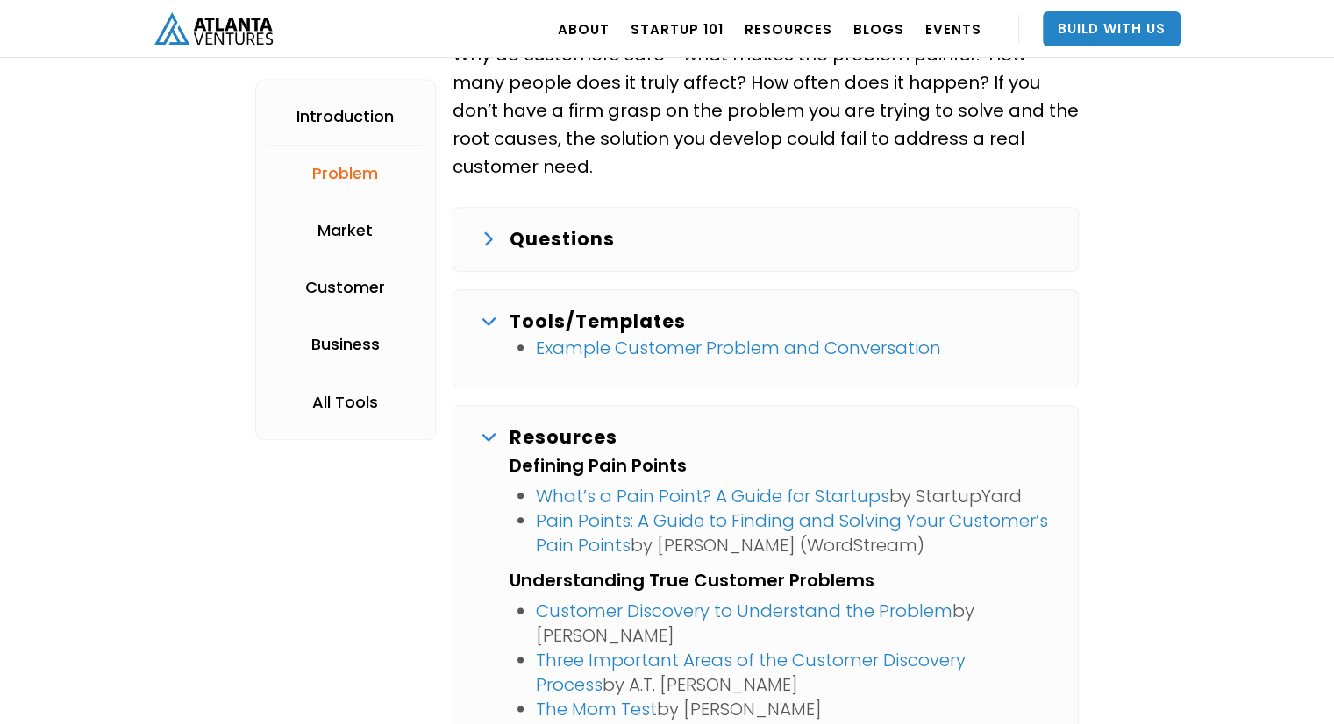
scroll to position [1834, 0]
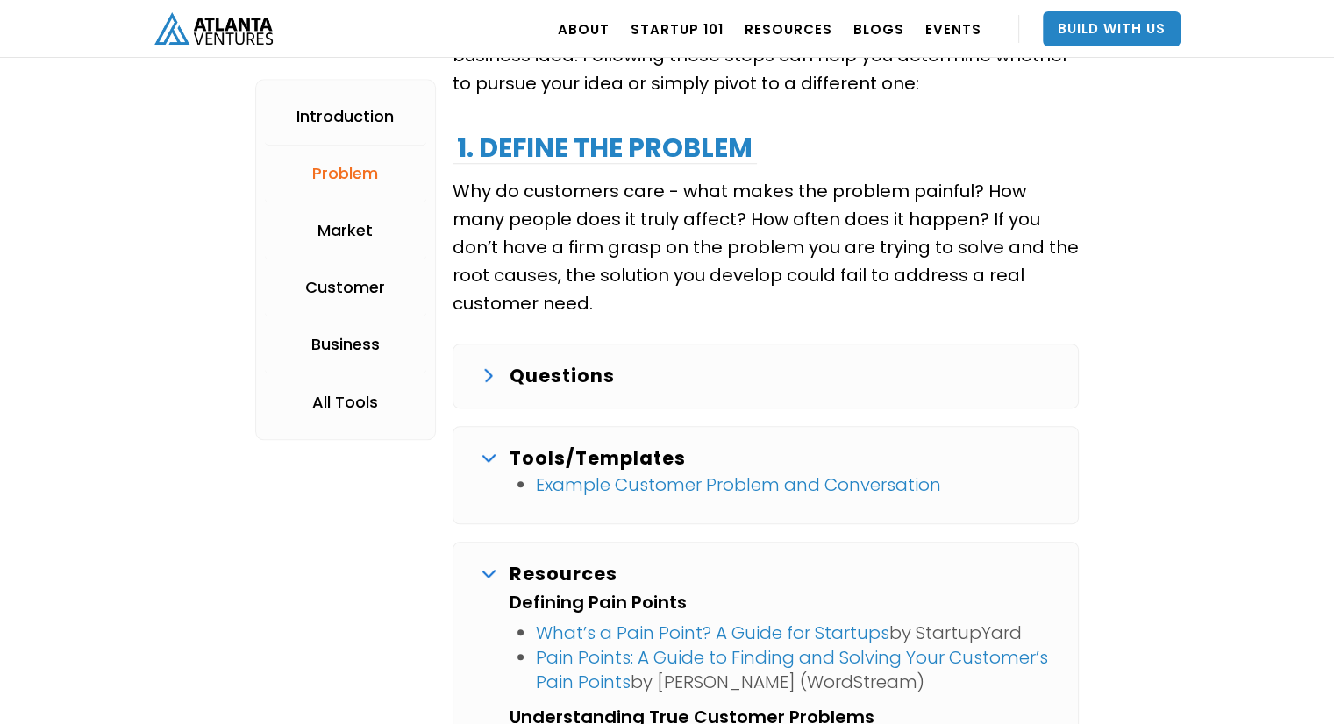
click at [549, 352] on div "Questions Problem Statement: What is the problem that you are trying to solve? …" at bounding box center [765, 376] width 626 height 65
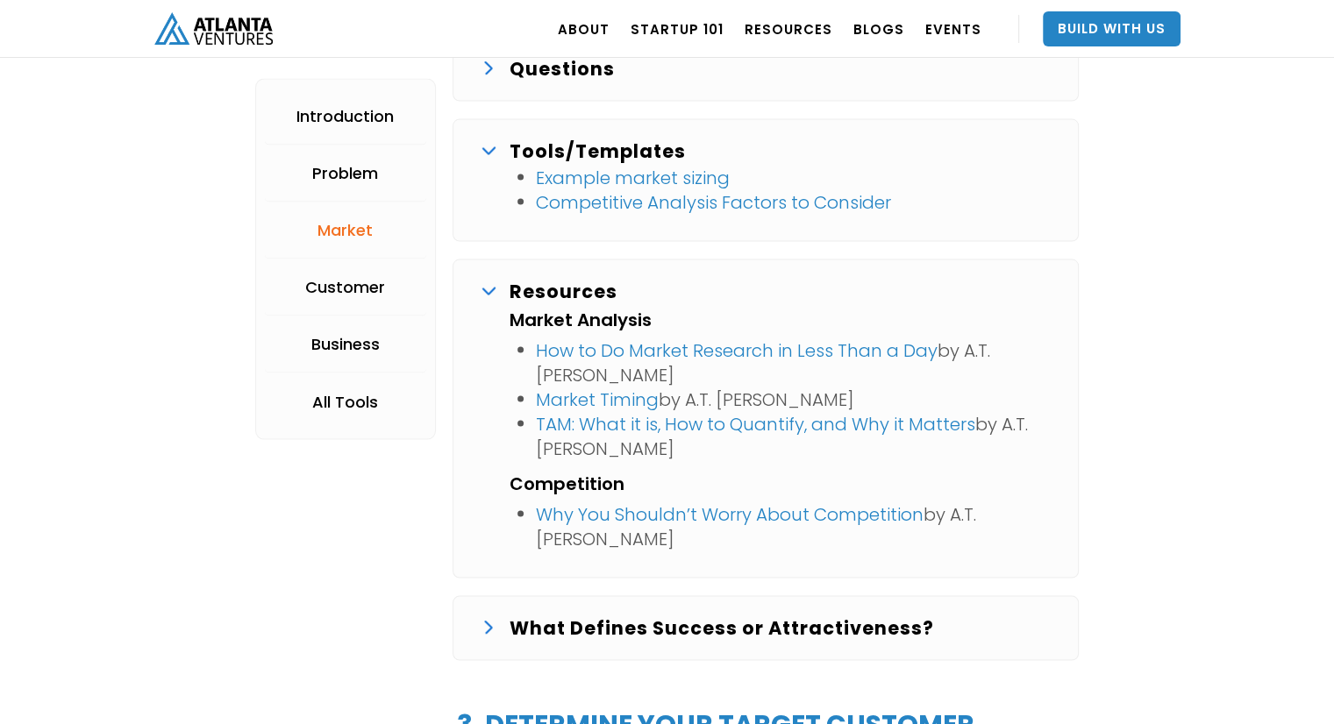
scroll to position [3479, 0]
drag, startPoint x: 728, startPoint y: 376, endPoint x: 485, endPoint y: 78, distance: 384.5
click at [485, 78] on div "Questions" at bounding box center [765, 68] width 568 height 28
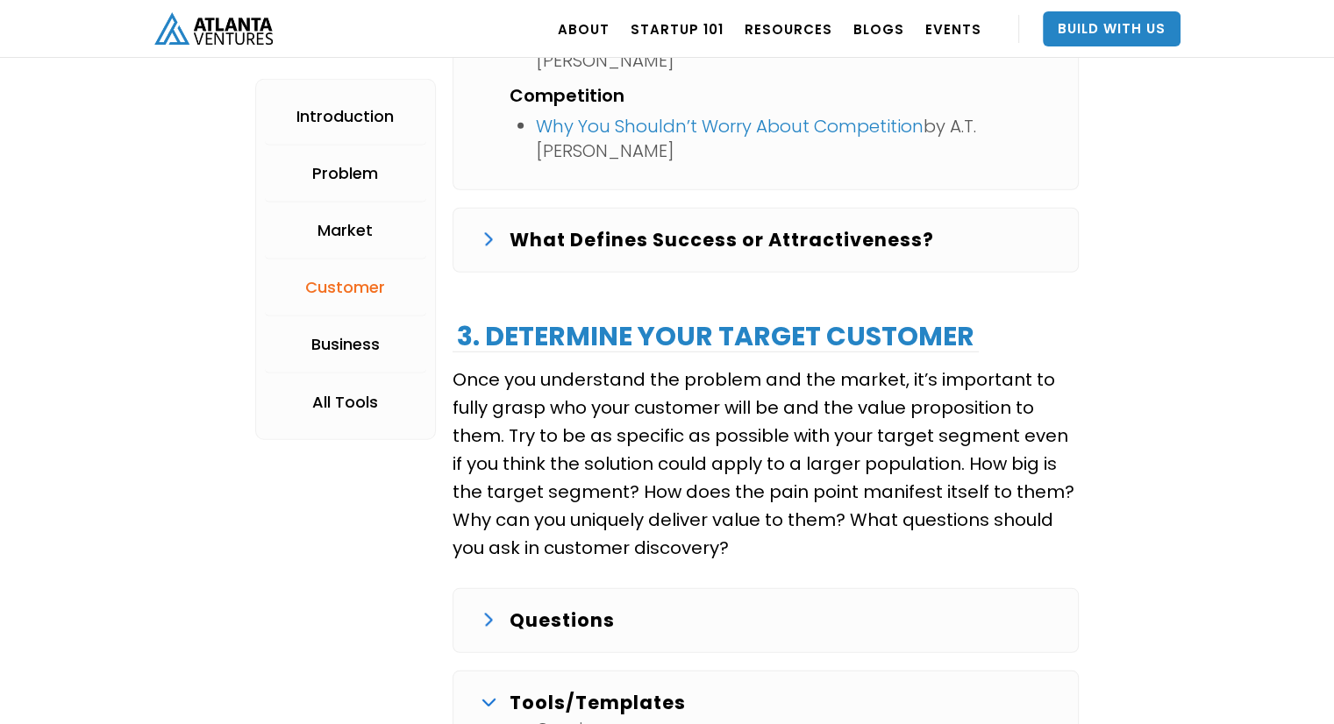
scroll to position [5170, 0]
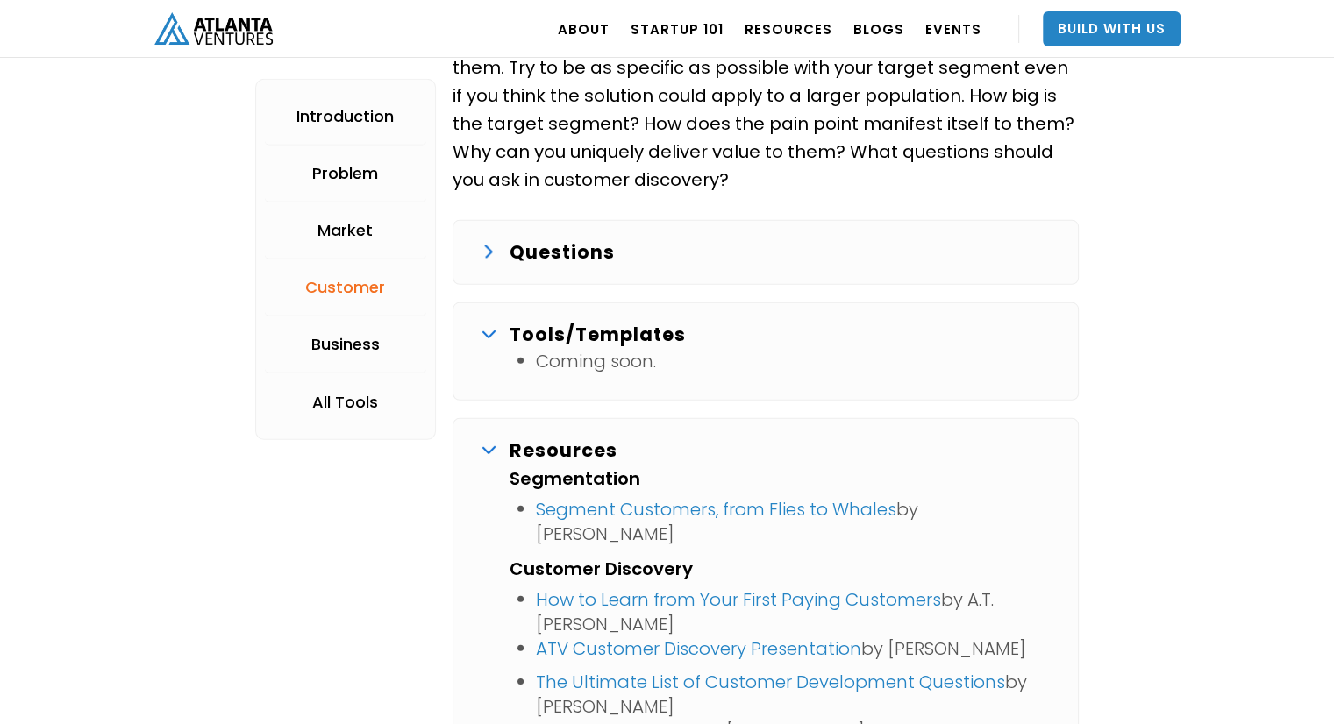
click at [495, 220] on div "Questions Customer Profile: Who will pay money for a solution to this problem? …" at bounding box center [765, 252] width 626 height 65
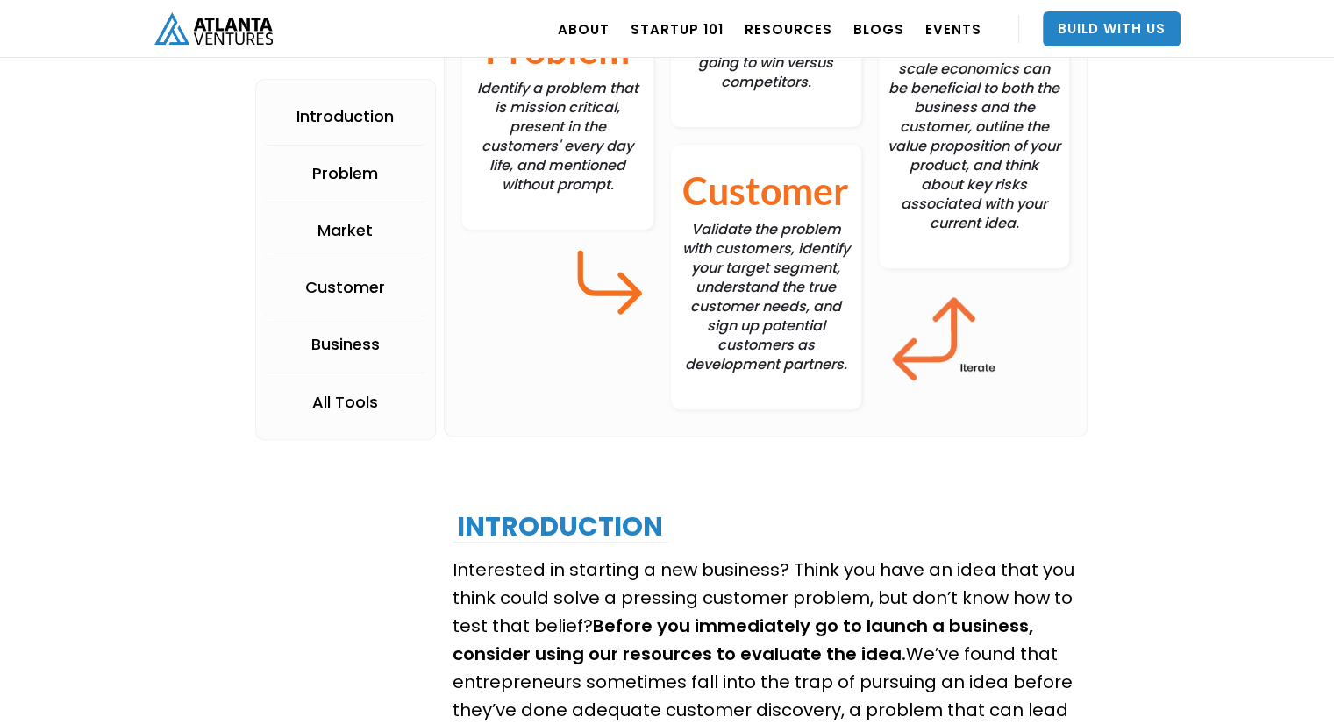
scroll to position [656, 0]
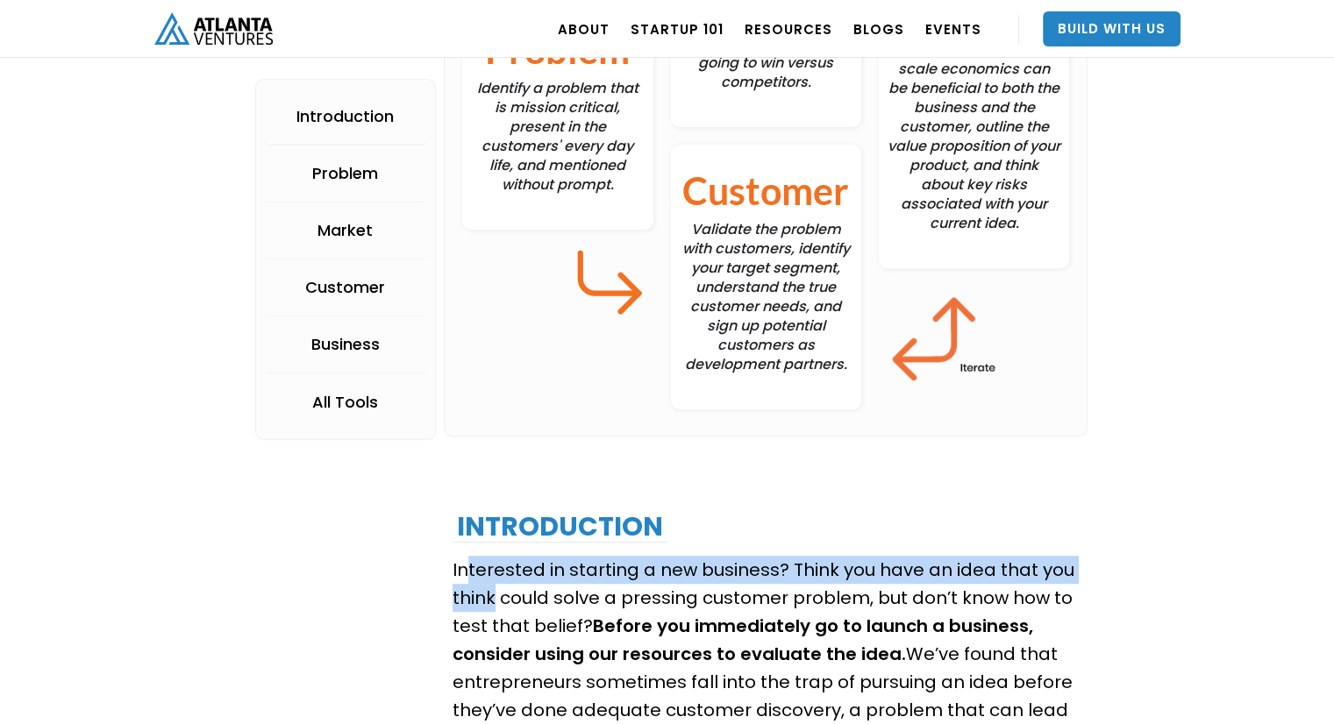
drag, startPoint x: 463, startPoint y: 562, endPoint x: 495, endPoint y: 584, distance: 38.4
click at [495, 584] on p "Interested in starting a new business? Think you have an idea that you think co…" at bounding box center [765, 654] width 626 height 196
click at [470, 573] on p "Interested in starting a new business? Think you have an idea that you think co…" at bounding box center [765, 654] width 626 height 196
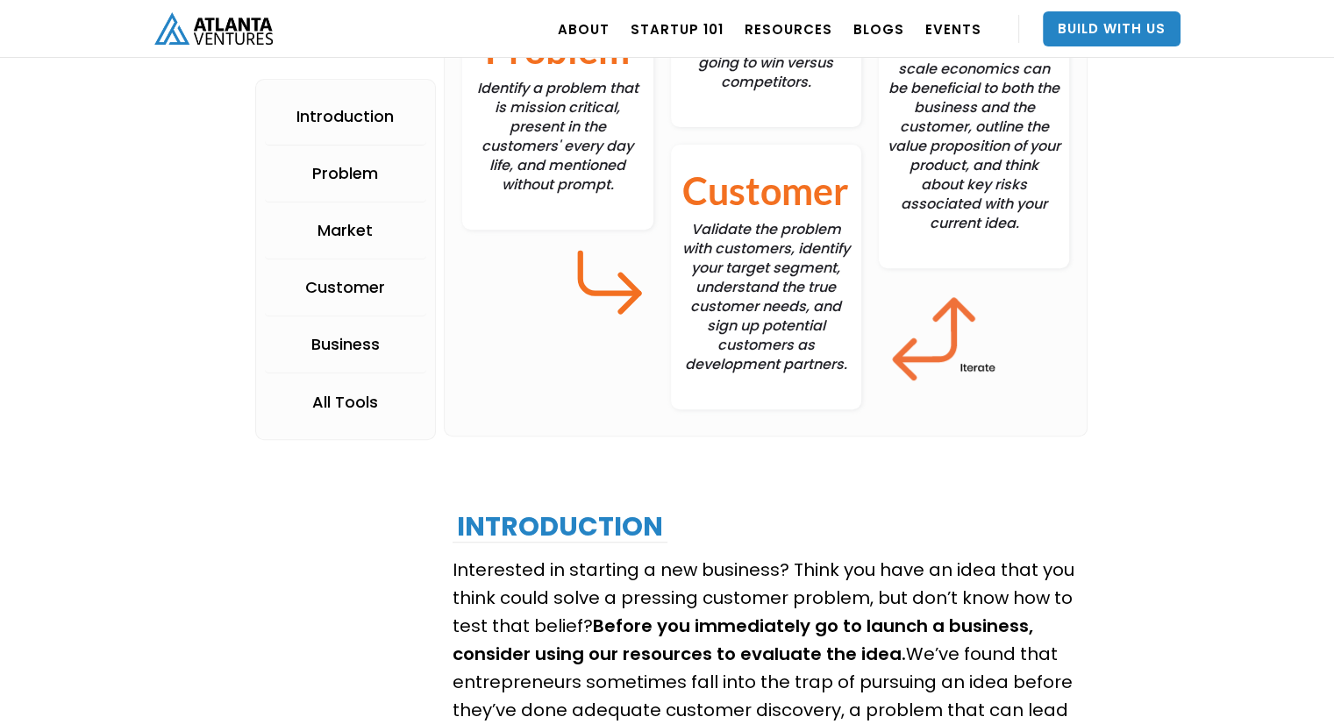
click at [452, 559] on p "Interested in starting a new business? Think you have an idea that you think co…" at bounding box center [765, 654] width 626 height 196
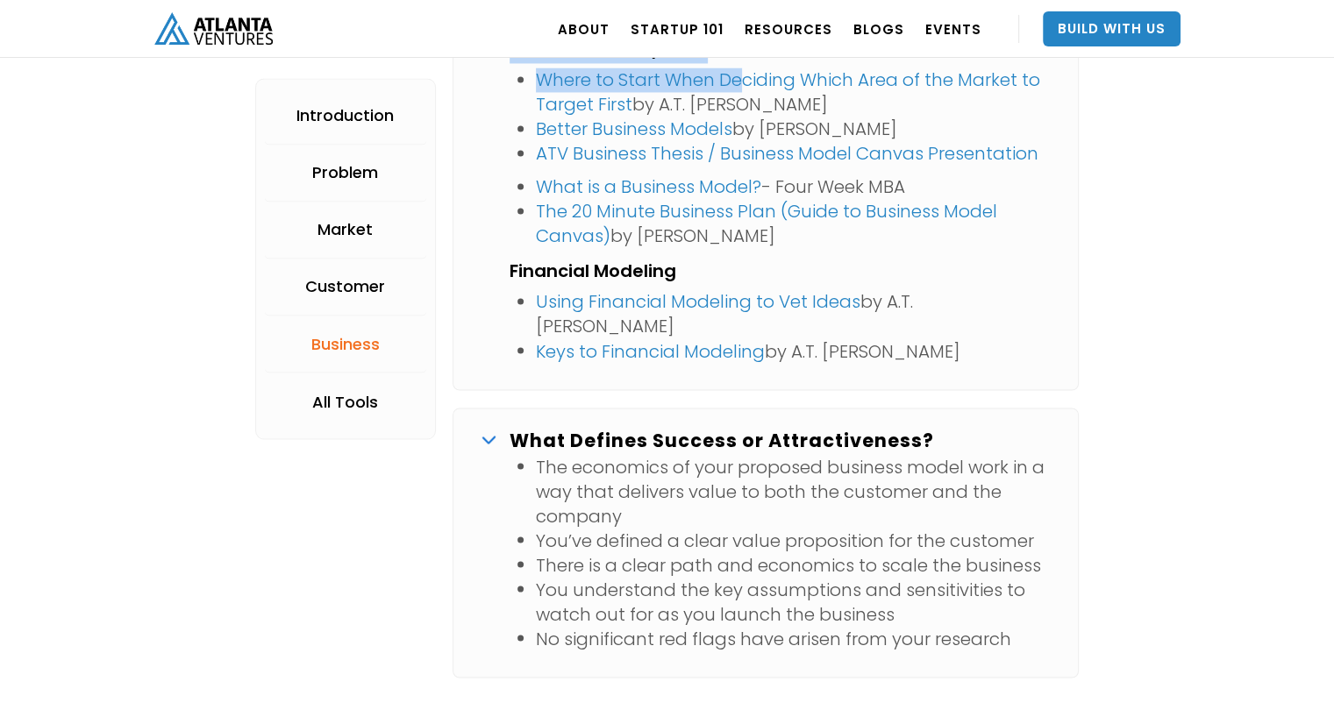
scroll to position [9596, 0]
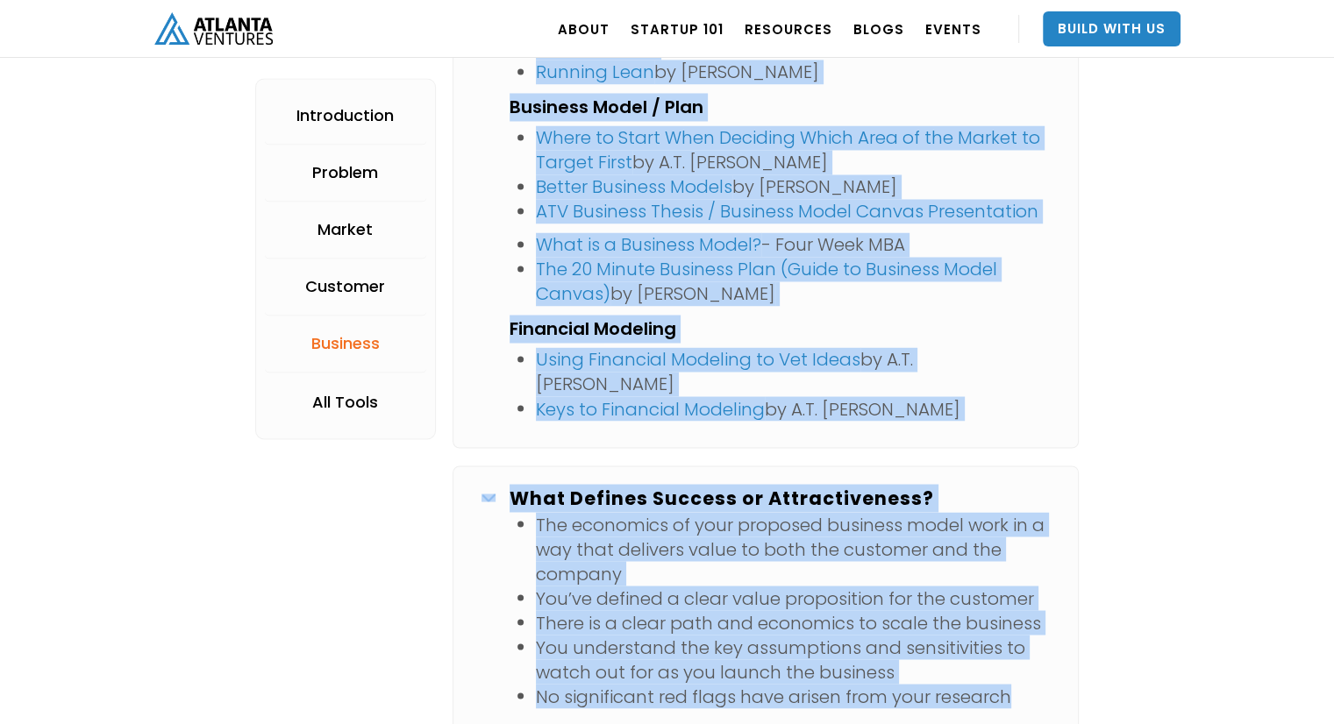
copy div "Loremipsum do sitametc a eli seddoeiu? Tempo inc utla et dolo magn ali enima mi…"
drag, startPoint x: 452, startPoint y: 573, endPoint x: 1053, endPoint y: 629, distance: 604.1
